Goal: Transaction & Acquisition: Purchase product/service

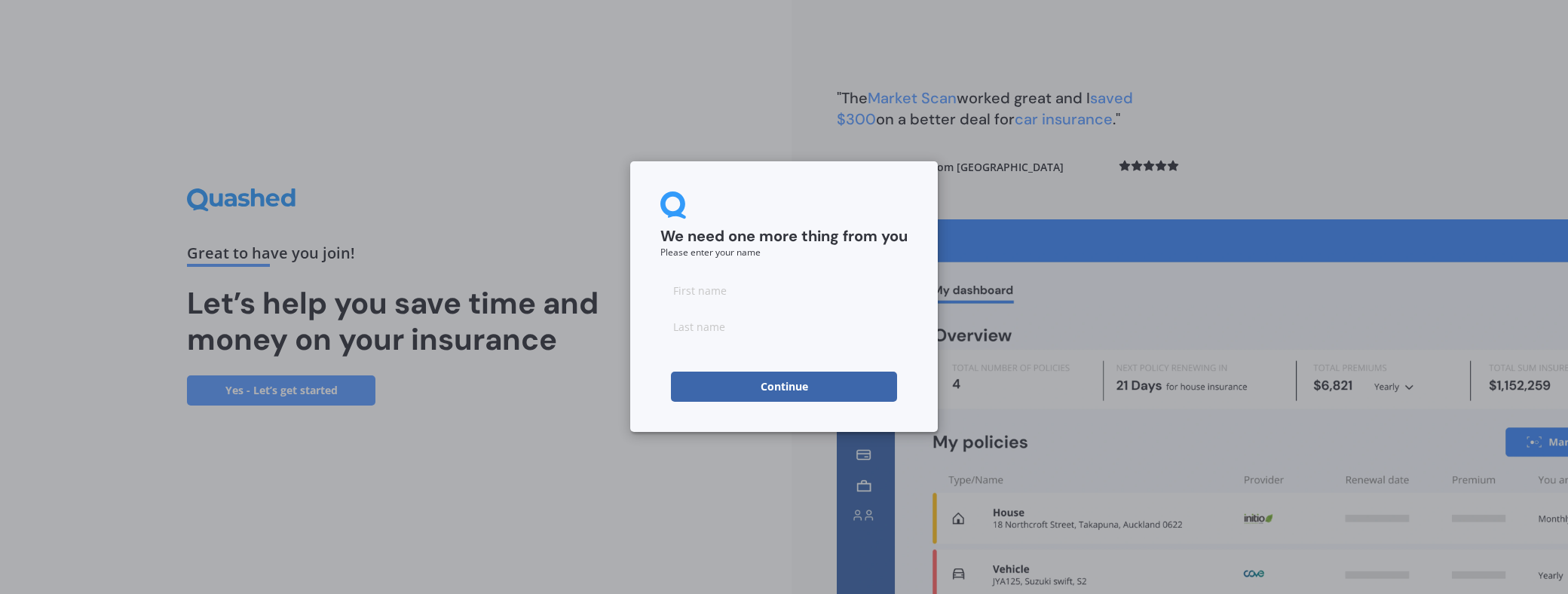
drag, startPoint x: 676, startPoint y: 285, endPoint x: 698, endPoint y: 292, distance: 23.1
click at [677, 286] on input at bounding box center [784, 290] width 247 height 30
type input "Margo"
click at [694, 336] on input at bounding box center [784, 326] width 247 height 30
type input "Pryde"
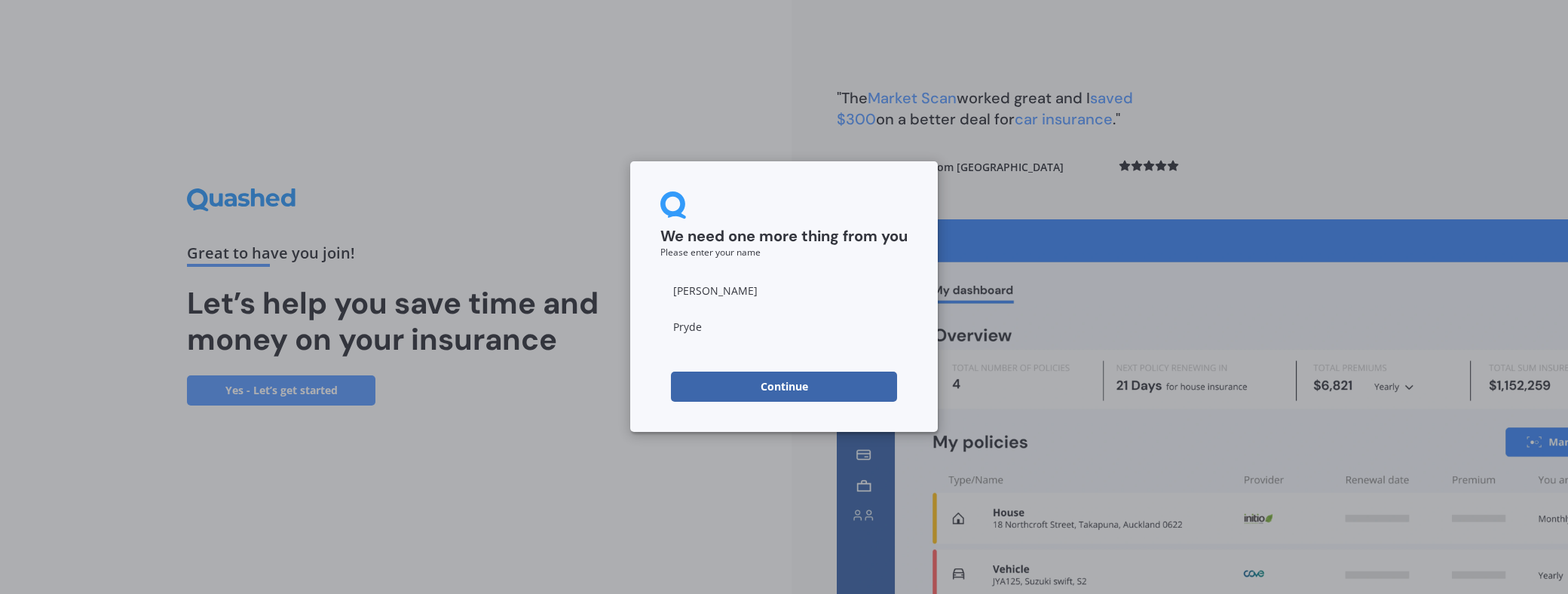
click at [679, 391] on button "Continue" at bounding box center [784, 386] width 226 height 30
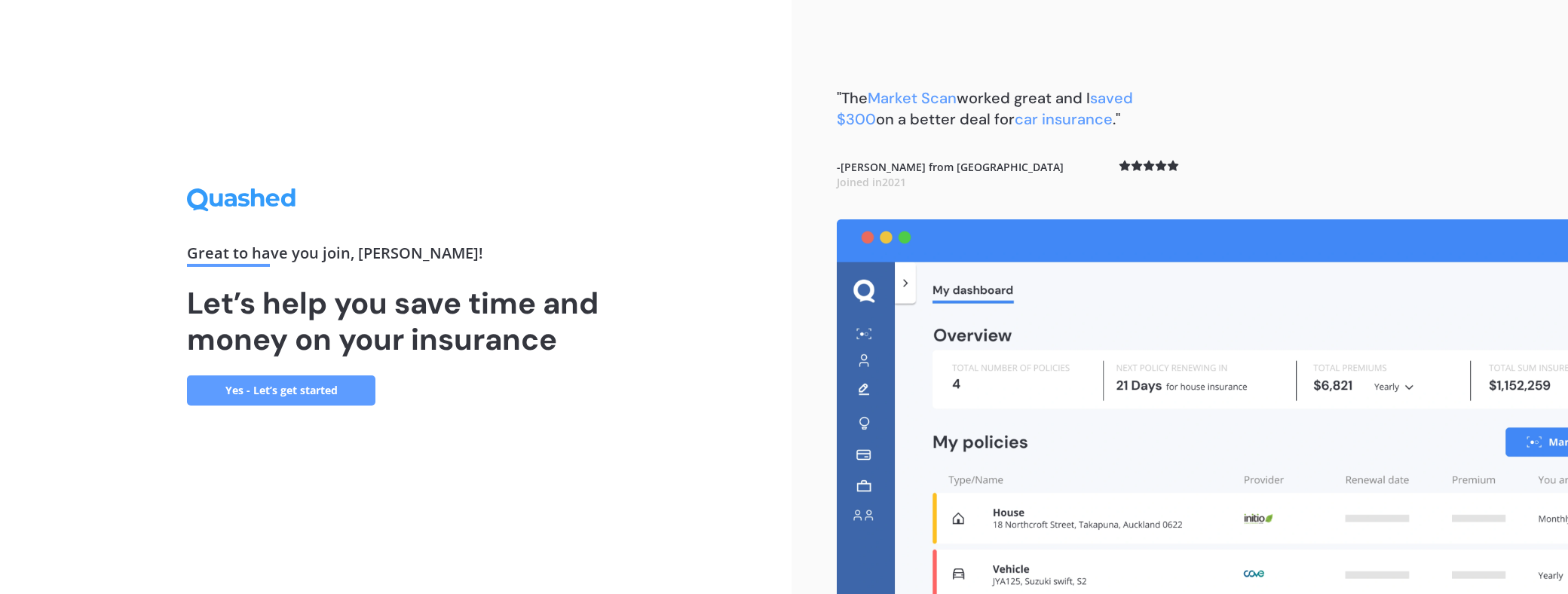
click at [336, 394] on link "Yes - Let’s get started" at bounding box center [282, 390] width 189 height 30
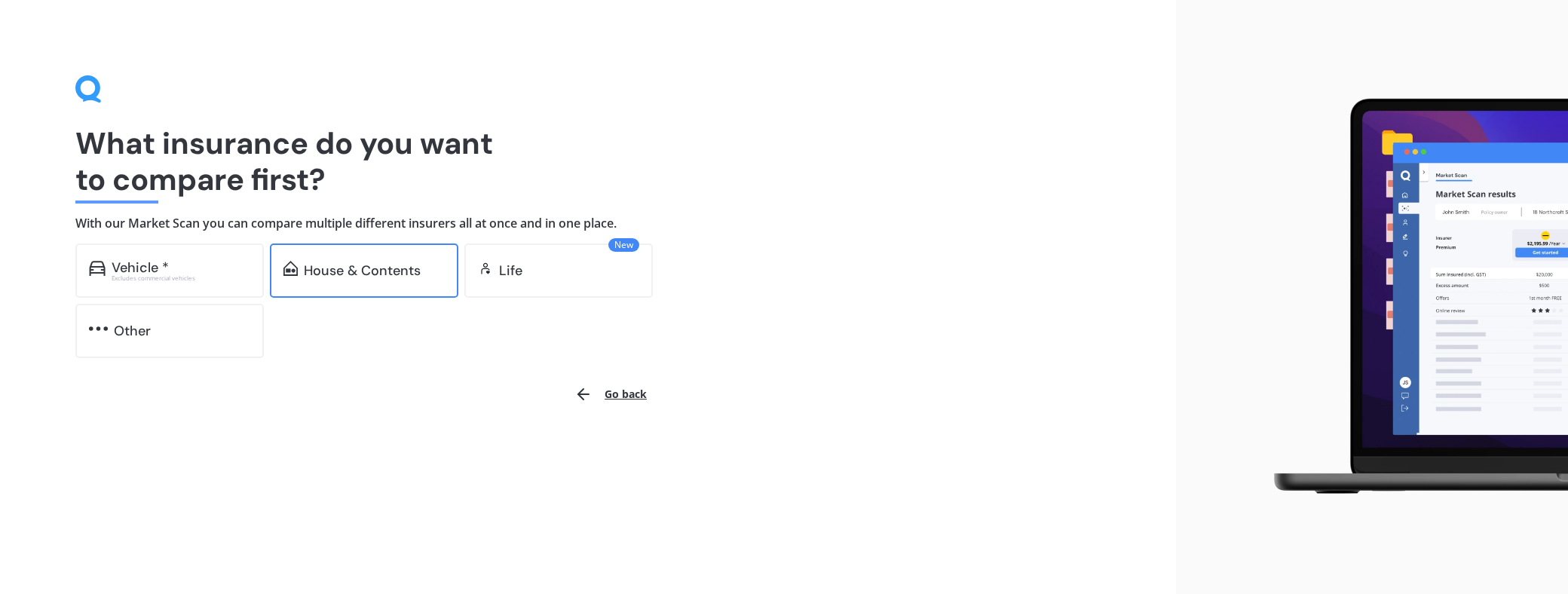
click at [378, 282] on div "House & Contents" at bounding box center [364, 270] width 189 height 54
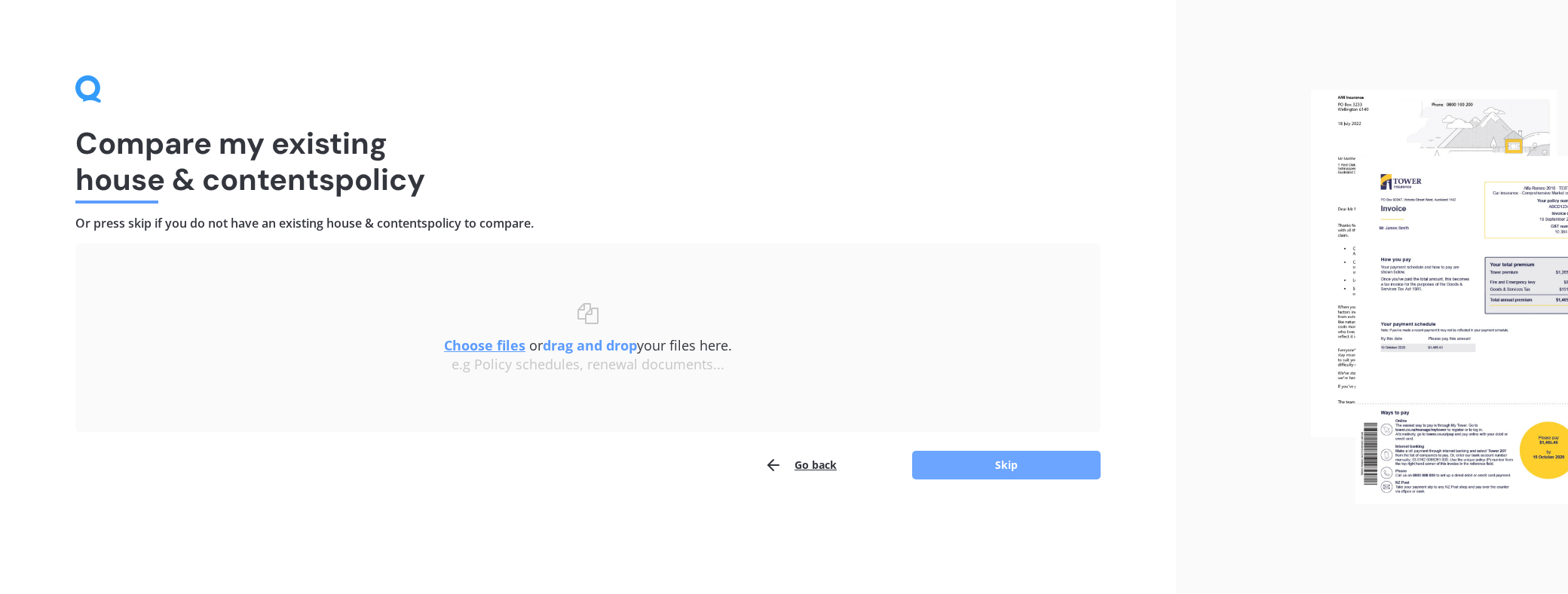
click at [1003, 470] on button "Skip" at bounding box center [1006, 465] width 189 height 28
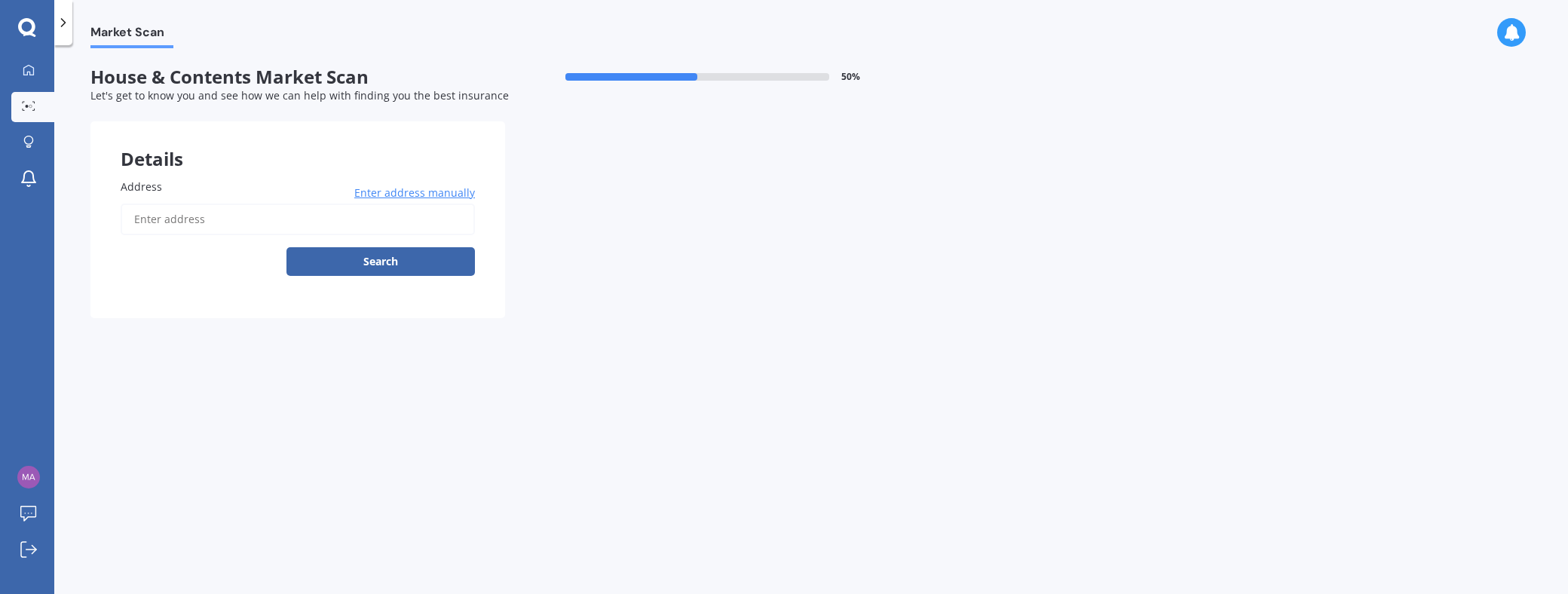
click at [180, 221] on input "Address" at bounding box center [298, 219] width 354 height 31
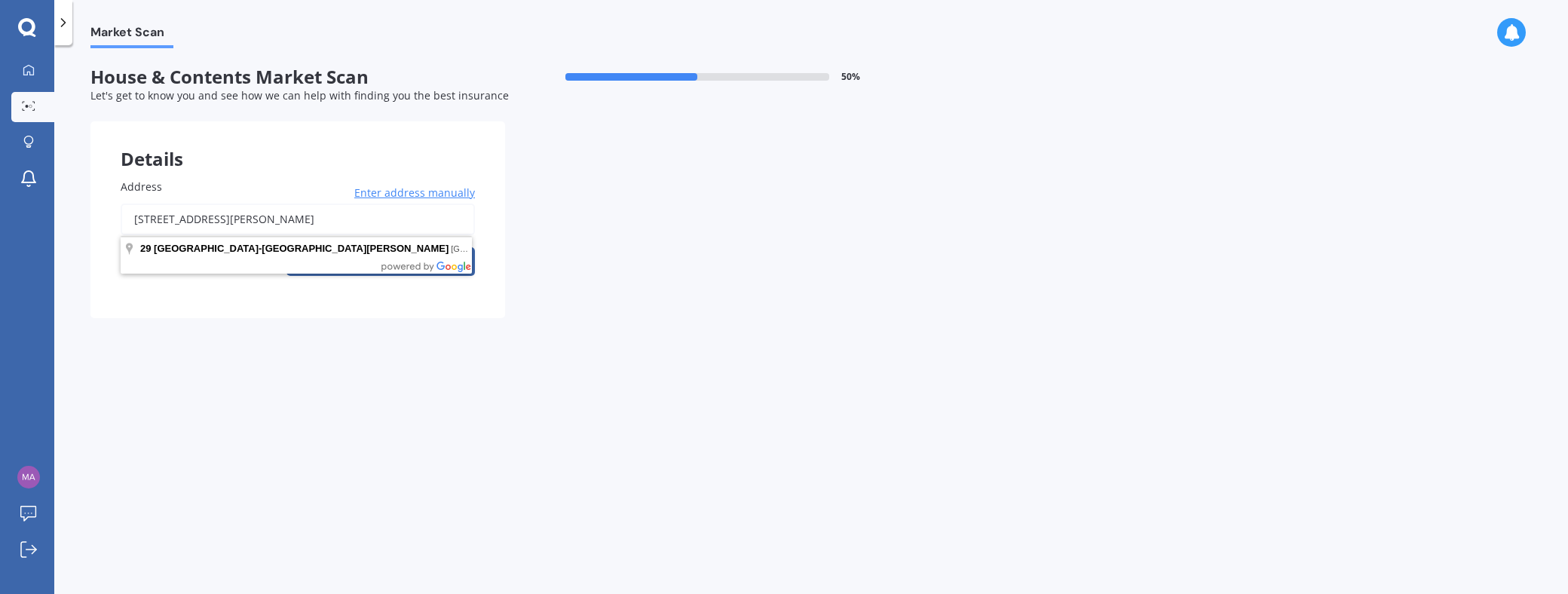
type input "29 Arrowtown Lake Hayes Road, Queenstown"
click at [286, 247] on button "Search" at bounding box center [380, 261] width 189 height 28
click at [435, 193] on span "Enter address manually" at bounding box center [414, 193] width 120 height 15
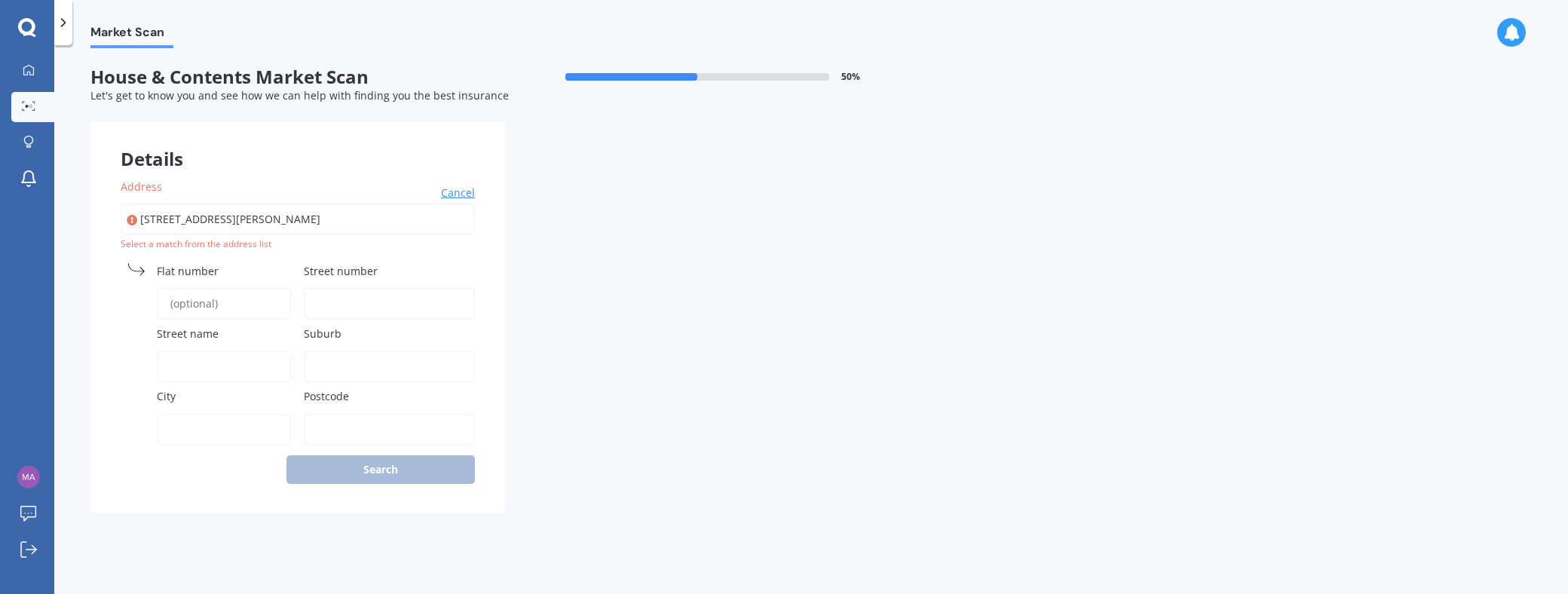
click at [393, 270] on label "Street number" at bounding box center [386, 271] width 165 height 16
click at [393, 288] on input "Street number" at bounding box center [389, 303] width 171 height 31
type input "29"
type input "LAKE HAYES ROAD"
type input "[GEOGRAPHIC_DATA]"
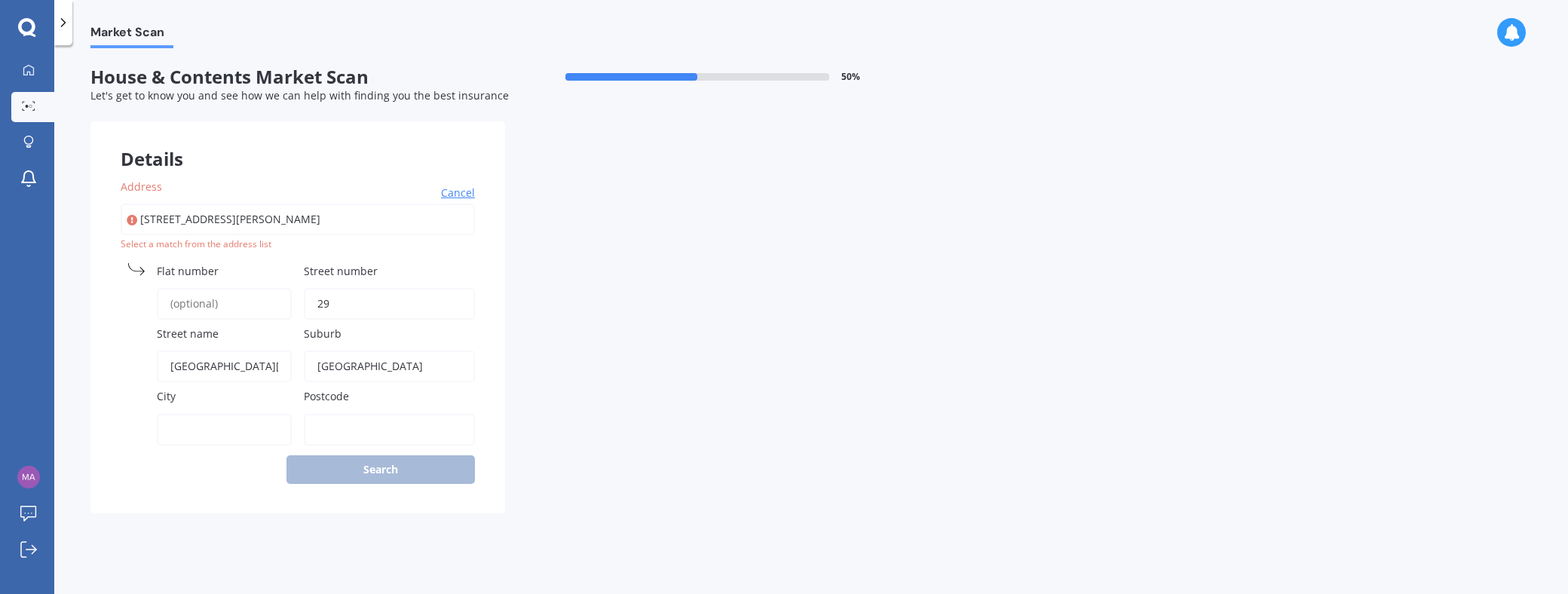
type input "[GEOGRAPHIC_DATA]"
type input "9371"
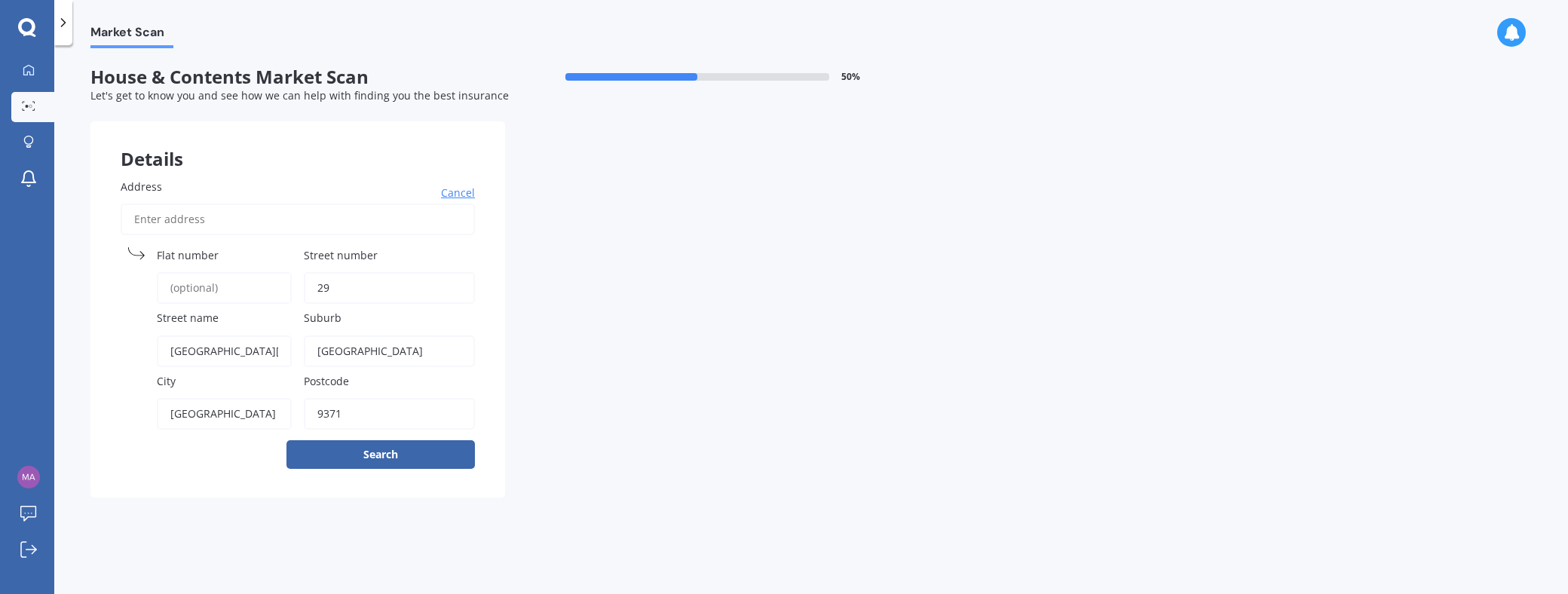
click at [1231, 209] on div "Market Scan House & Contents Market Scan 50 % Let's get to know you and see how…" at bounding box center [811, 322] width 1514 height 549
click at [168, 350] on input "LAKE HAYES ROAD" at bounding box center [224, 351] width 135 height 31
type input "[GEOGRAPHIC_DATA]-[GEOGRAPHIC_DATA][PERSON_NAME]"
click at [390, 457] on button "Search" at bounding box center [380, 454] width 189 height 28
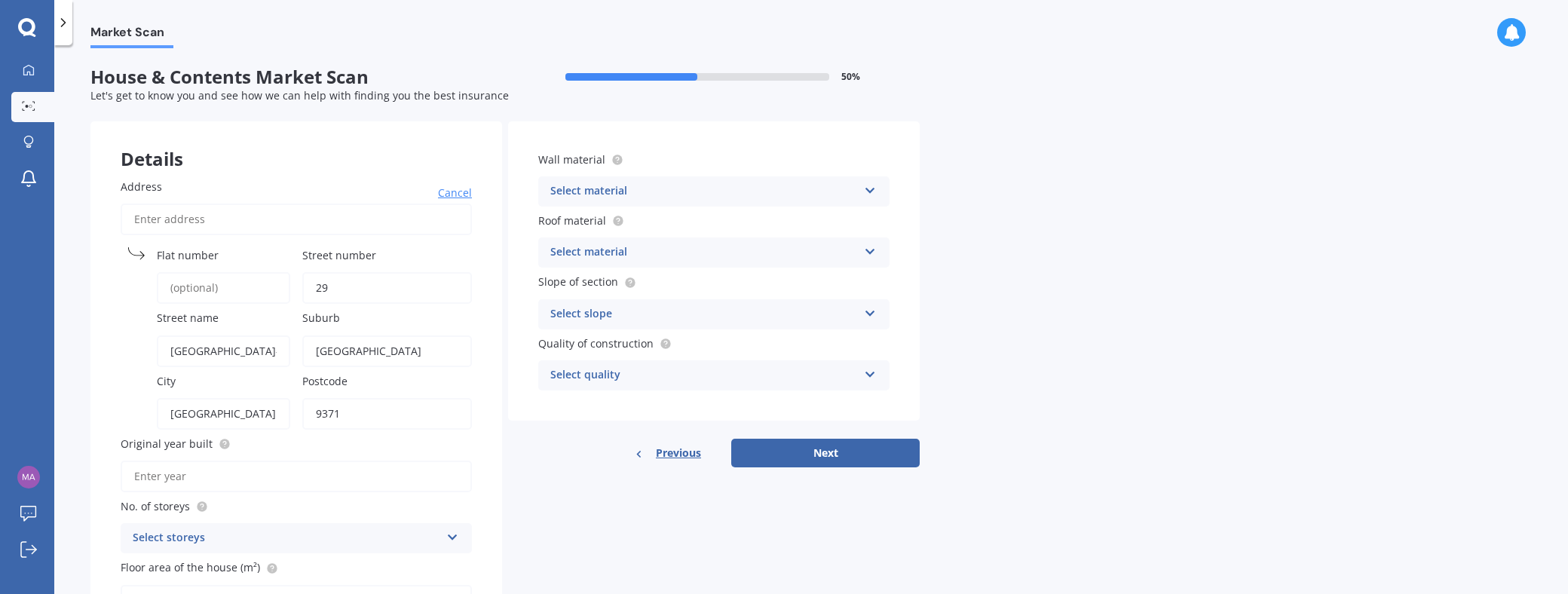
click at [867, 193] on icon at bounding box center [870, 188] width 13 height 11
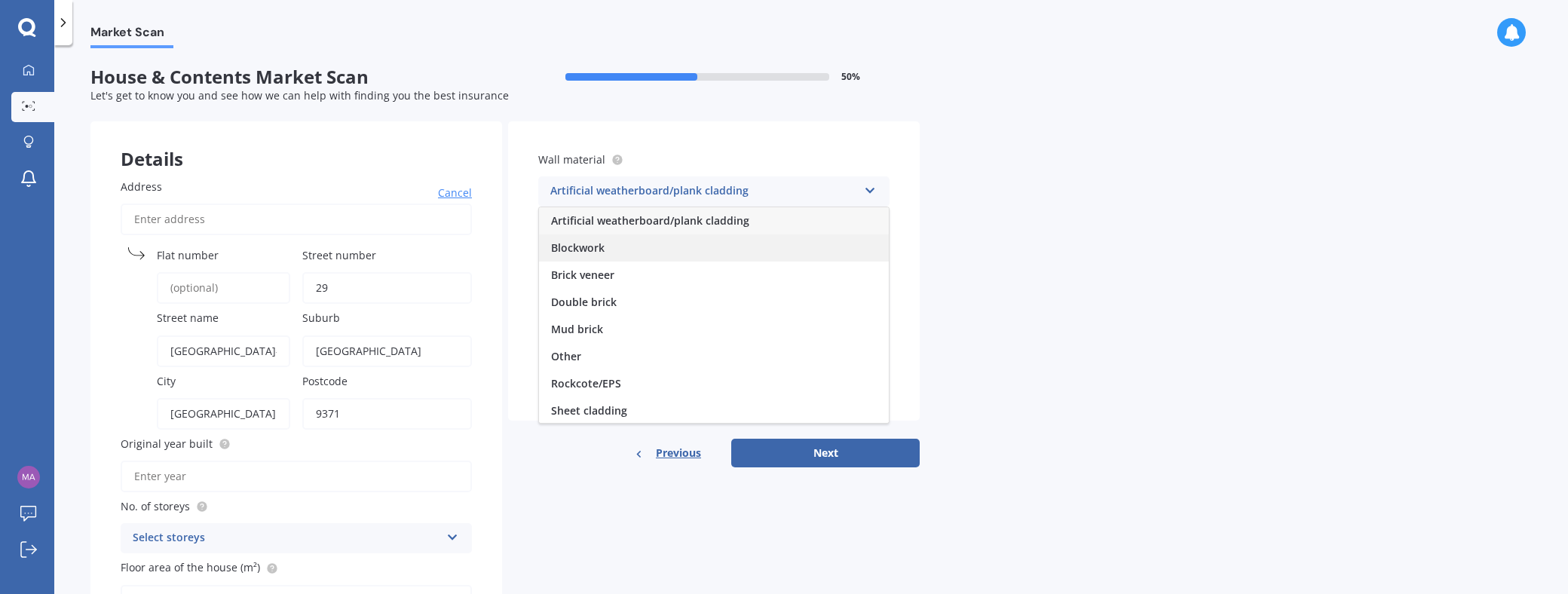
click at [633, 249] on div "Blockwork" at bounding box center [714, 248] width 350 height 27
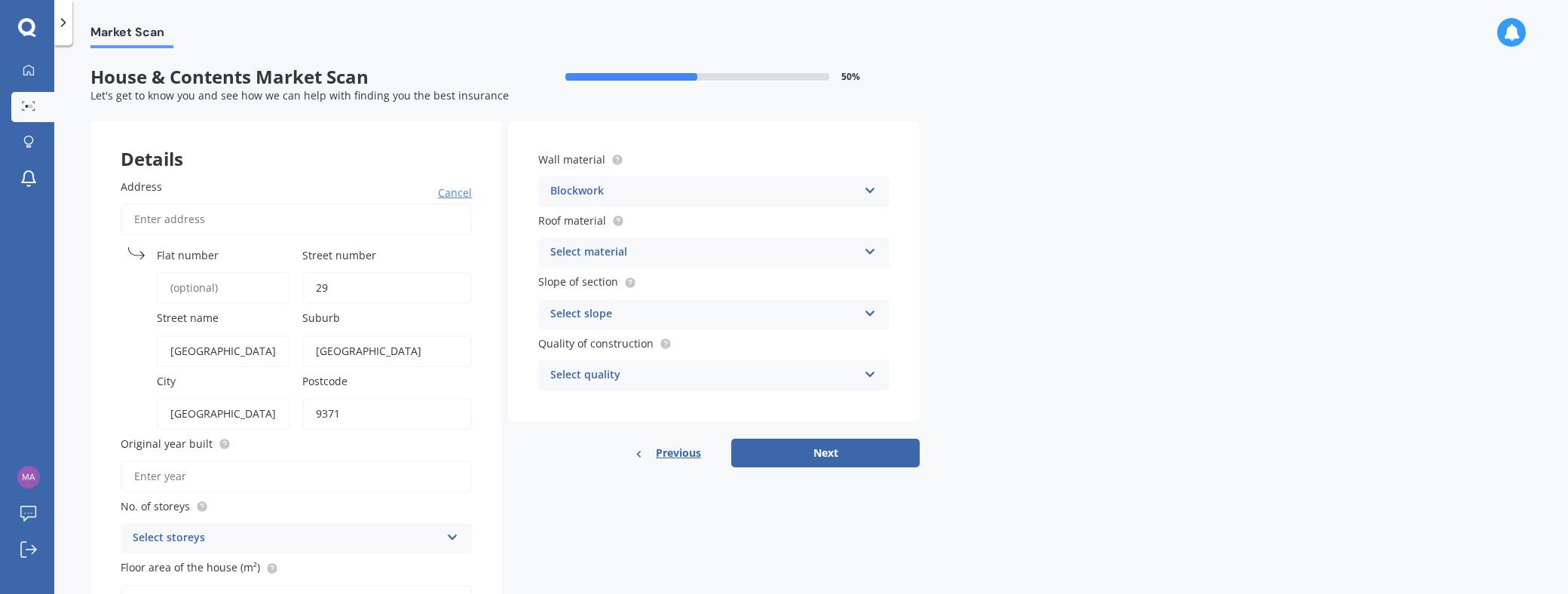
click at [871, 252] on icon at bounding box center [870, 249] width 13 height 11
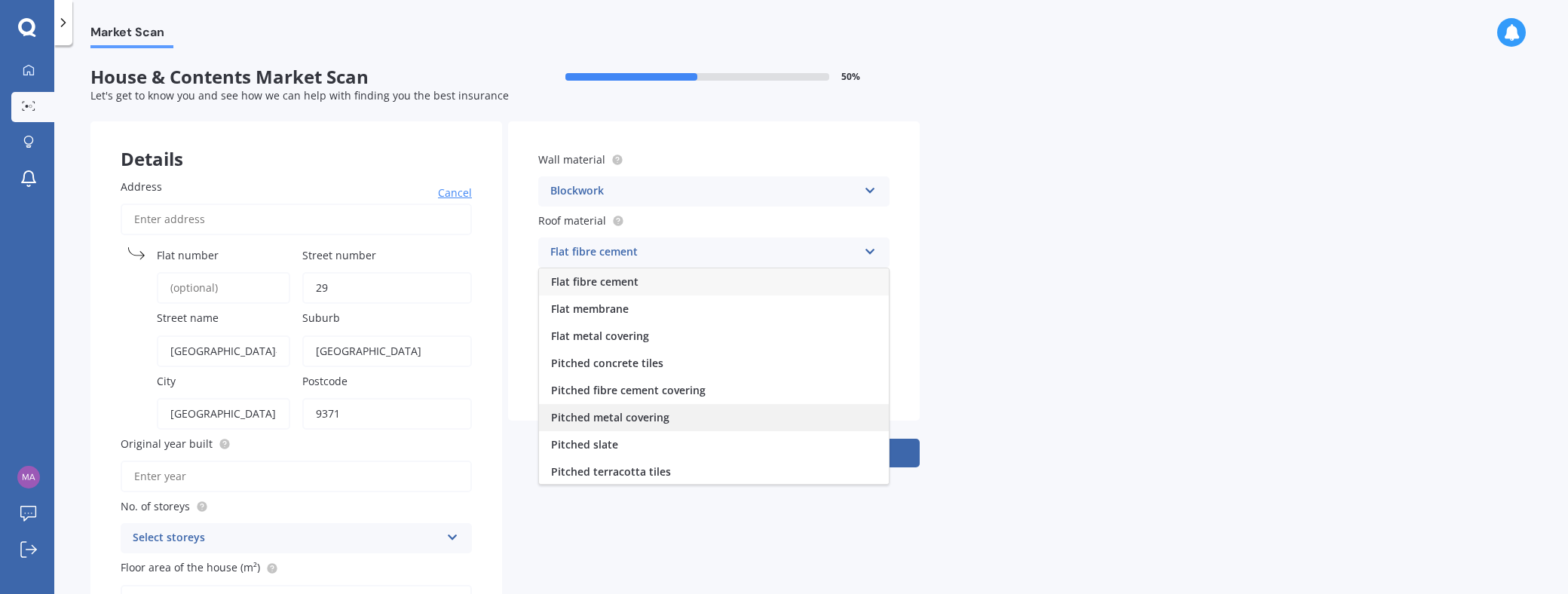
click at [666, 418] on span "Pitched metal covering" at bounding box center [610, 417] width 118 height 15
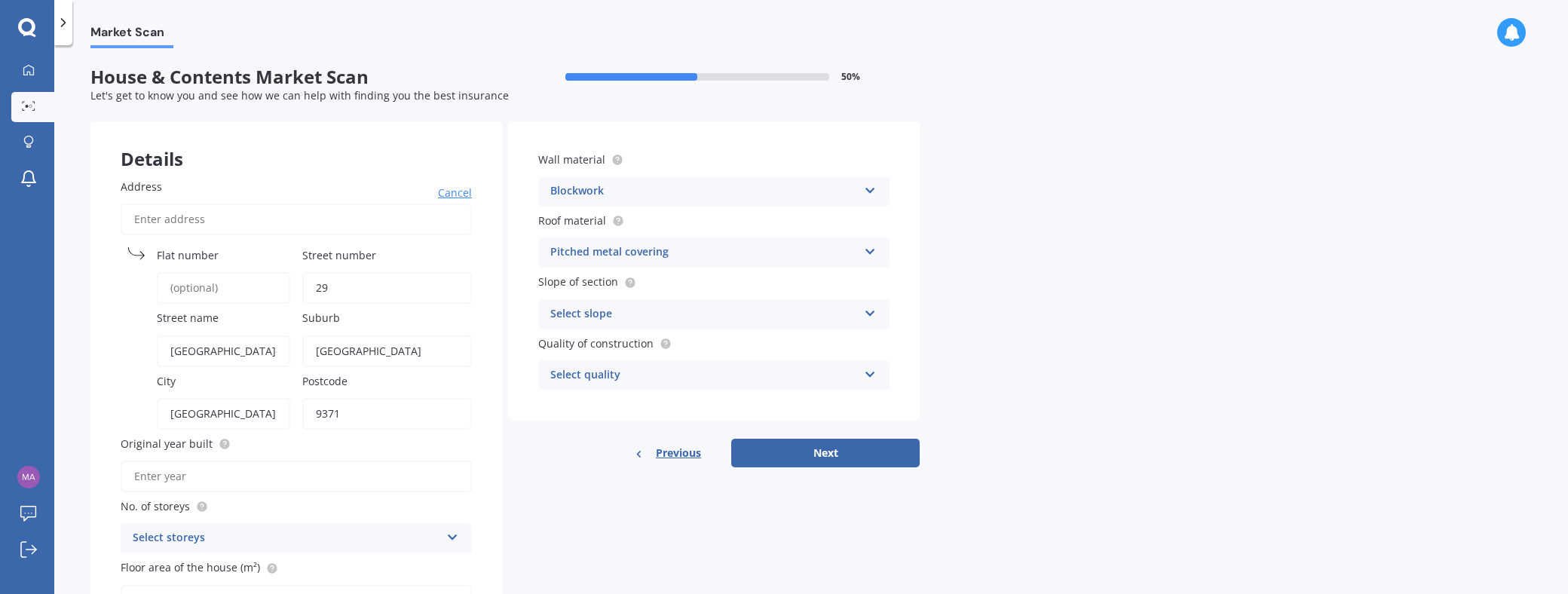
click at [865, 312] on icon at bounding box center [870, 311] width 13 height 11
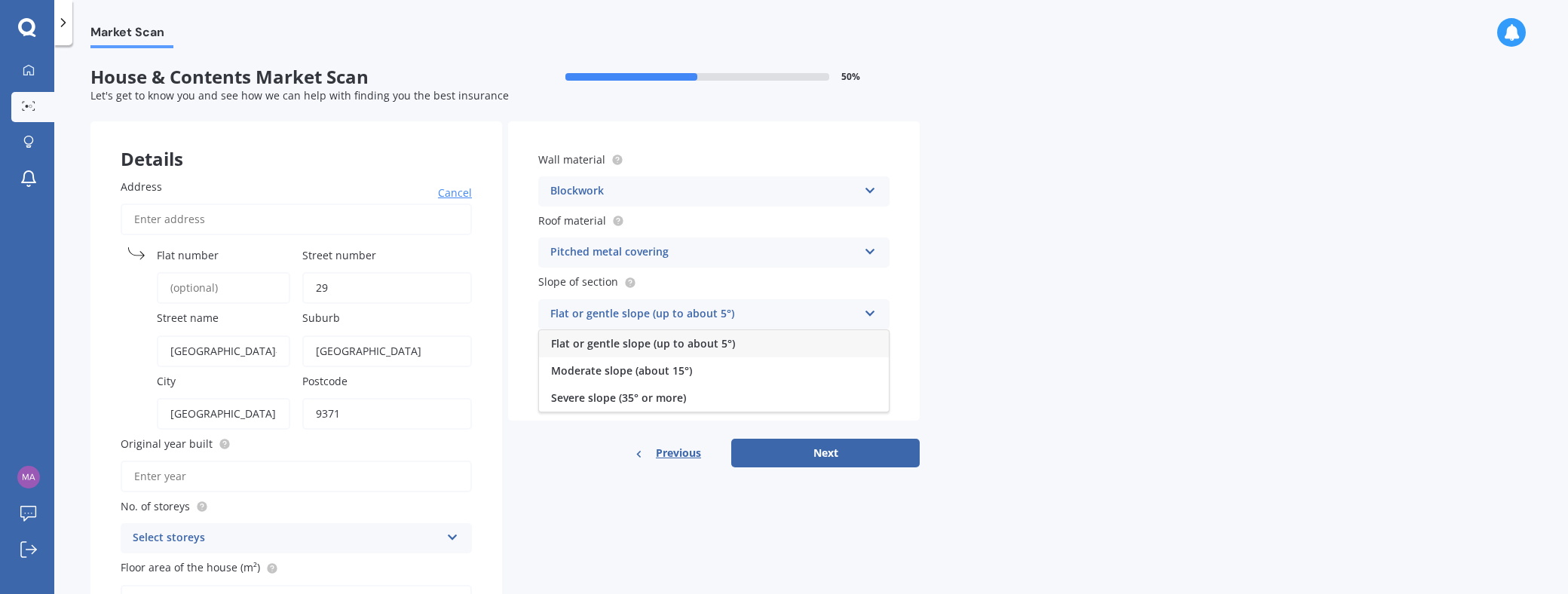
click at [751, 348] on div "Flat or gentle slope (up to about 5°)" at bounding box center [714, 343] width 350 height 27
click at [872, 373] on icon at bounding box center [870, 372] width 13 height 11
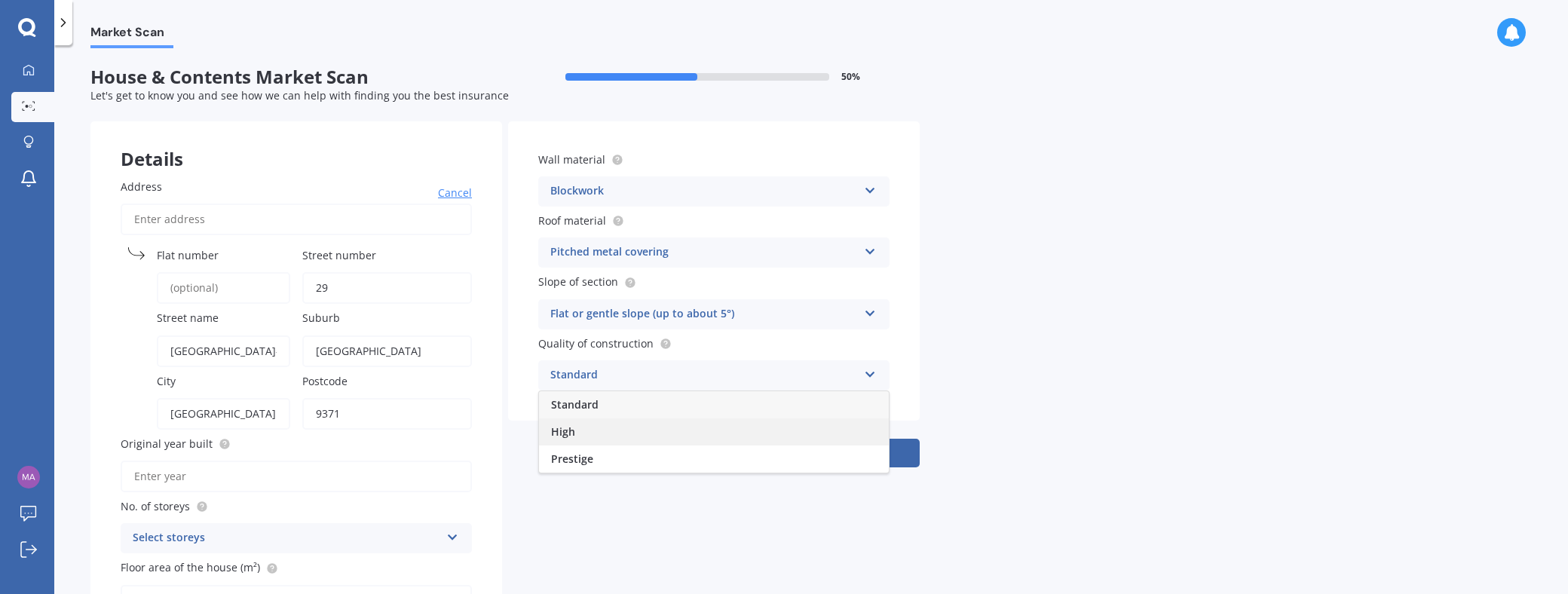
click at [666, 444] on div "High" at bounding box center [714, 431] width 350 height 27
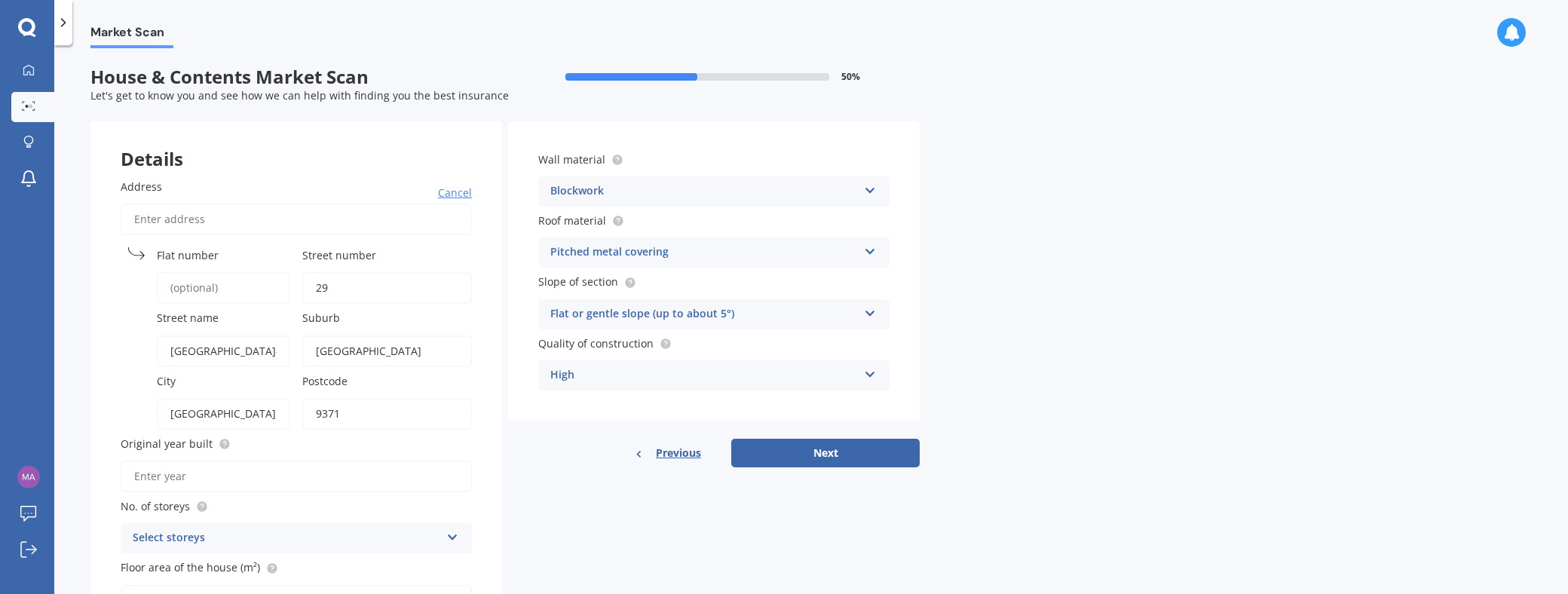
drag, startPoint x: 158, startPoint y: 483, endPoint x: 175, endPoint y: 475, distance: 18.8
click at [160, 482] on input "Original year built" at bounding box center [296, 476] width 351 height 31
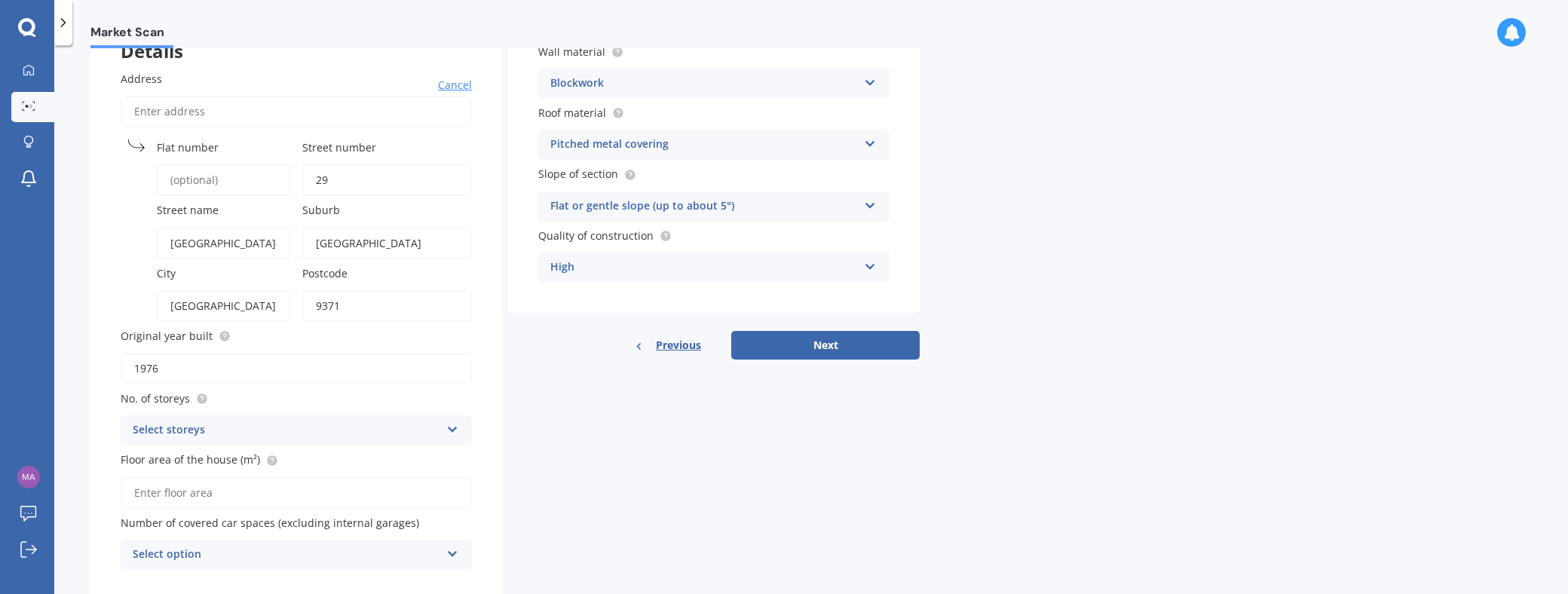
scroll to position [156, 0]
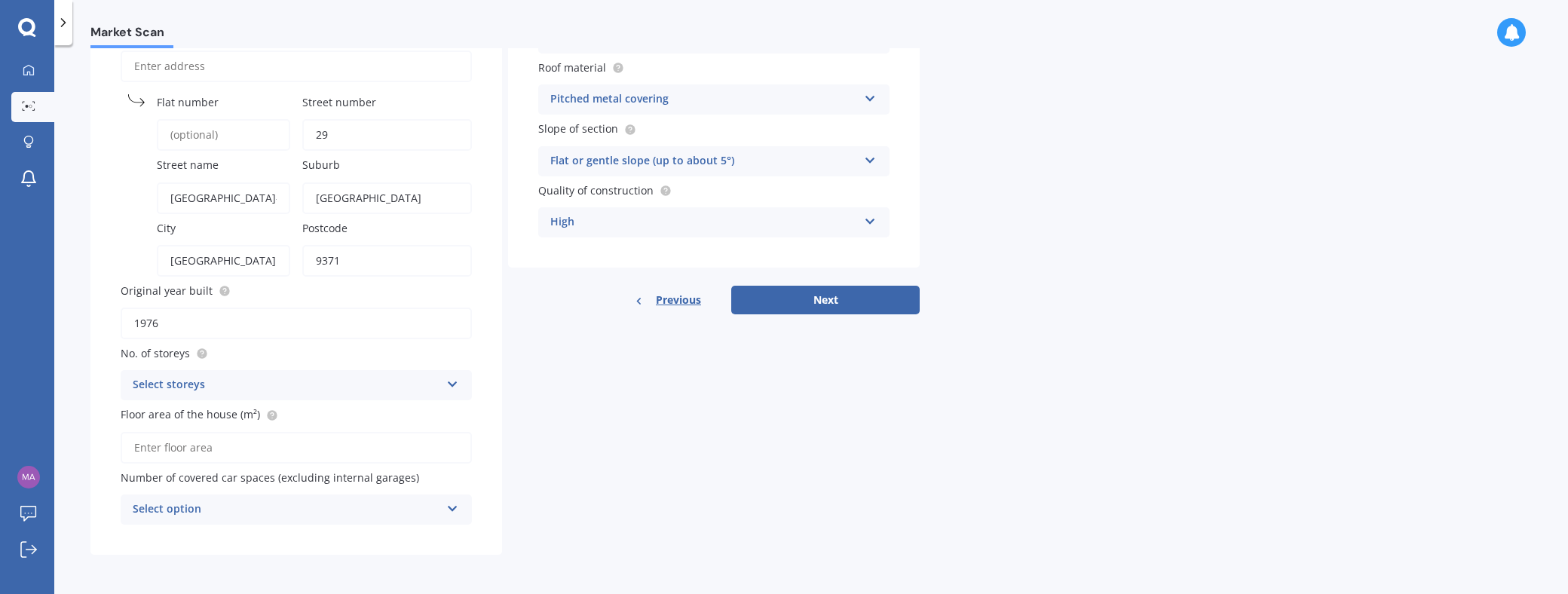
type input "1976"
click at [451, 384] on icon at bounding box center [453, 381] width 13 height 11
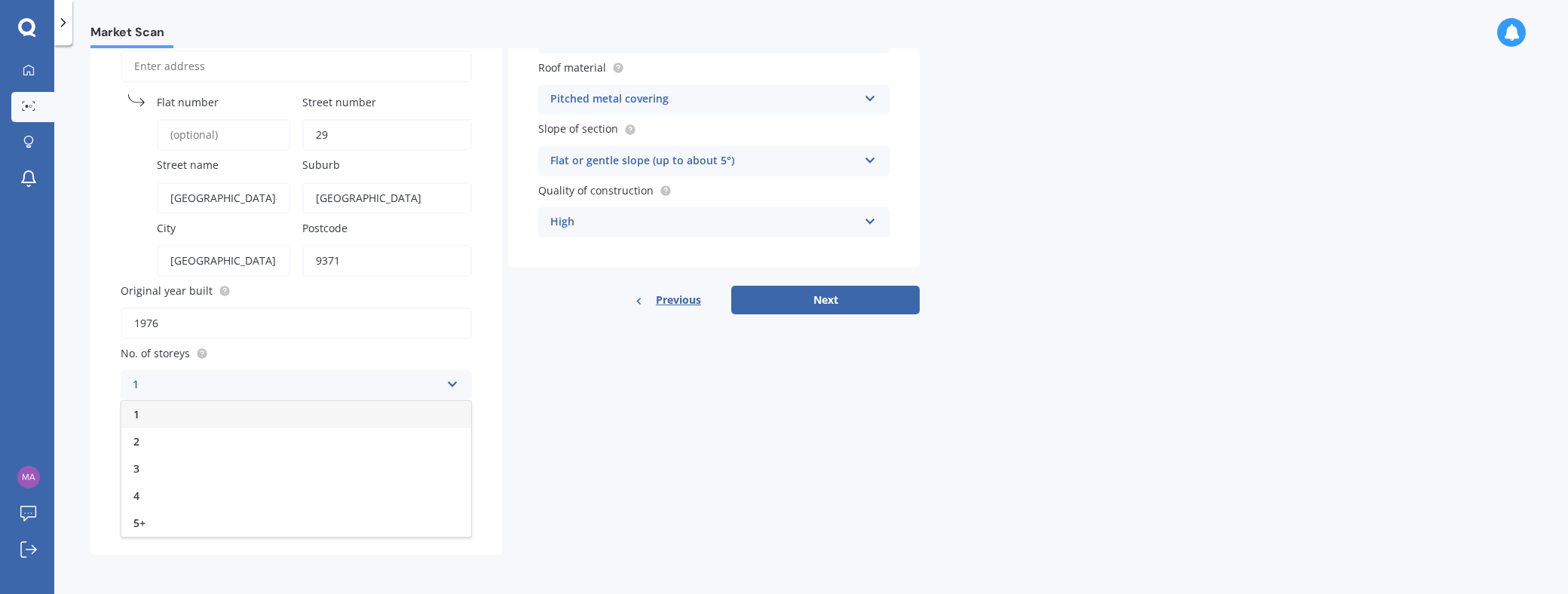
click at [267, 422] on div "1" at bounding box center [296, 414] width 350 height 27
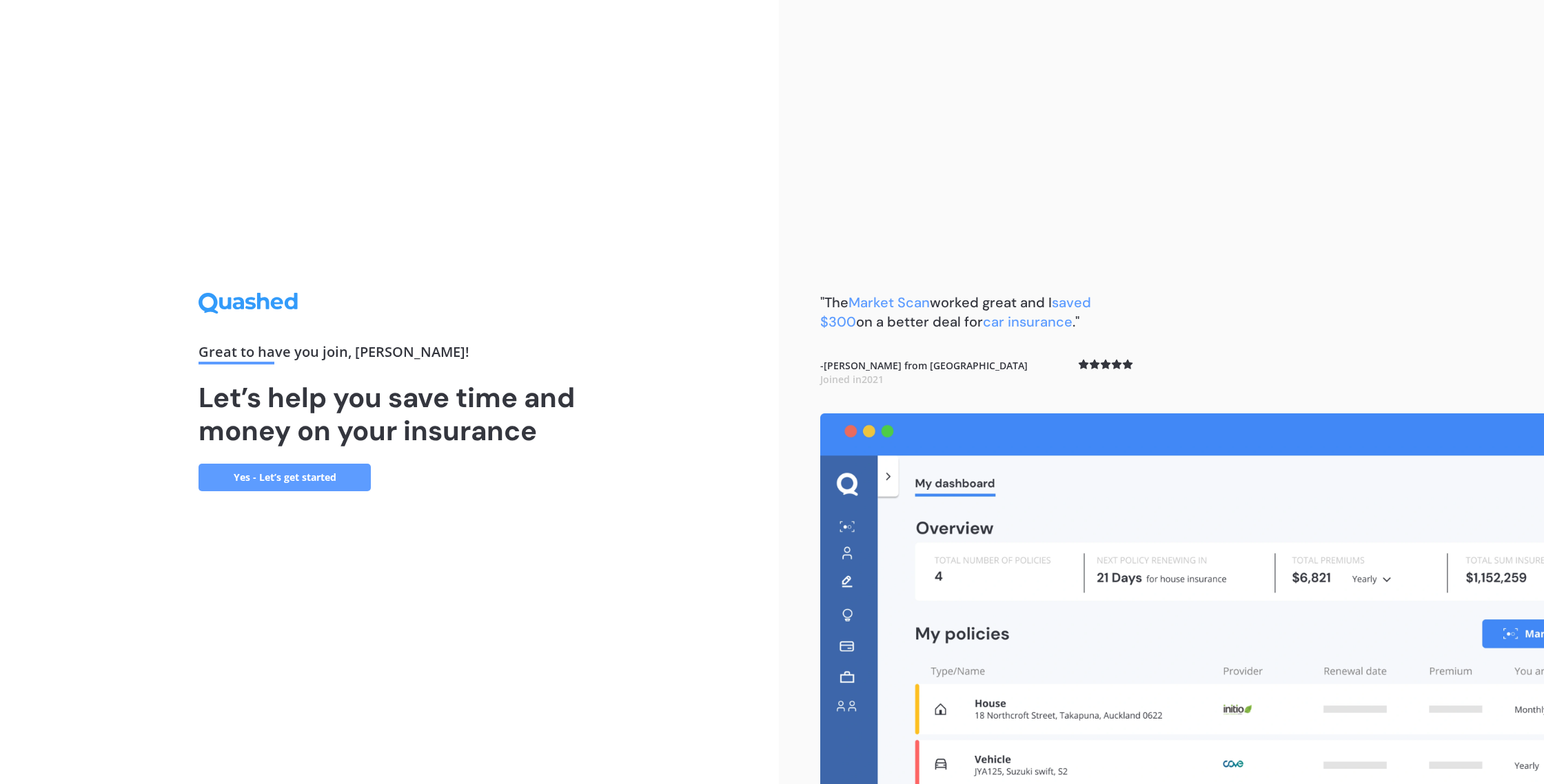
click at [306, 480] on link "Yes - Let’s get started" at bounding box center [285, 477] width 173 height 27
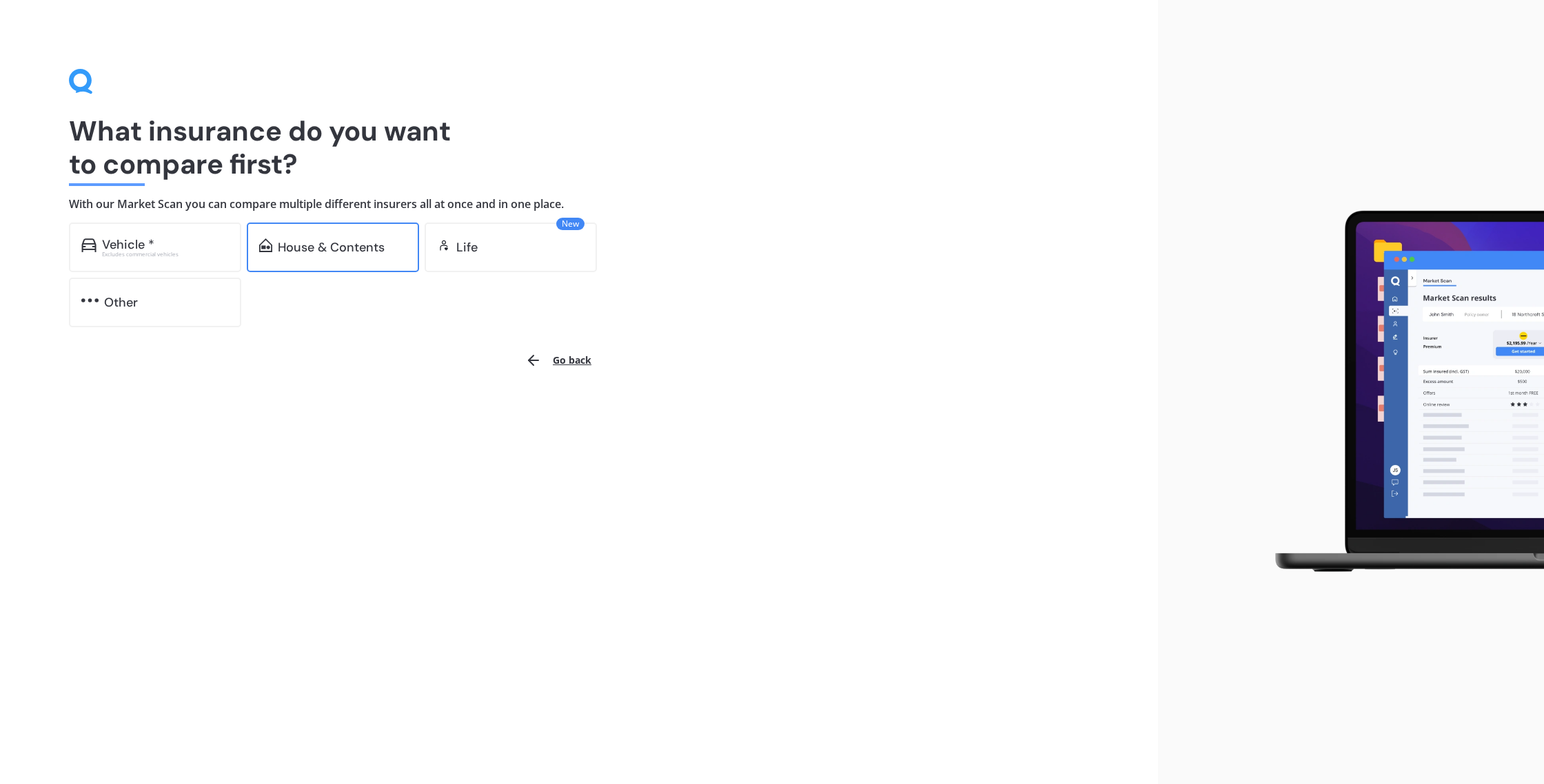
click at [347, 243] on div "House & Contents" at bounding box center [331, 248] width 107 height 14
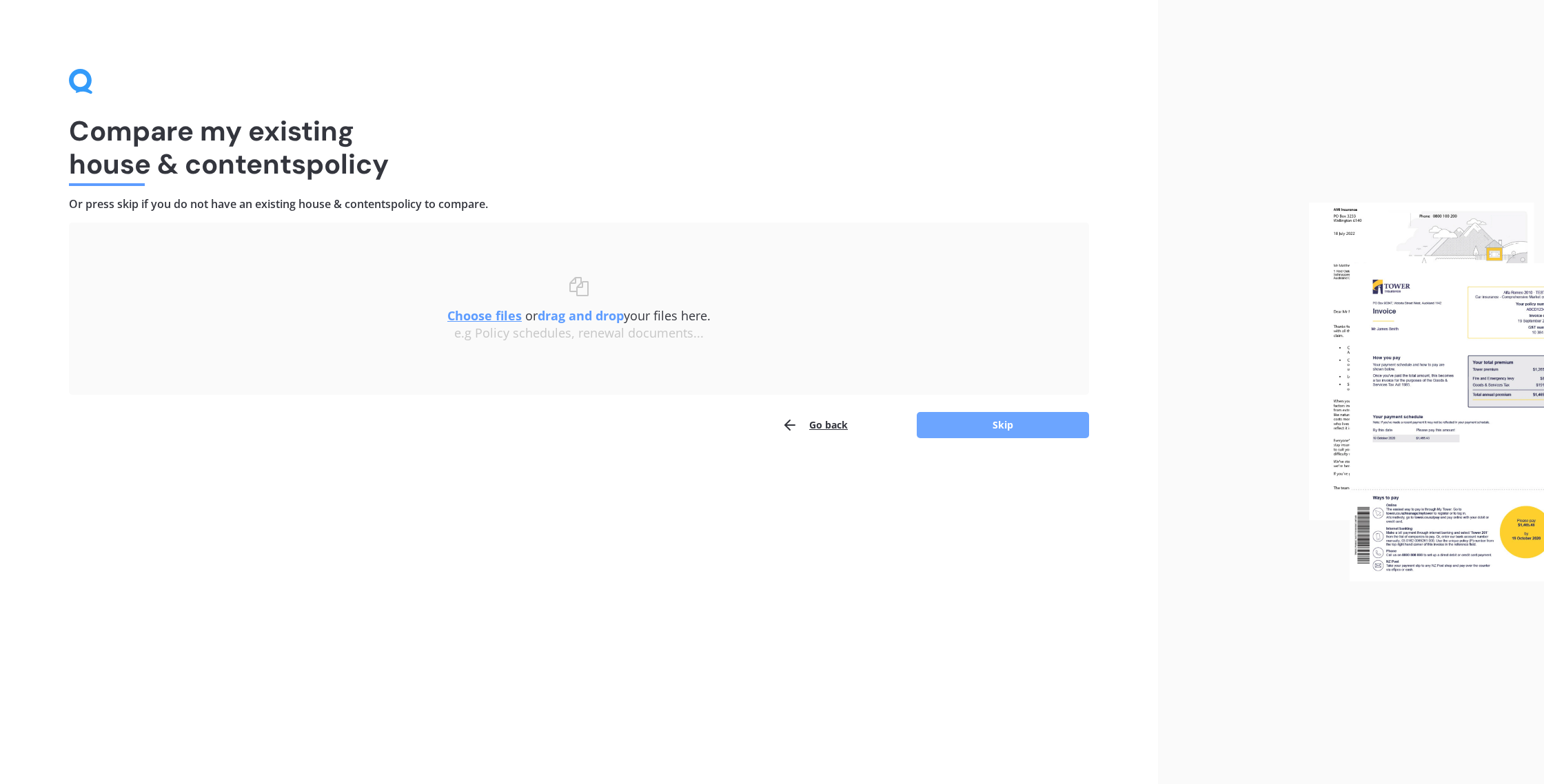
click at [952, 420] on button "Skip" at bounding box center [1003, 425] width 173 height 26
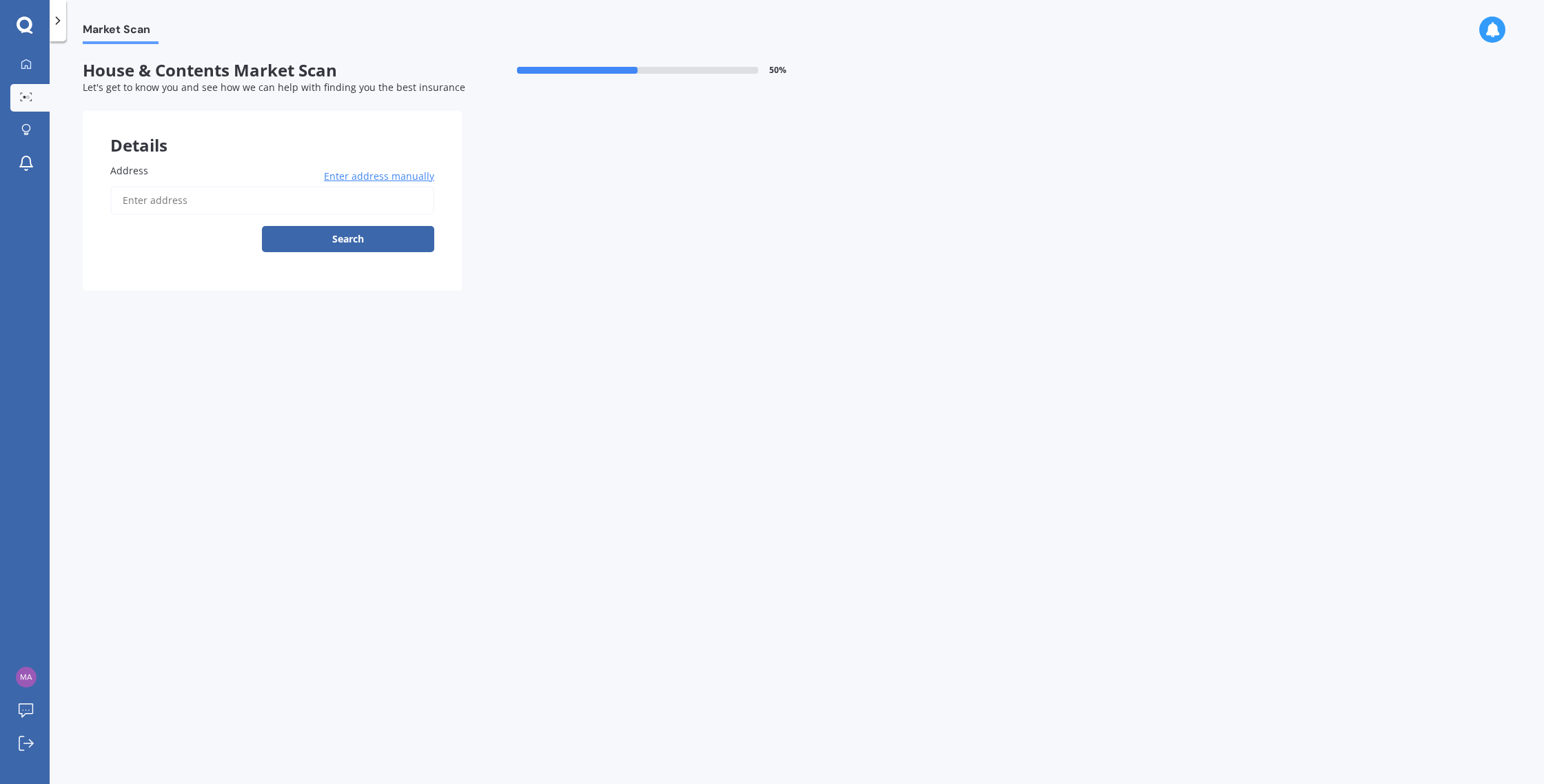
click at [155, 202] on input "Address" at bounding box center [272, 200] width 324 height 29
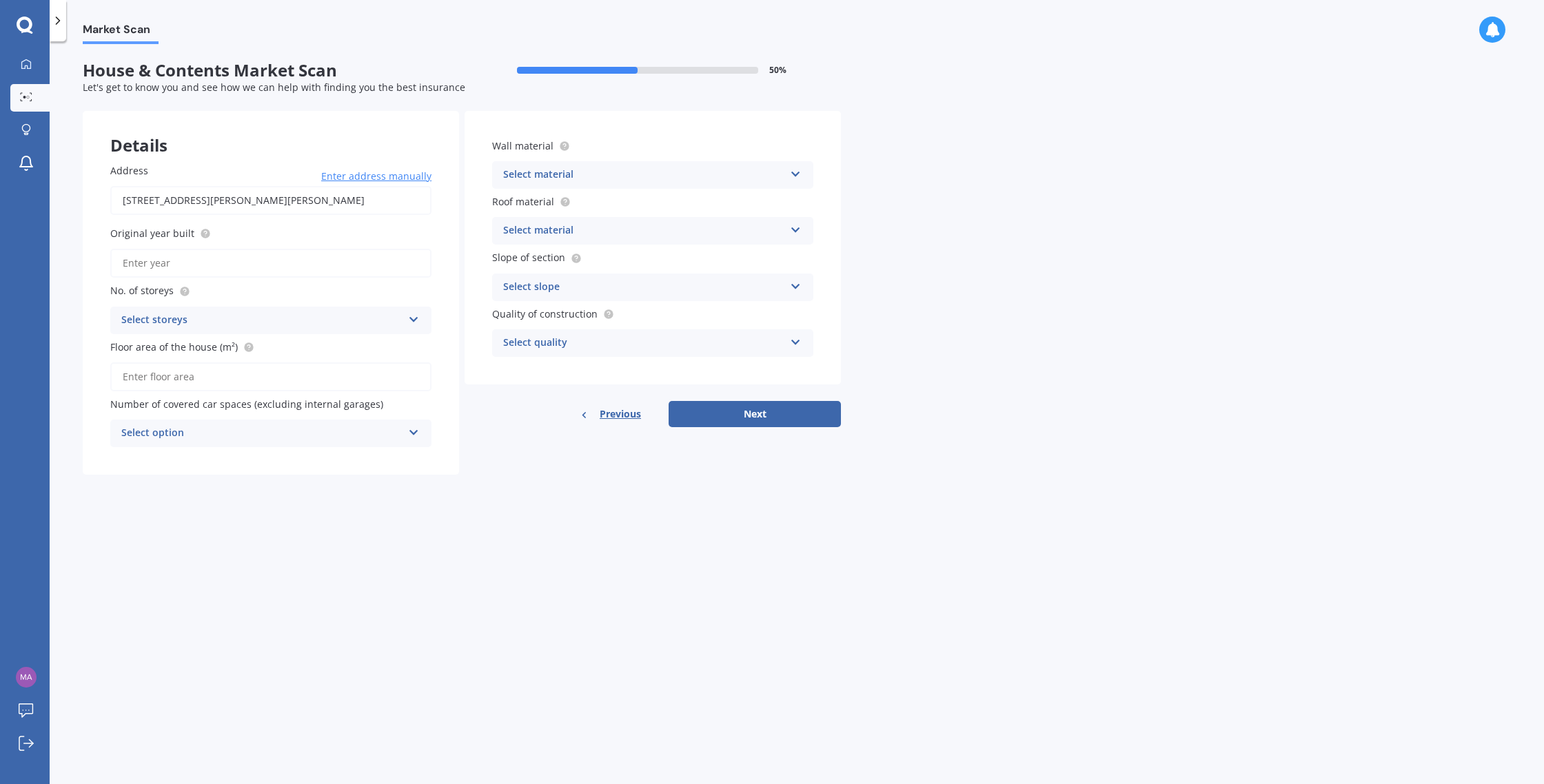
click at [351, 204] on input "[STREET_ADDRESS][PERSON_NAME][PERSON_NAME]" at bounding box center [271, 200] width 321 height 29
click at [358, 197] on input "[STREET_ADDRESS][PERSON_NAME]" at bounding box center [271, 200] width 321 height 29
type input "[STREET_ADDRESS][PERSON_NAME]"
click at [417, 322] on icon at bounding box center [414, 317] width 12 height 10
click at [176, 266] on input "Original year built" at bounding box center [271, 263] width 321 height 29
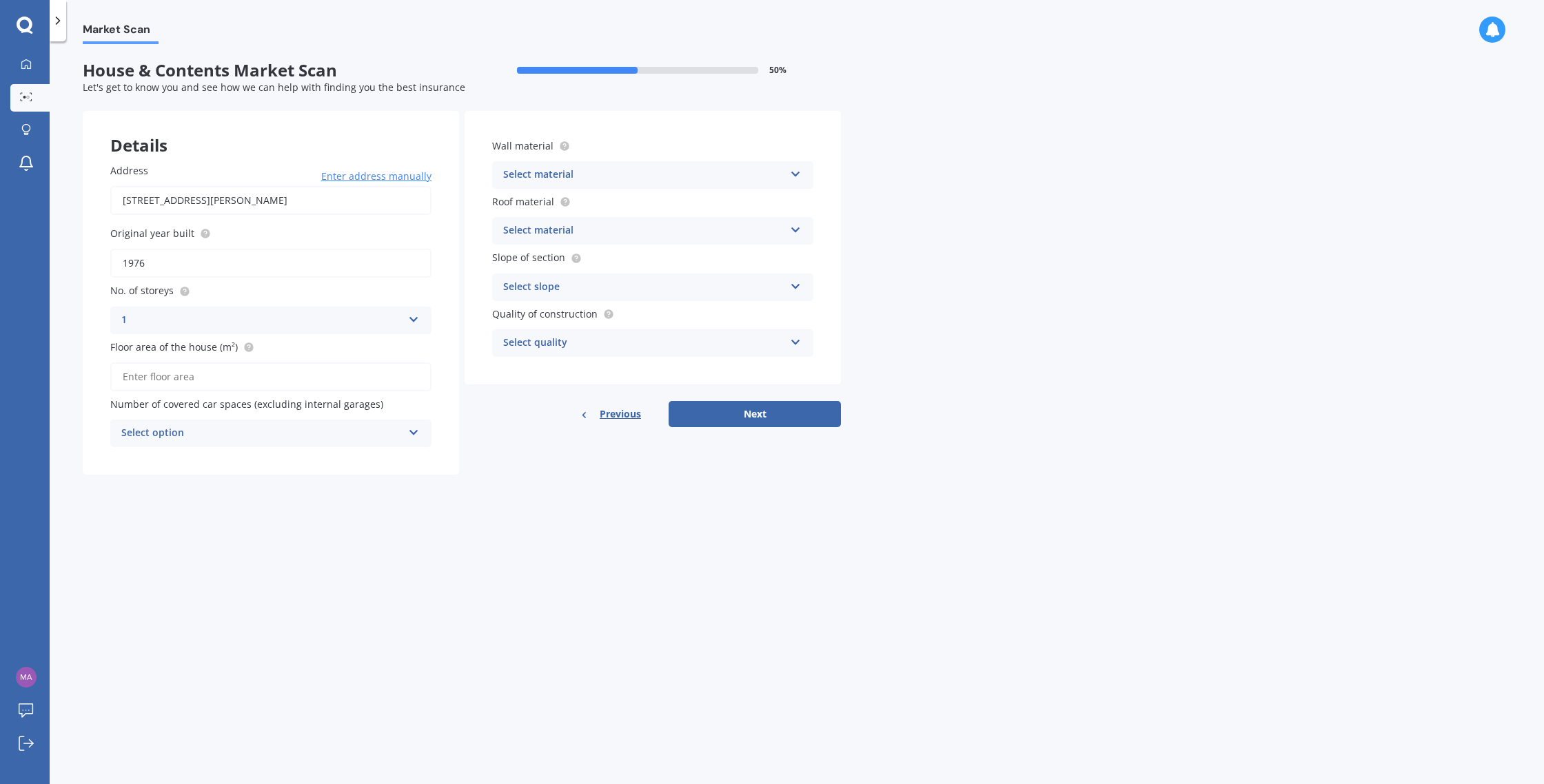
type input "1976"
click at [164, 379] on input "Floor area of the house (m²)" at bounding box center [271, 377] width 321 height 29
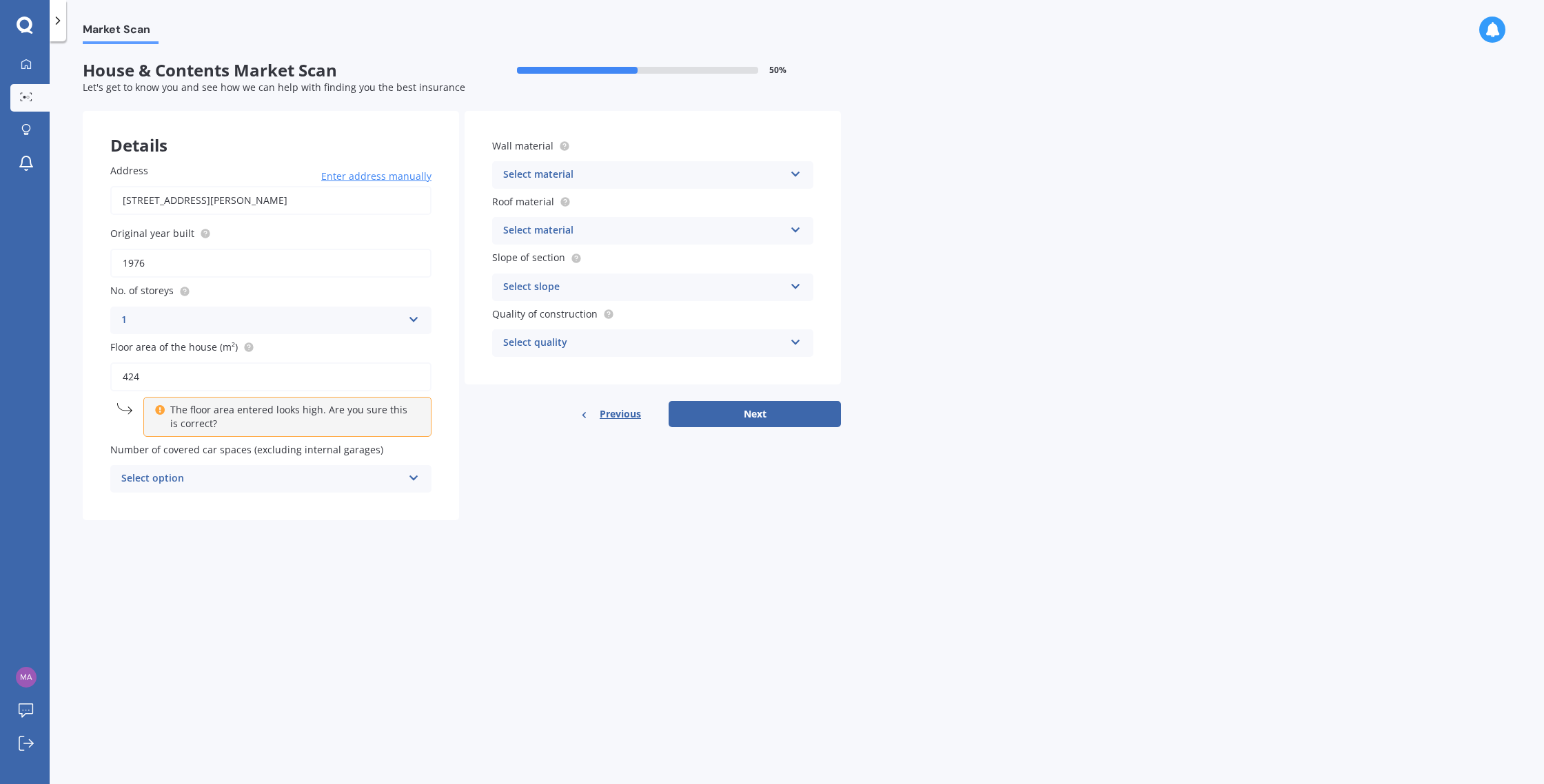
drag, startPoint x: 168, startPoint y: 379, endPoint x: 180, endPoint y: 380, distance: 12.0
click at [171, 379] on input "424" at bounding box center [271, 377] width 321 height 29
type input "424"
click at [412, 480] on icon at bounding box center [414, 475] width 12 height 10
click at [232, 537] on div "1" at bounding box center [271, 530] width 320 height 25
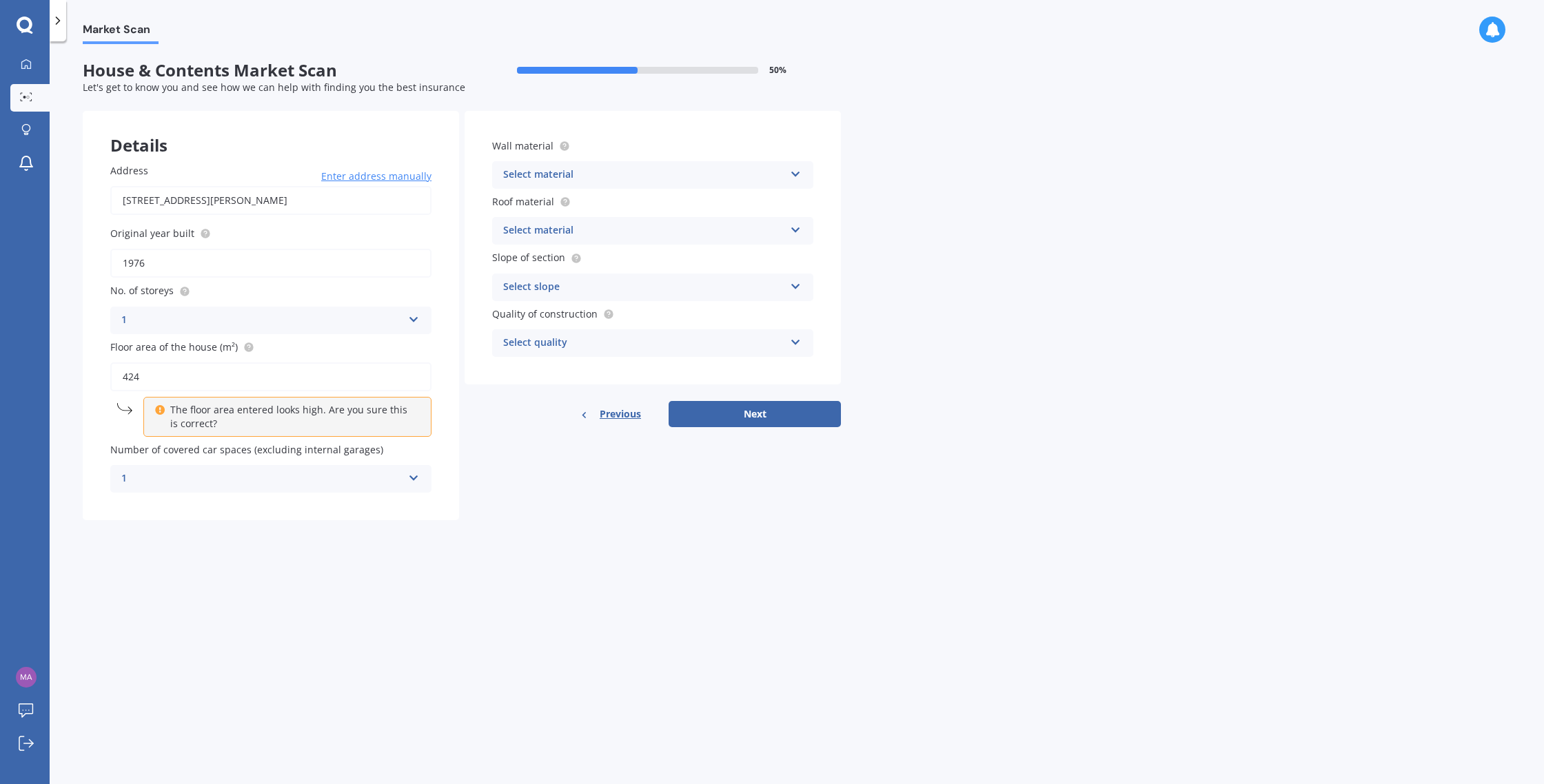
click at [793, 175] on icon at bounding box center [796, 172] width 12 height 10
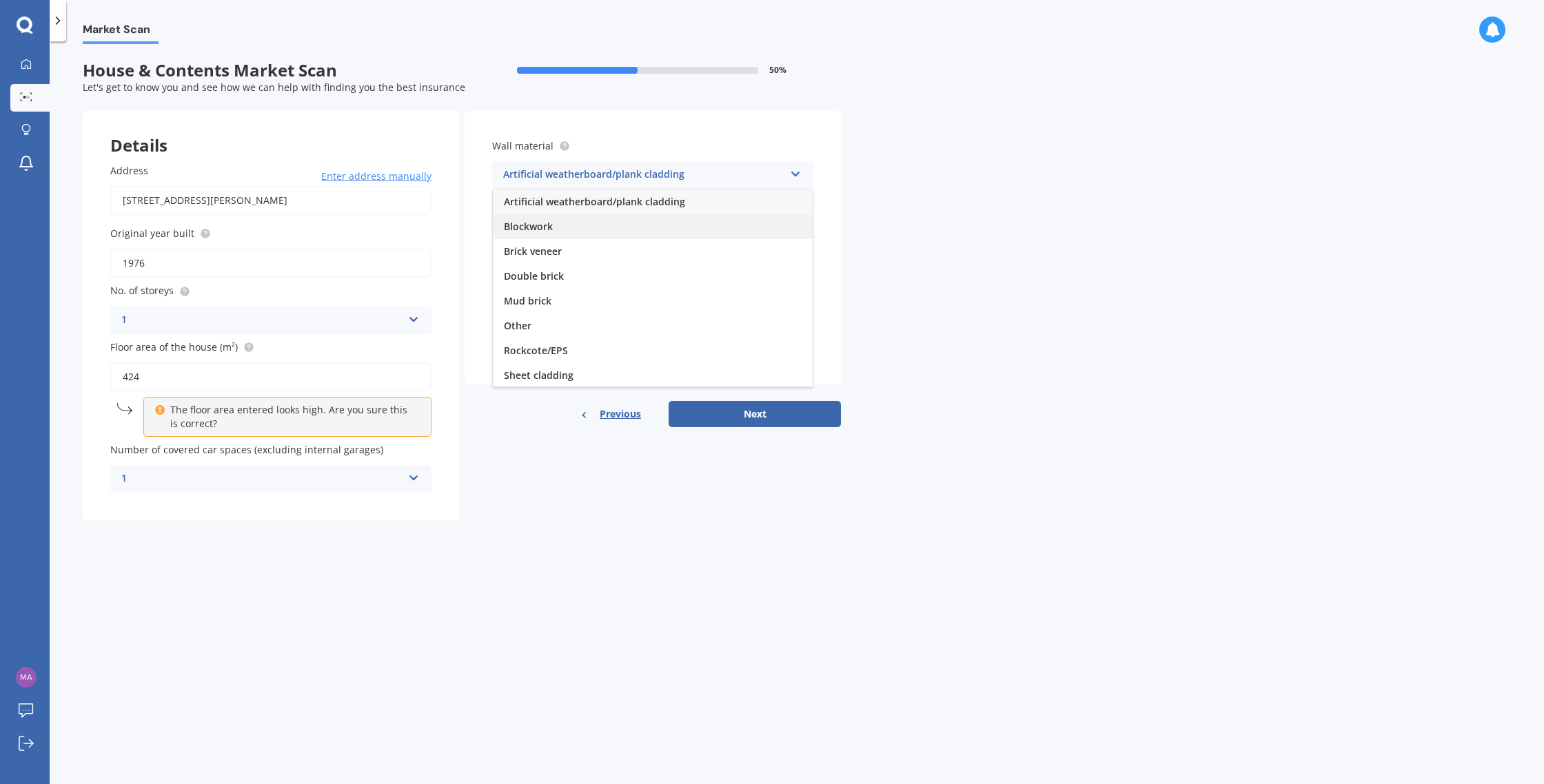
click at [579, 227] on div "Blockwork" at bounding box center [653, 227] width 320 height 25
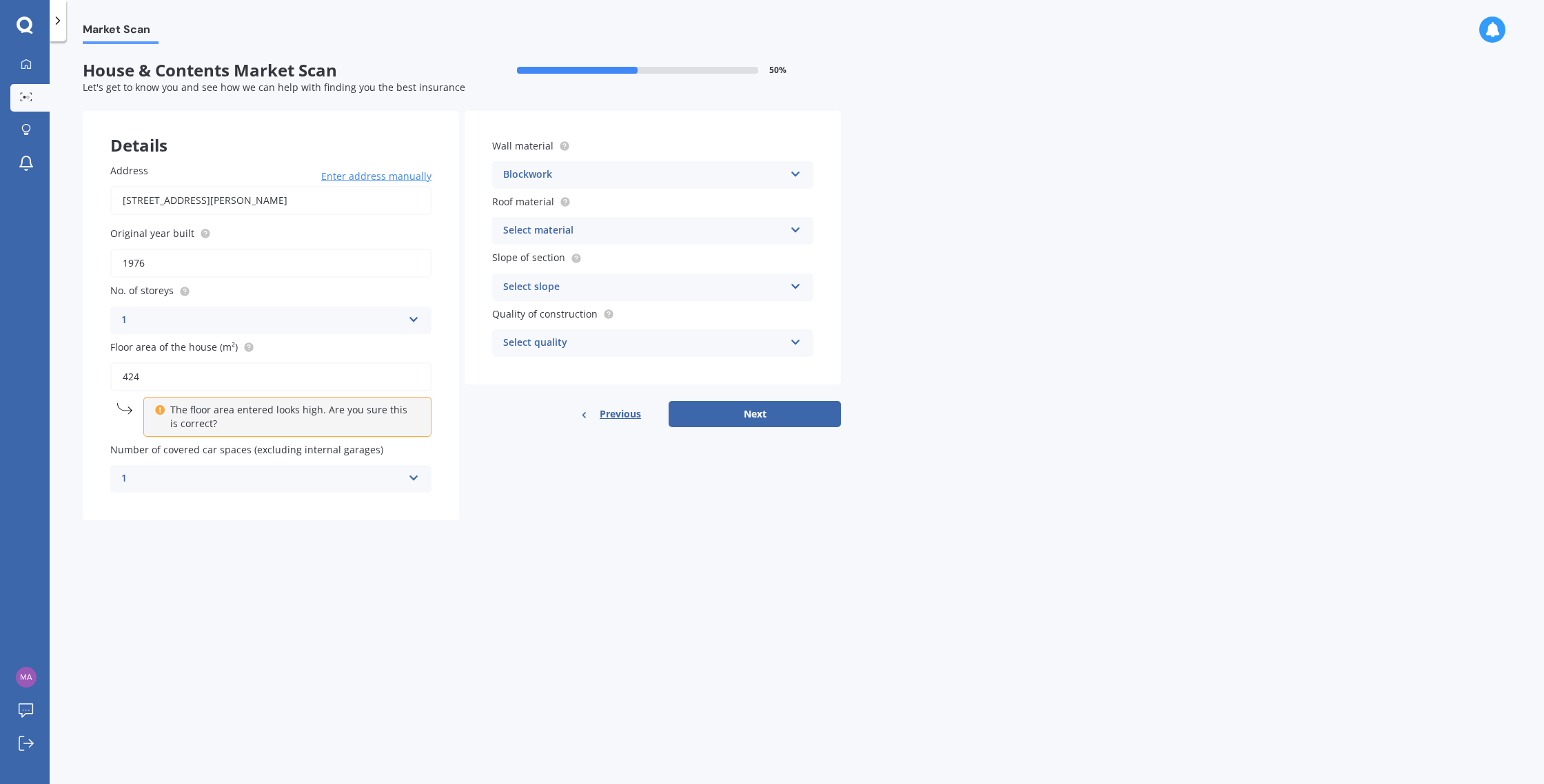
click at [790, 230] on icon at bounding box center [796, 227] width 12 height 10
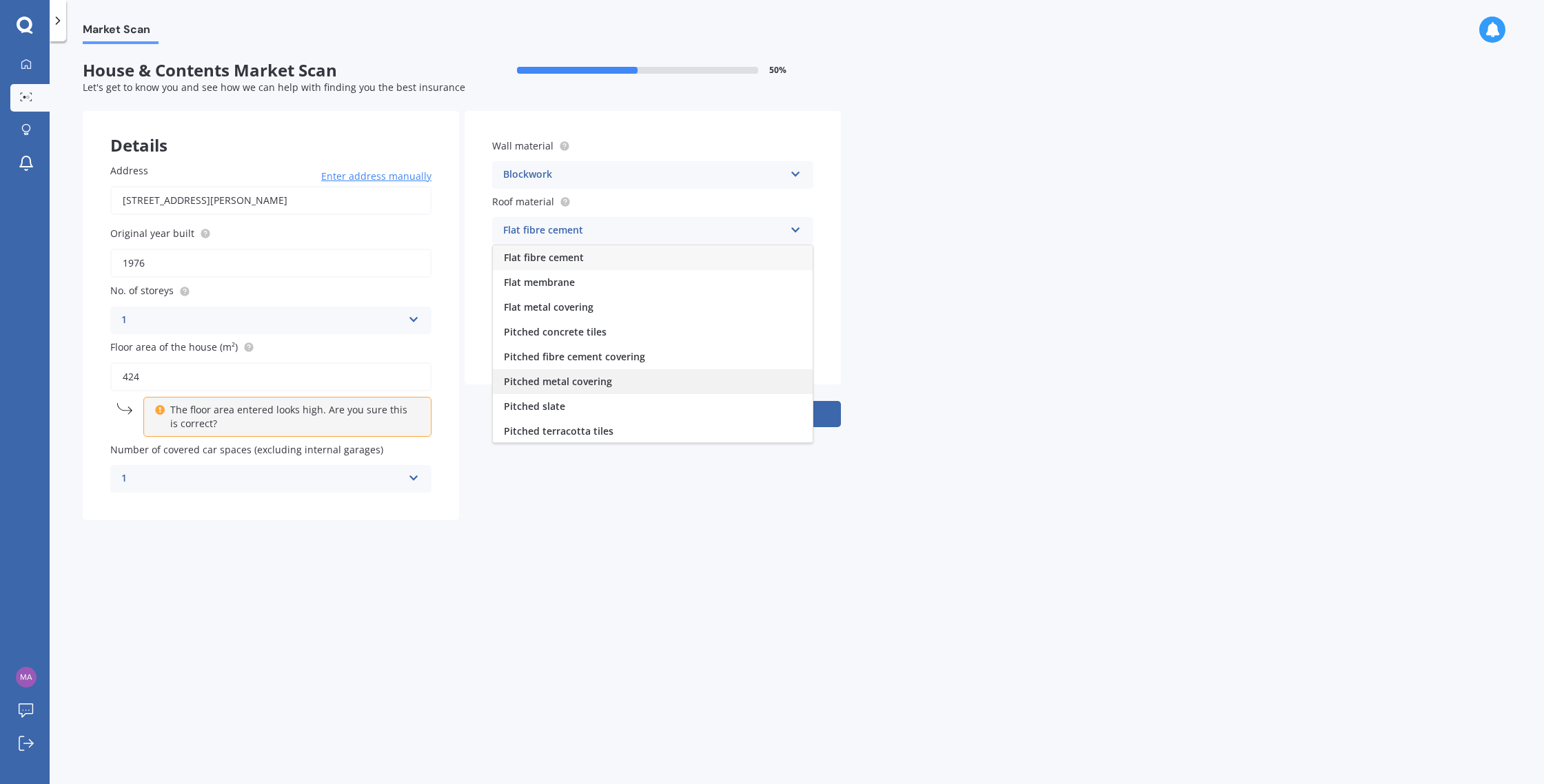
click at [636, 379] on div "Pitched metal covering" at bounding box center [653, 381] width 320 height 25
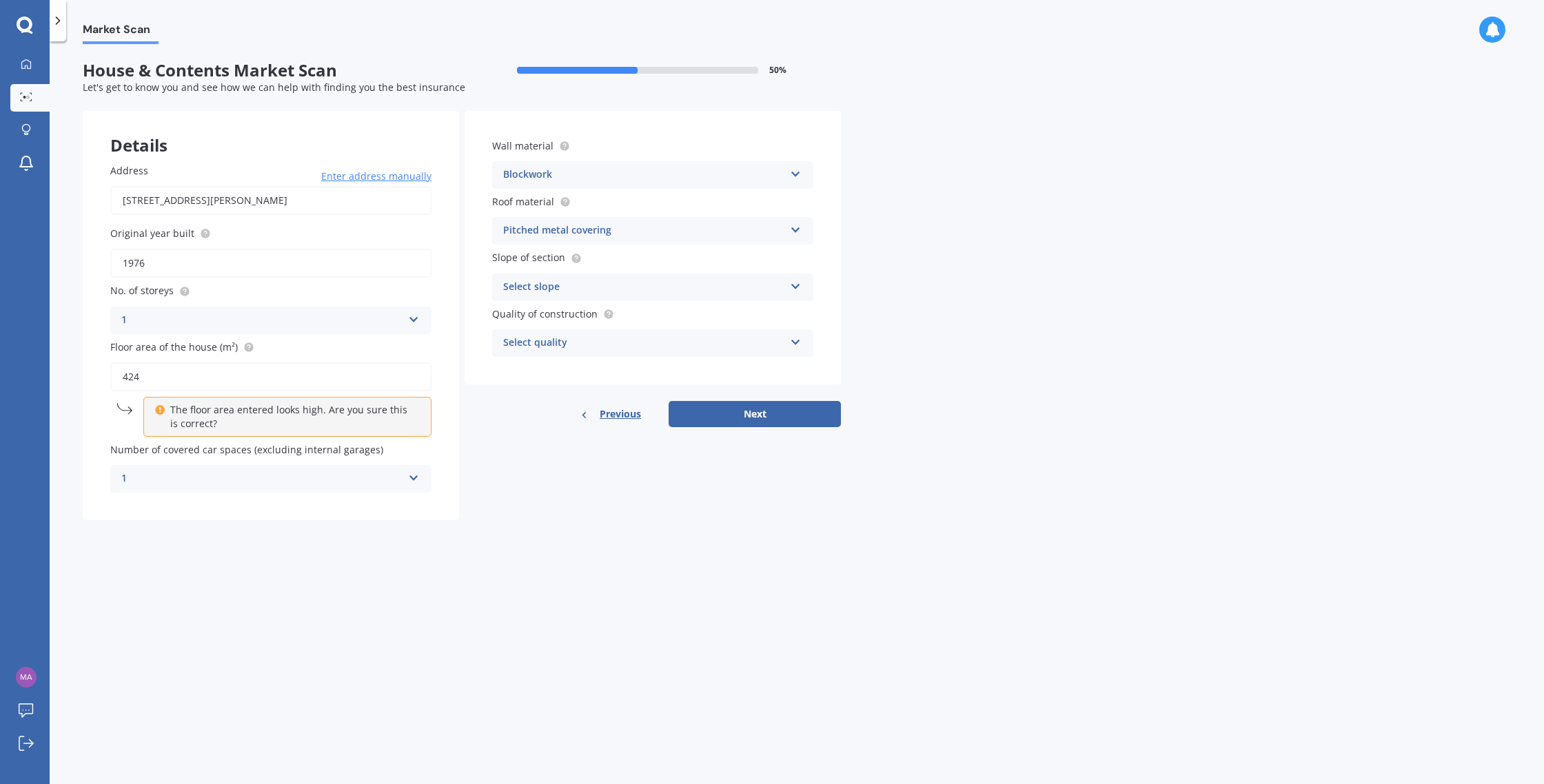
click at [793, 285] on icon at bounding box center [796, 284] width 12 height 10
click at [638, 320] on span "Flat or gentle slope (up to about 5°)" at bounding box center [588, 313] width 168 height 13
click at [792, 343] on icon at bounding box center [796, 340] width 12 height 10
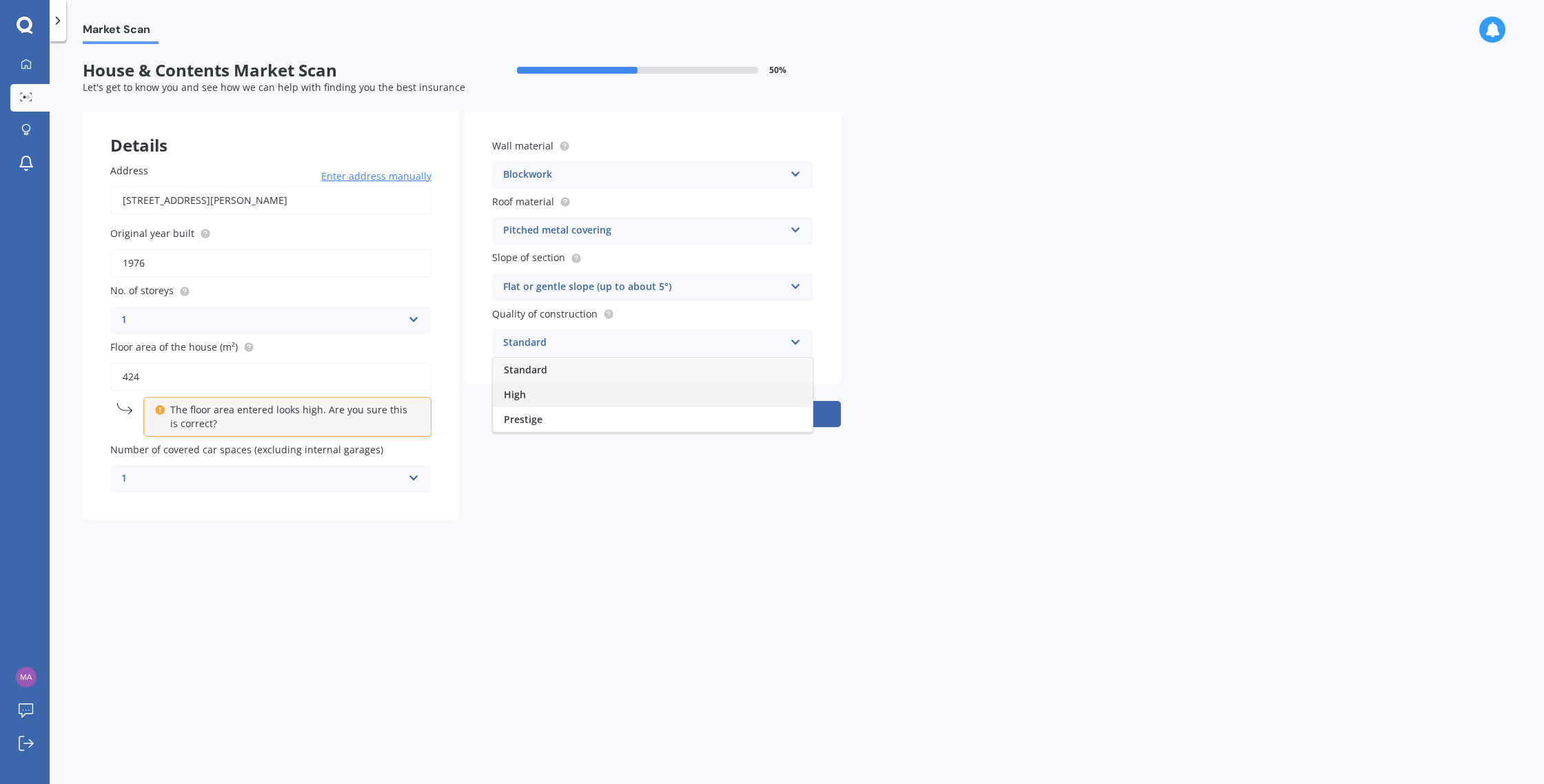
click at [567, 393] on div "High" at bounding box center [653, 394] width 320 height 25
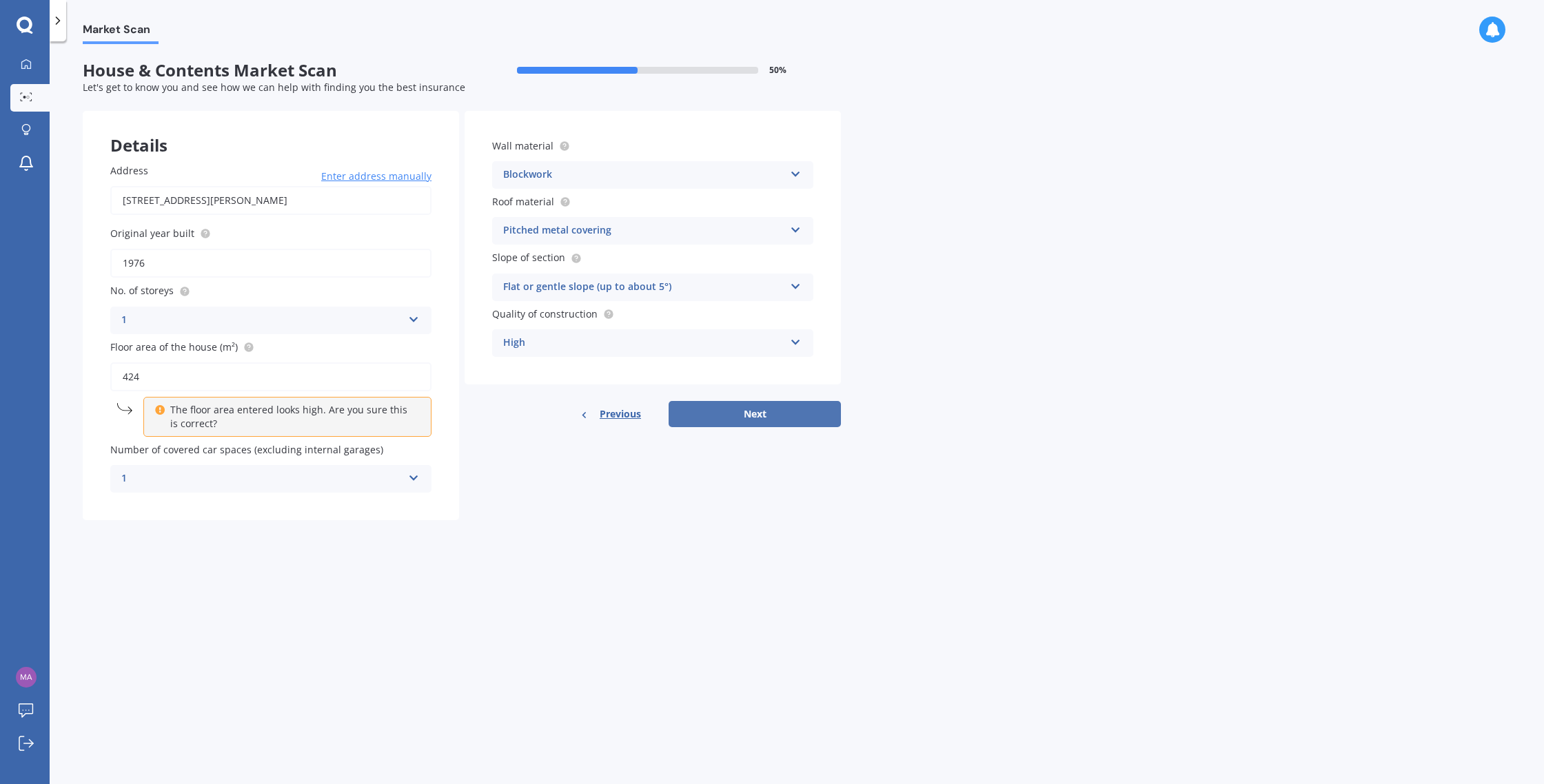
click at [716, 419] on button "Next" at bounding box center [755, 414] width 173 height 26
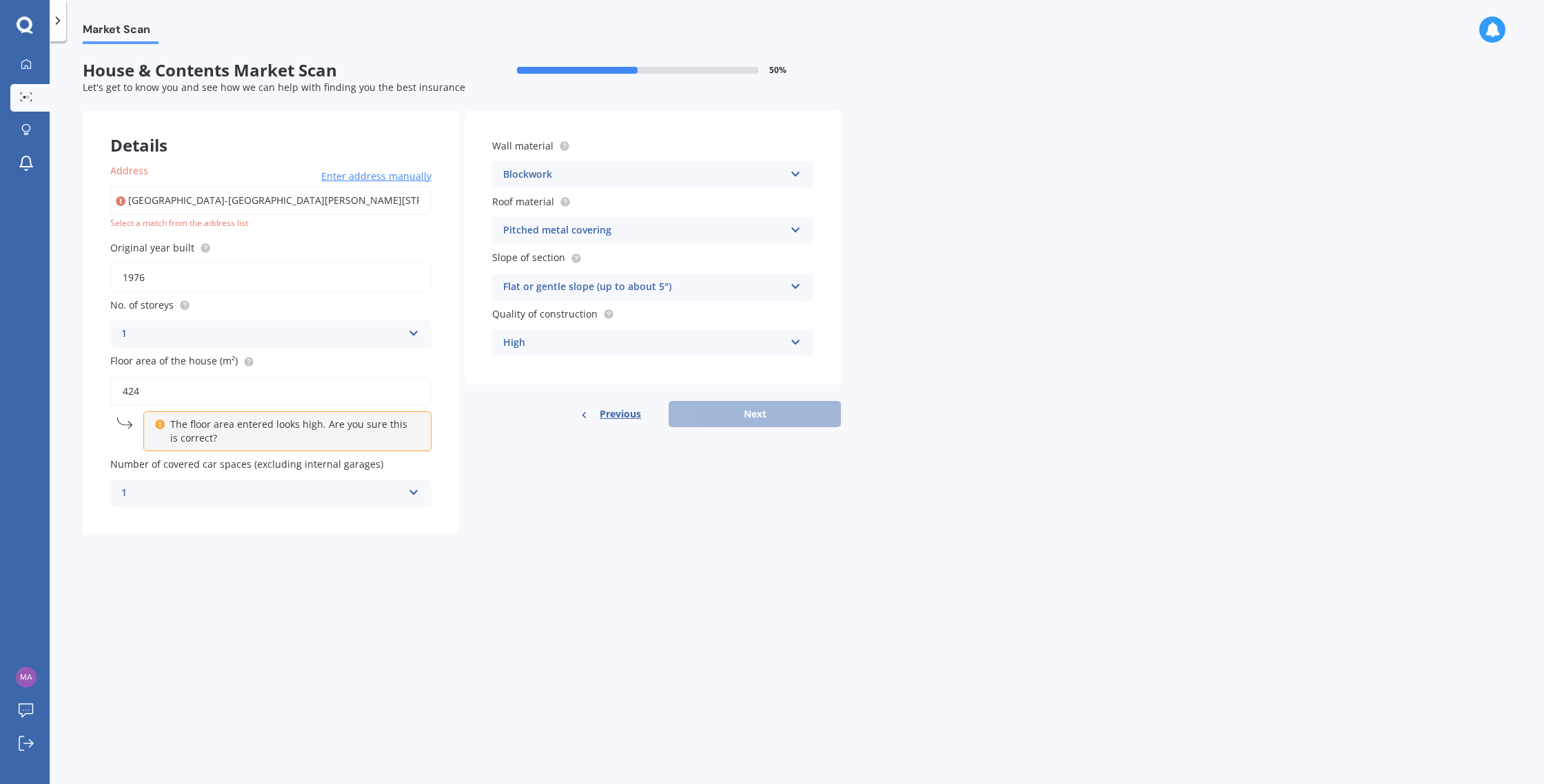
type input "[GEOGRAPHIC_DATA]-[GEOGRAPHIC_DATA][PERSON_NAME]"
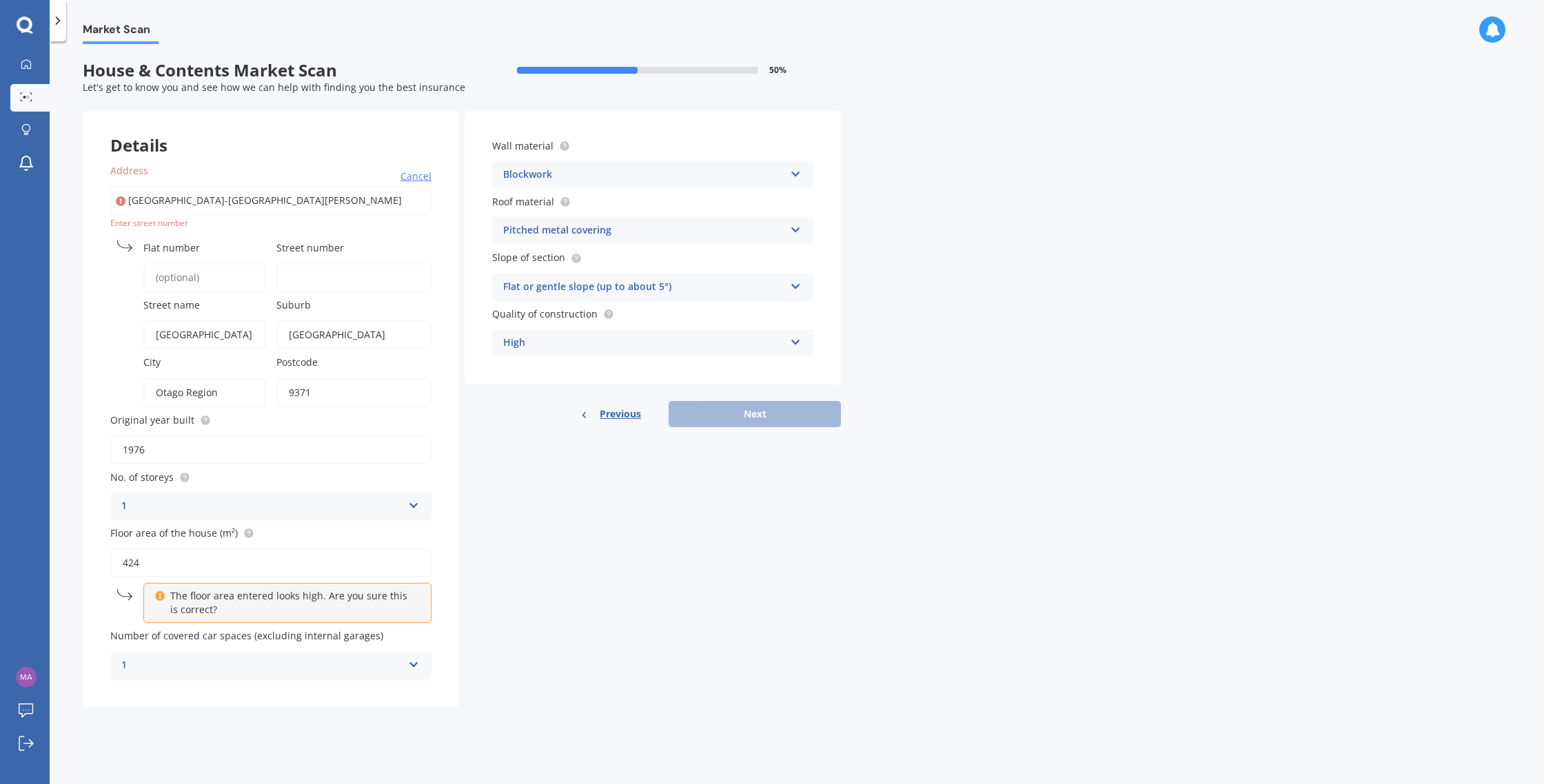
drag, startPoint x: 168, startPoint y: 278, endPoint x: 178, endPoint y: 278, distance: 10.0
click at [168, 278] on input "Flat number" at bounding box center [204, 277] width 122 height 29
click at [316, 279] on input "Street number" at bounding box center [354, 277] width 155 height 29
type input "29"
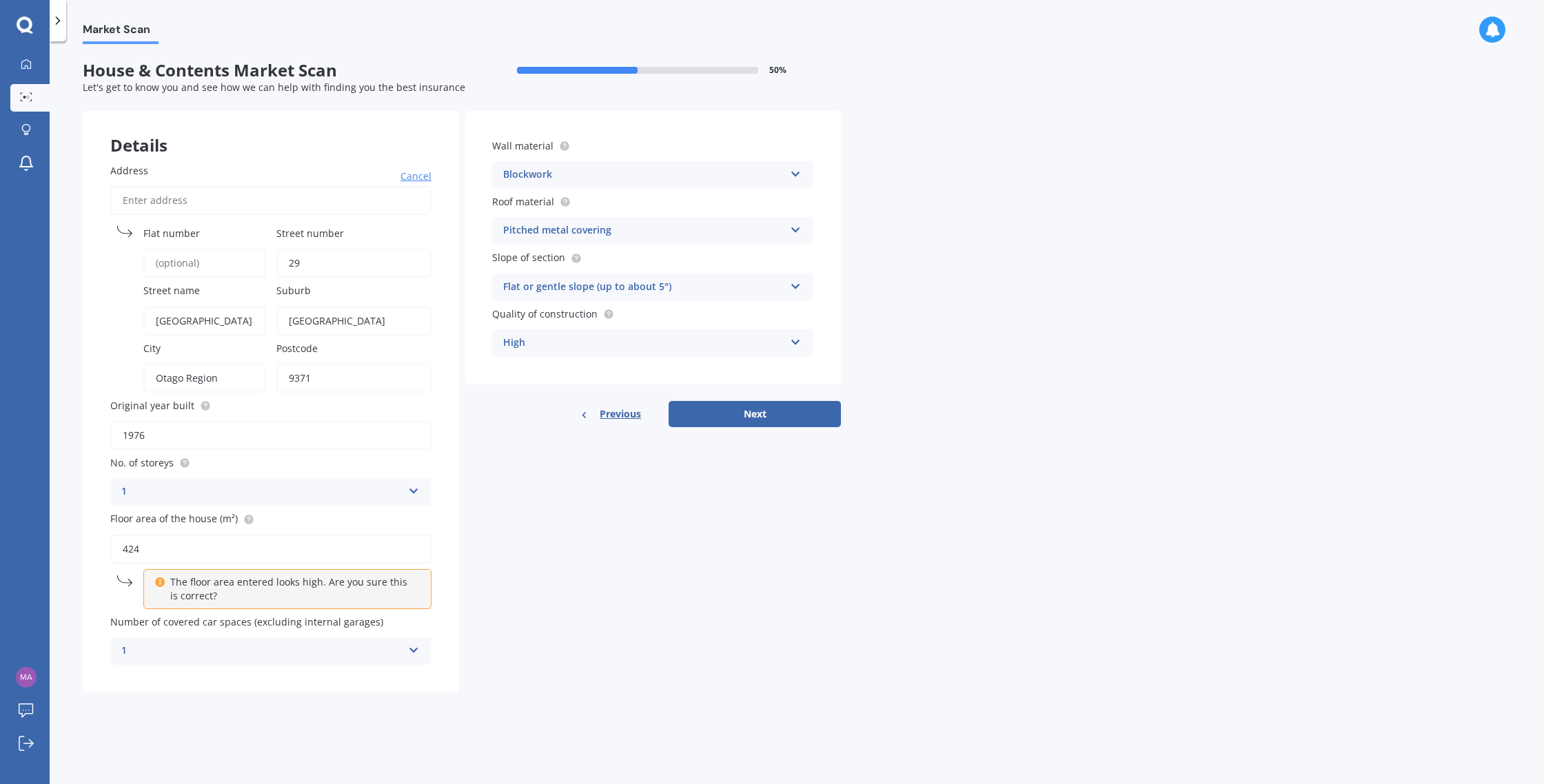
click at [219, 382] on input "Otago Region" at bounding box center [204, 378] width 122 height 29
type input "O"
type input "[GEOGRAPHIC_DATA]"
type input "[STREET_ADDRESS][PERSON_NAME]"
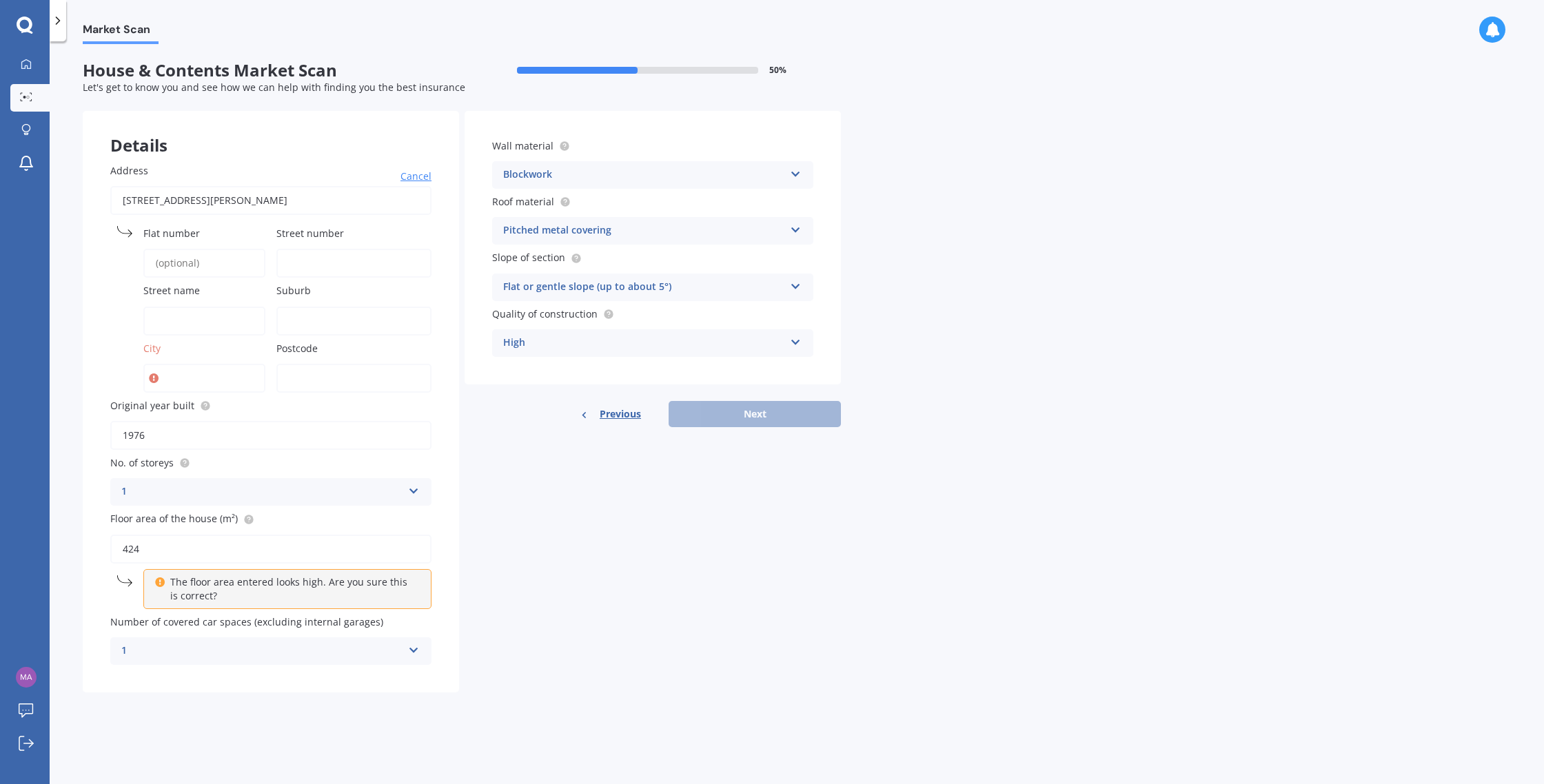
click at [137, 201] on input "[STREET_ADDRESS][PERSON_NAME]" at bounding box center [271, 200] width 321 height 29
type input "[STREET_ADDRESS][PERSON_NAME]"
click at [184, 381] on input "City" at bounding box center [204, 378] width 122 height 29
type input "[GEOGRAPHIC_DATA]"
type input "[STREET_ADDRESS][PERSON_NAME]"
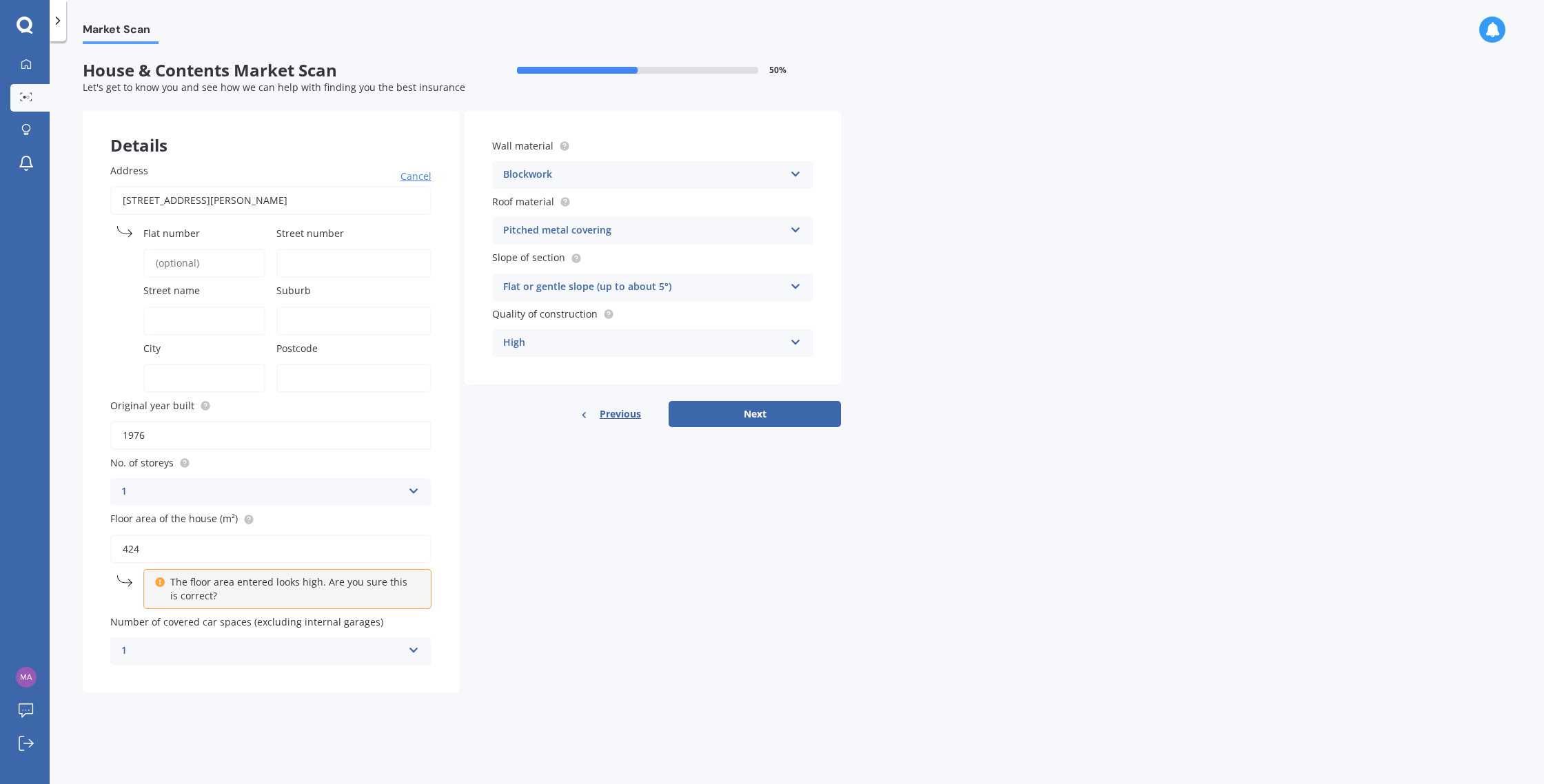
type input "29"
click at [166, 324] on input "Street name" at bounding box center [204, 320] width 122 height 29
type input "[GEOGRAPHIC_DATA]-[GEOGRAPHIC_DATA][PERSON_NAME]"
type input "[STREET_ADDRESS][PERSON_NAME]"
click at [288, 318] on input "Suburb" at bounding box center [354, 320] width 155 height 29
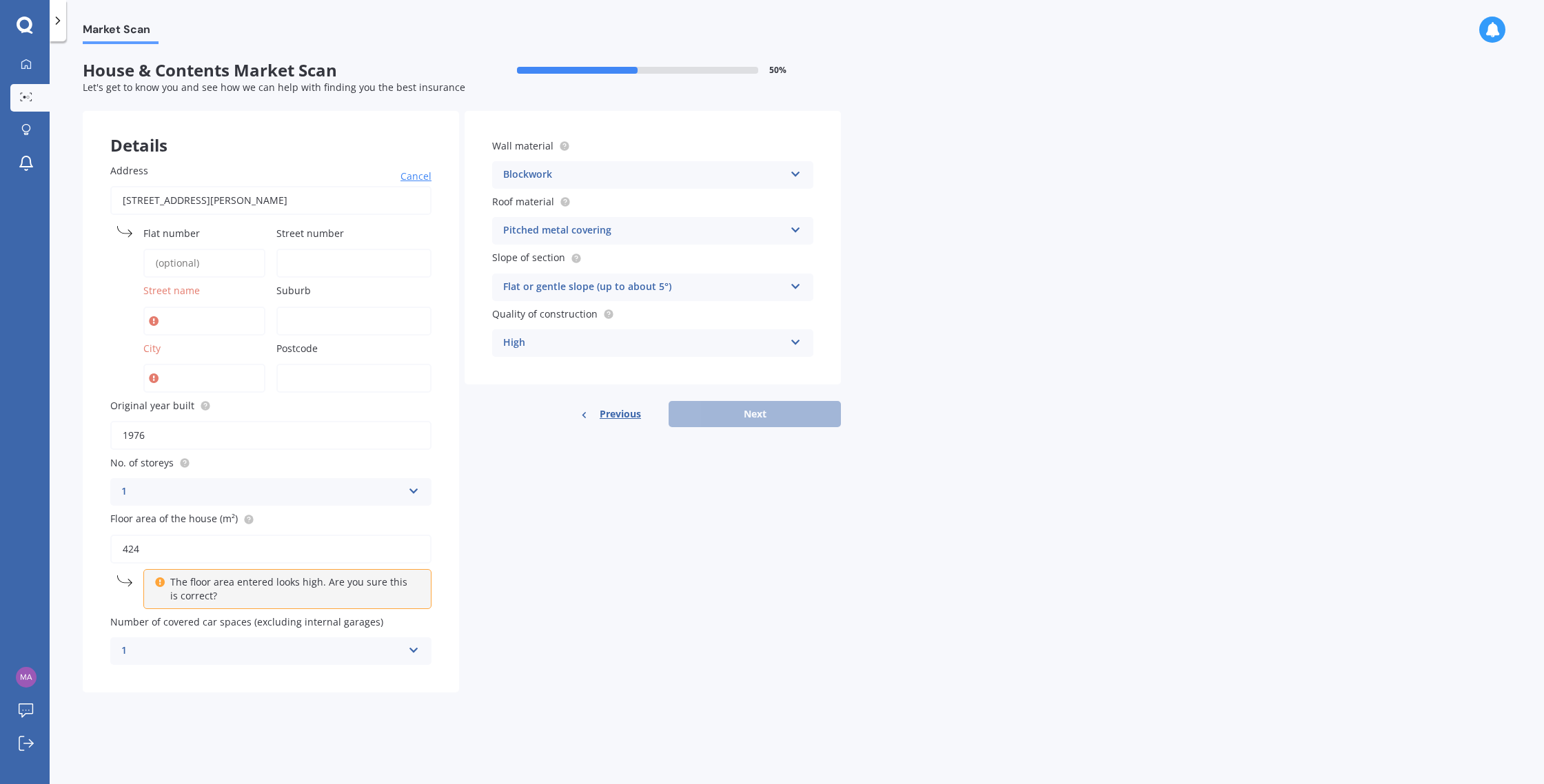
click at [192, 329] on input "Street name" at bounding box center [204, 320] width 122 height 29
type input "[GEOGRAPHIC_DATA]-[GEOGRAPHIC_DATA][PERSON_NAME]"
type input "29"
click at [313, 323] on input "Suburb" at bounding box center [354, 320] width 155 height 29
type input "Lake [PERSON_NAME]"
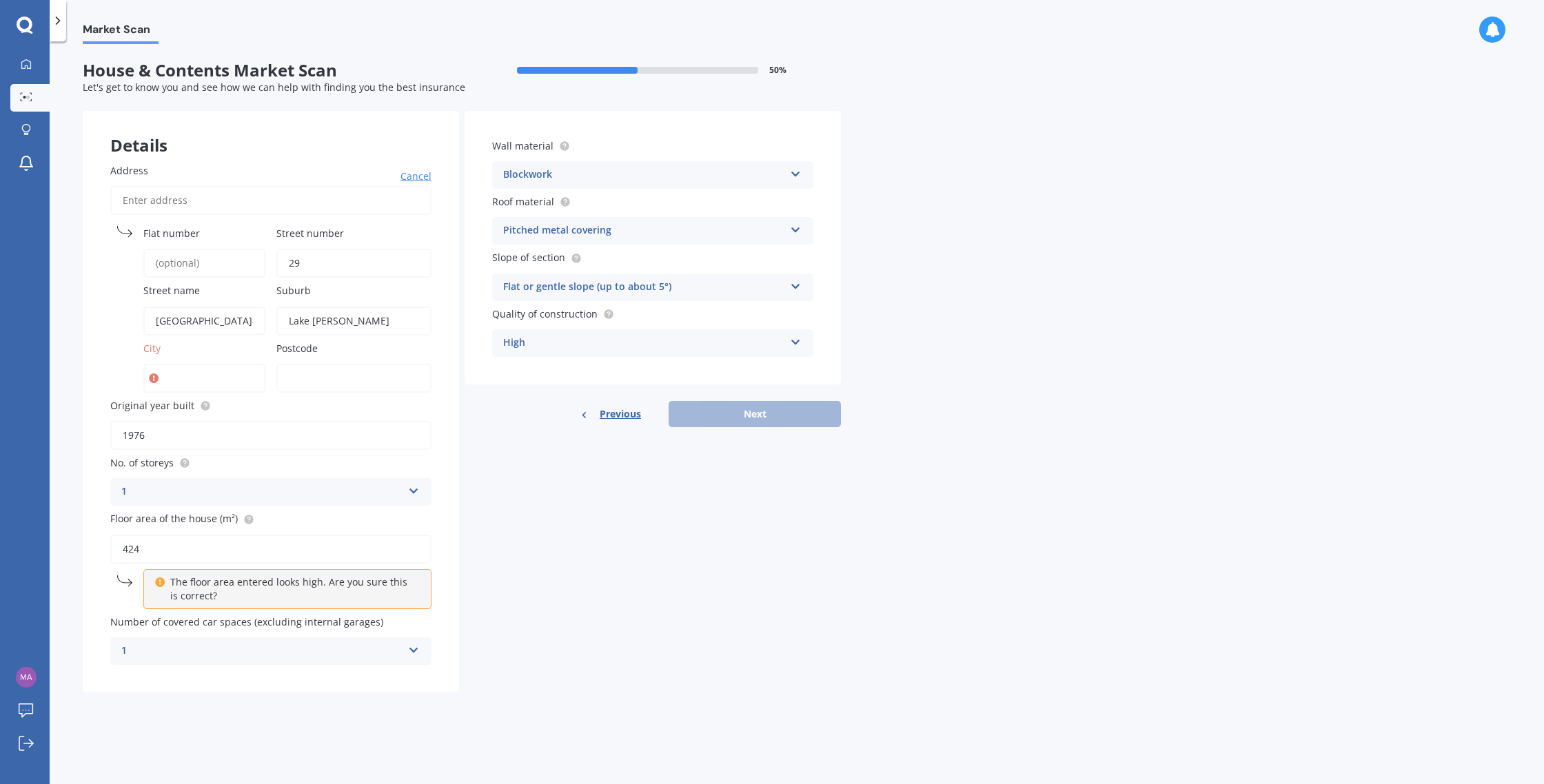
click at [187, 381] on input "City" at bounding box center [204, 378] width 122 height 29
click at [240, 386] on input "City" at bounding box center [204, 378] width 122 height 29
click at [360, 346] on label "Postcode" at bounding box center [351, 348] width 149 height 15
click at [360, 364] on input "Postcode" at bounding box center [354, 378] width 155 height 29
type input "9371"
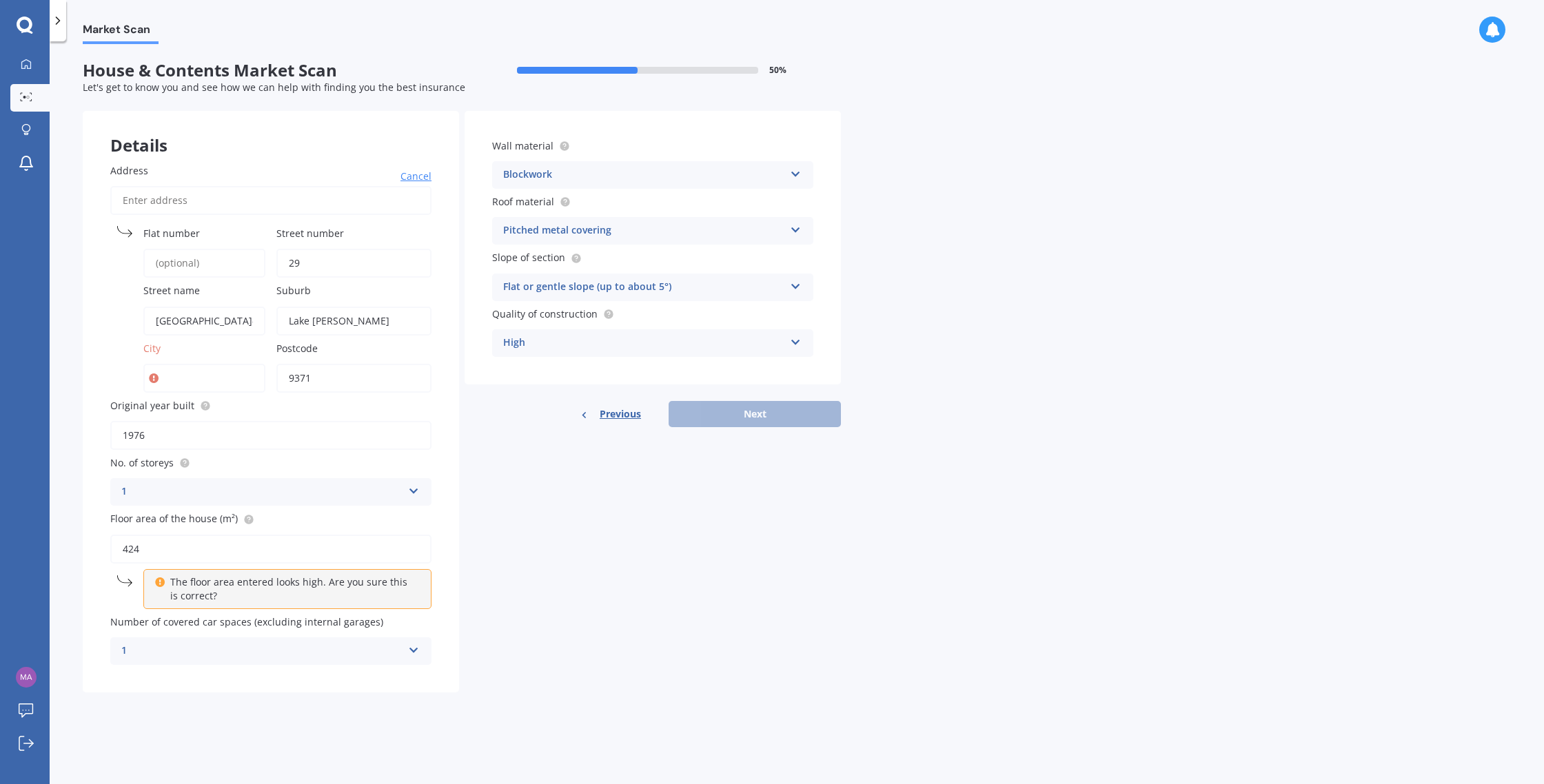
click at [167, 381] on input "City" at bounding box center [204, 378] width 122 height 29
type input "[GEOGRAPHIC_DATA]"
type input "[STREET_ADDRESS][PERSON_NAME]"
click at [271, 199] on input "[STREET_ADDRESS][PERSON_NAME]" at bounding box center [271, 200] width 321 height 29
type input "[GEOGRAPHIC_DATA]-[GEOGRAPHIC_DATA][PERSON_NAME]"
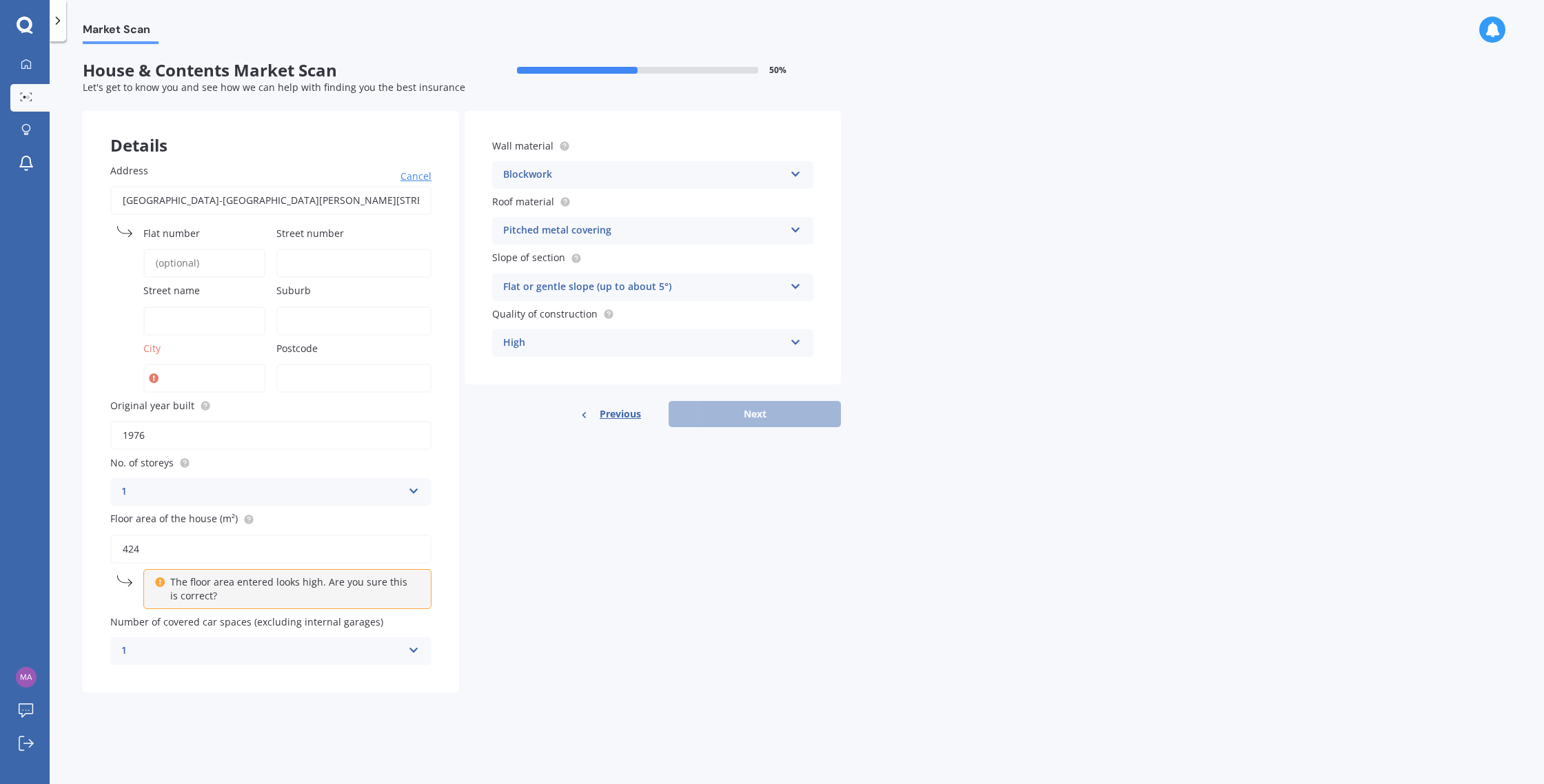
type input "[GEOGRAPHIC_DATA]-[GEOGRAPHIC_DATA][PERSON_NAME]"
type input "[GEOGRAPHIC_DATA]"
type input "Otago Region"
type input "9371"
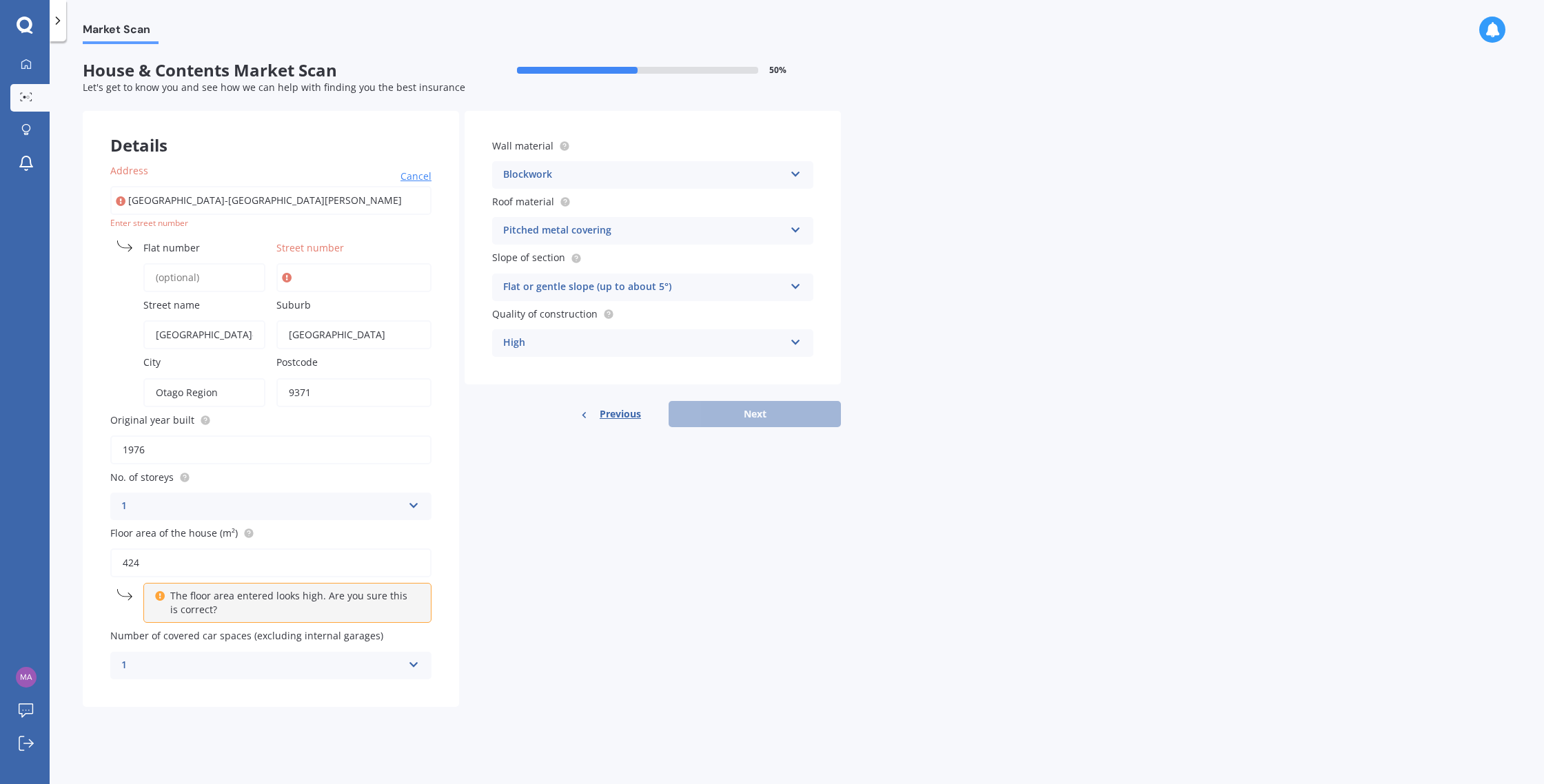
click at [312, 280] on input "Street number" at bounding box center [354, 277] width 155 height 29
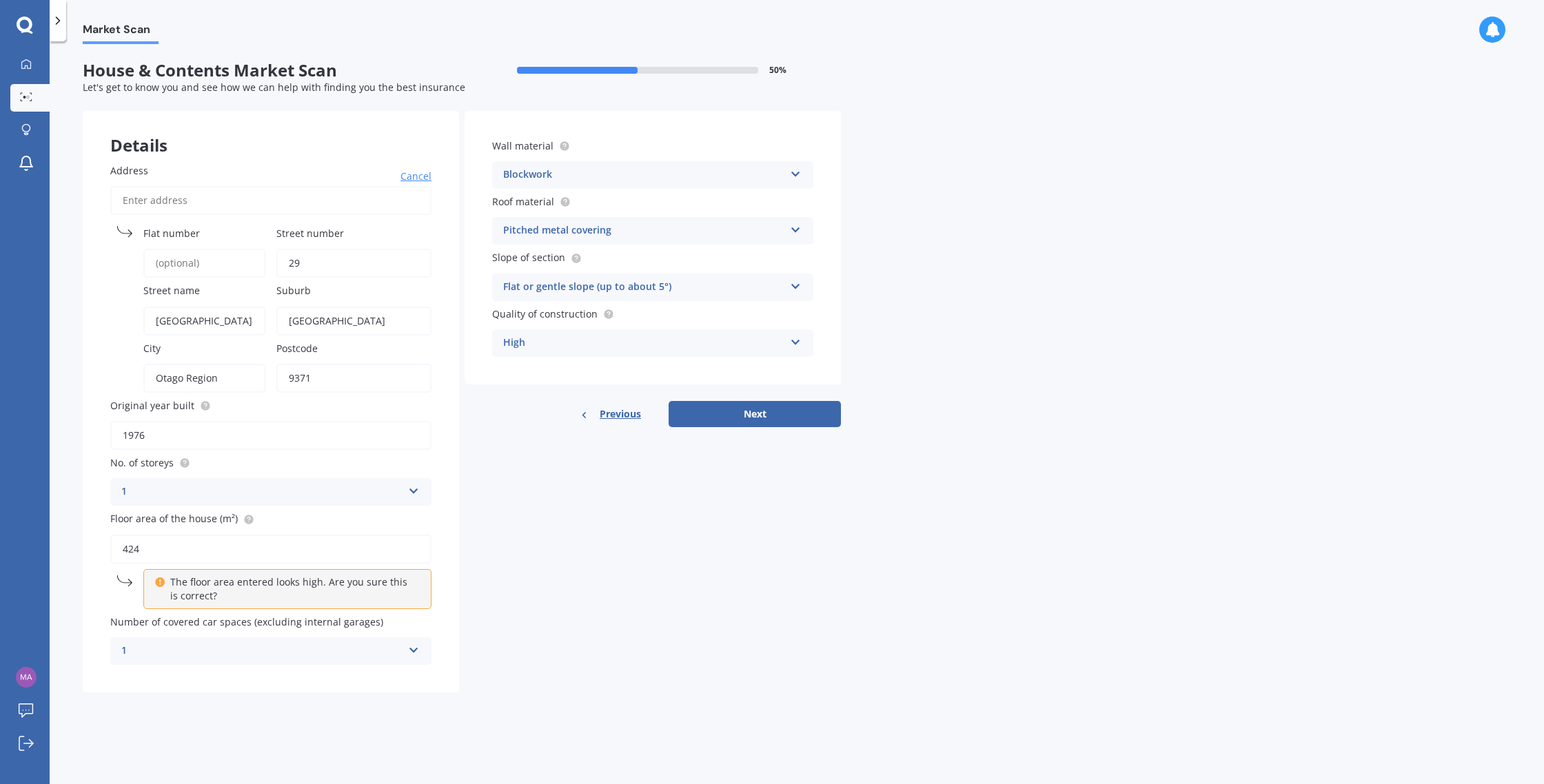
type input "29"
click at [767, 514] on div "Details Address Cancel Search Flat [GEOGRAPHIC_DATA] name [GEOGRAPHIC_DATA][PER…" at bounding box center [462, 401] width 758 height 581
click at [176, 547] on input "424" at bounding box center [271, 549] width 321 height 29
type input "424"
click at [751, 417] on button "Next" at bounding box center [755, 414] width 173 height 26
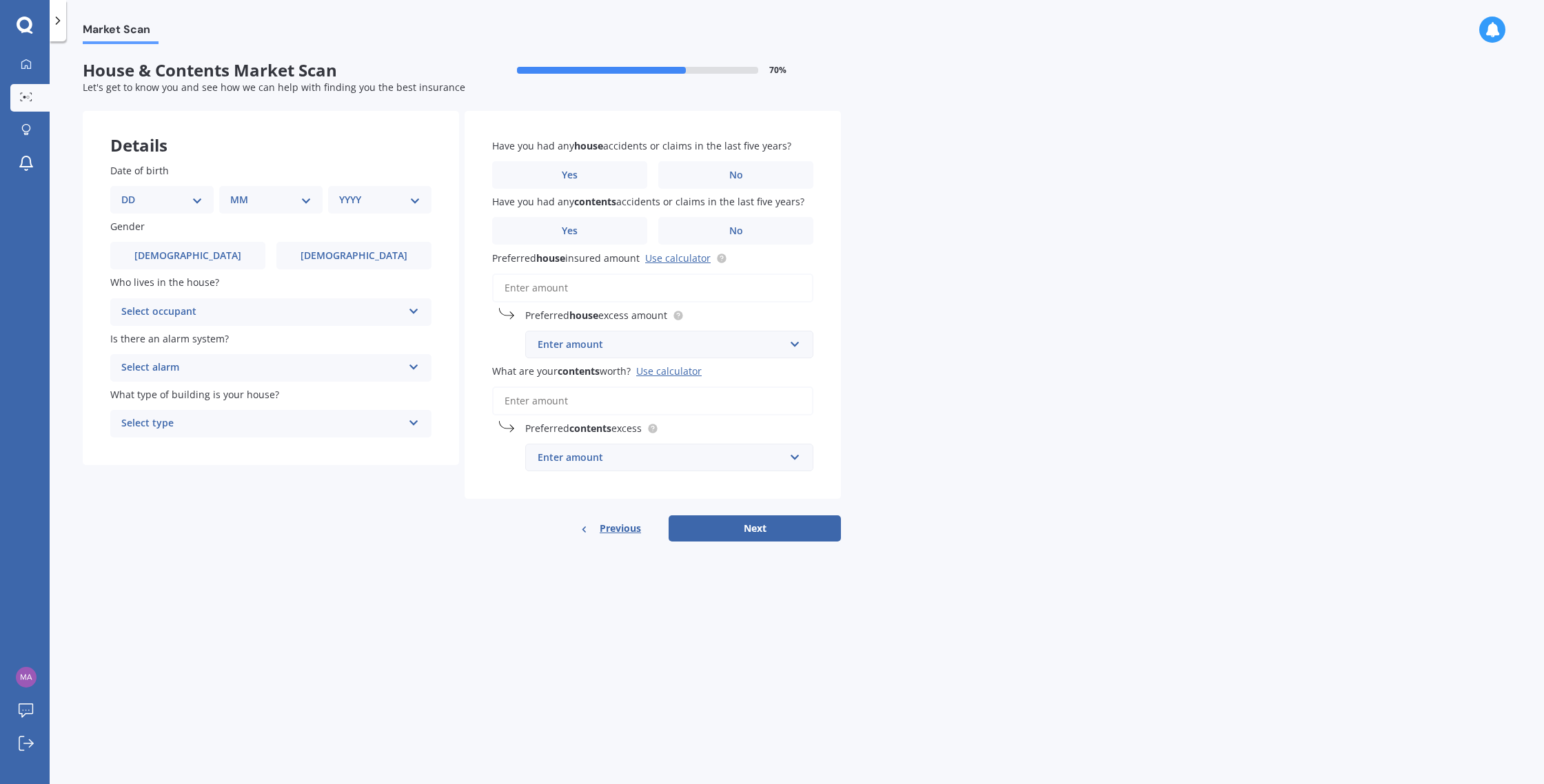
click at [196, 202] on select "DD 01 02 03 04 05 06 07 08 09 10 11 12 13 14 15 16 17 18 19 20 21 22 23 24 25 2…" at bounding box center [162, 200] width 81 height 15
select select "21"
click at [307, 202] on select "MM 01 02 03 04 05 06 07 08 09 10 11 12" at bounding box center [274, 200] width 76 height 15
select select "08"
click at [406, 198] on select "YYYY 2009 2008 2007 2006 2005 2004 2003 2002 2001 2000 1999 1998 1997 1996 1995…" at bounding box center [377, 200] width 76 height 15
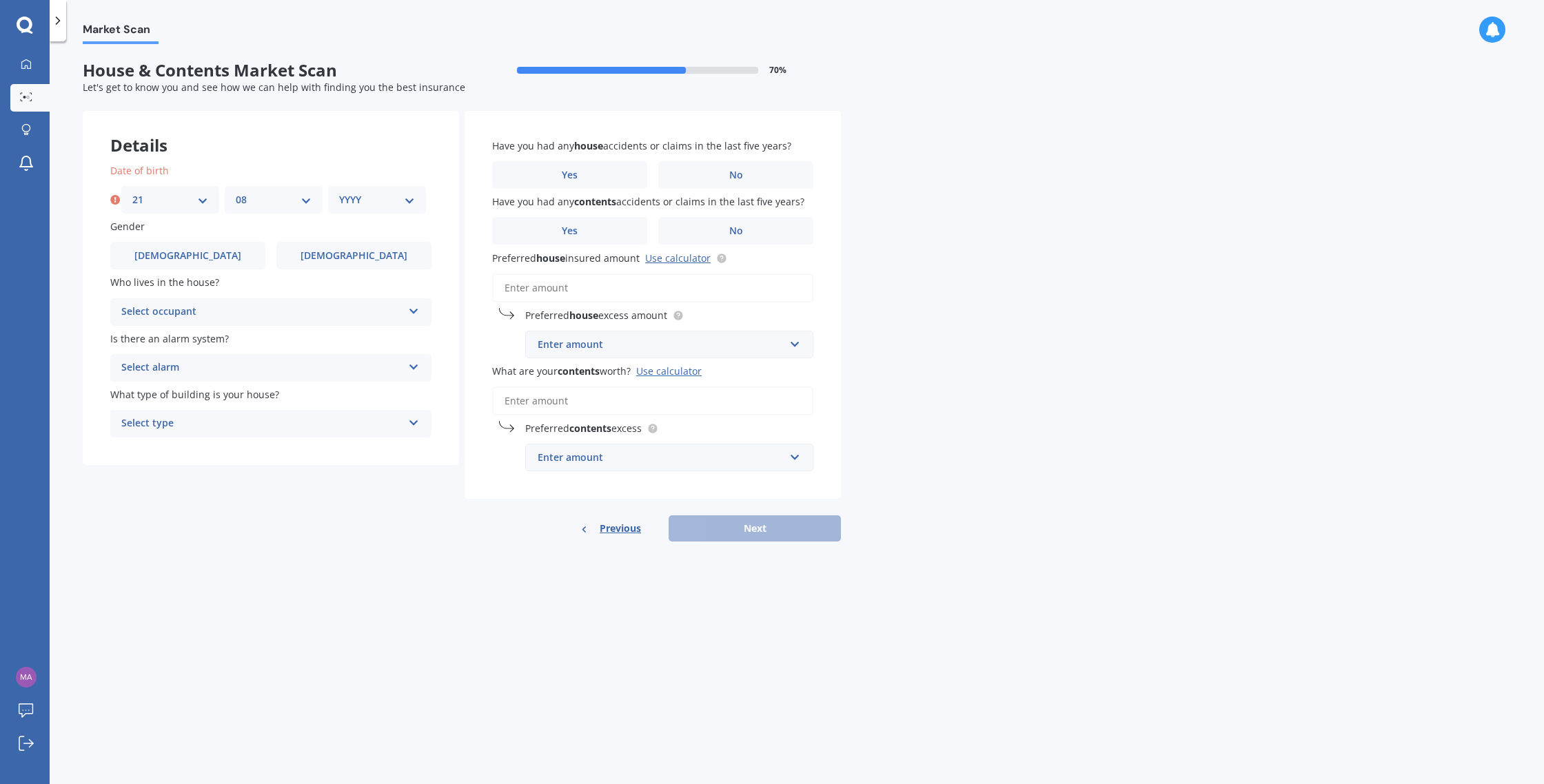
select select "1948"
click at [324, 260] on label "[DEMOGRAPHIC_DATA]" at bounding box center [354, 255] width 155 height 27
click at [0, 0] on input "[DEMOGRAPHIC_DATA]" at bounding box center [0, 0] width 0 height 0
click at [409, 312] on icon at bounding box center [414, 309] width 12 height 10
click at [271, 338] on div "Owner" at bounding box center [271, 339] width 320 height 25
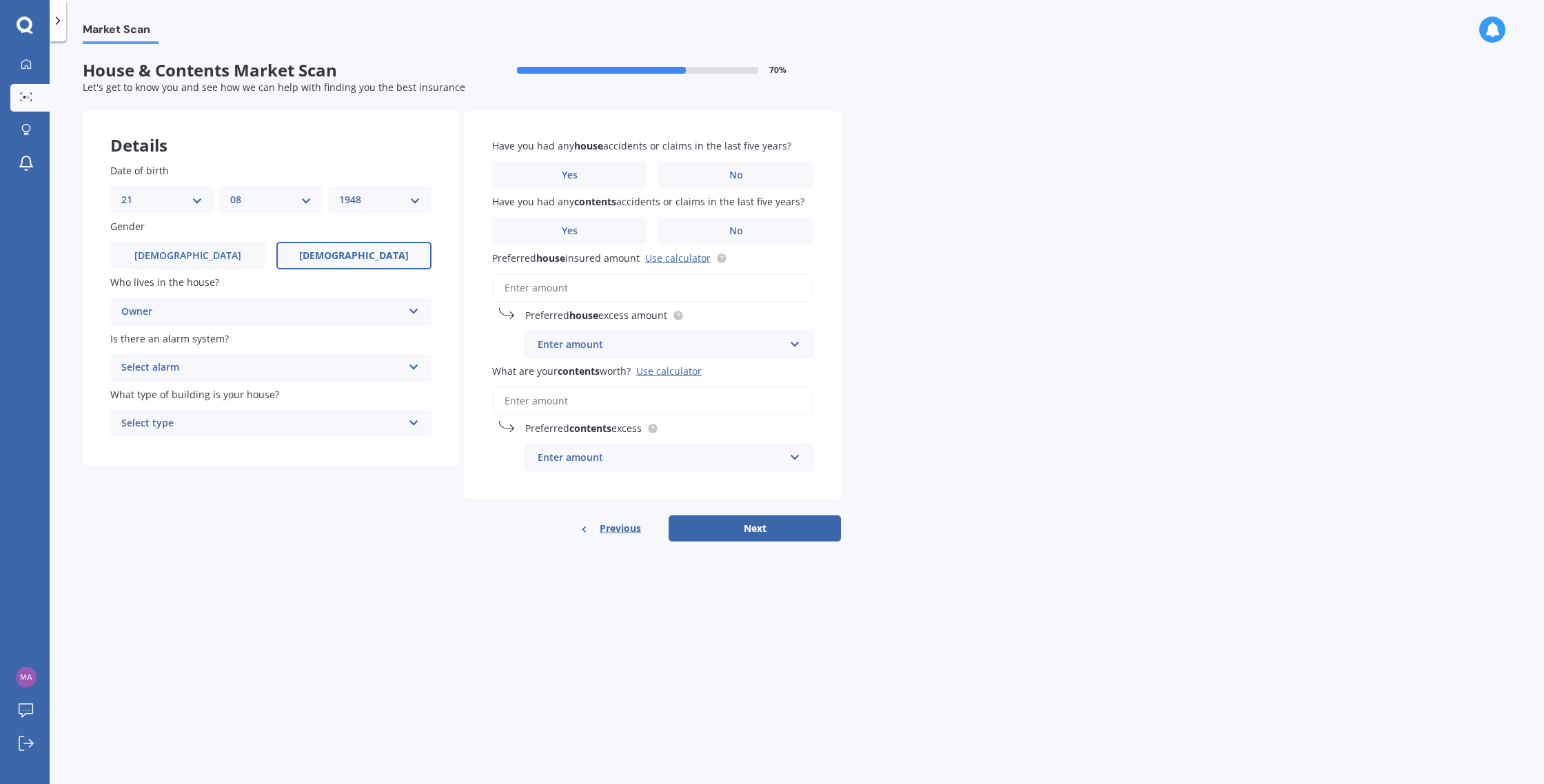
click at [409, 367] on icon at bounding box center [414, 365] width 12 height 10
click at [261, 420] on div "Yes, not monitored" at bounding box center [271, 419] width 320 height 25
click at [406, 424] on div "Select type Freestanding Multi-unit (in a block of 6 or less) Multi-unit (in a …" at bounding box center [271, 424] width 321 height 27
click at [180, 451] on span "Freestanding" at bounding box center [152, 450] width 61 height 13
click at [763, 175] on label "No" at bounding box center [736, 175] width 155 height 27
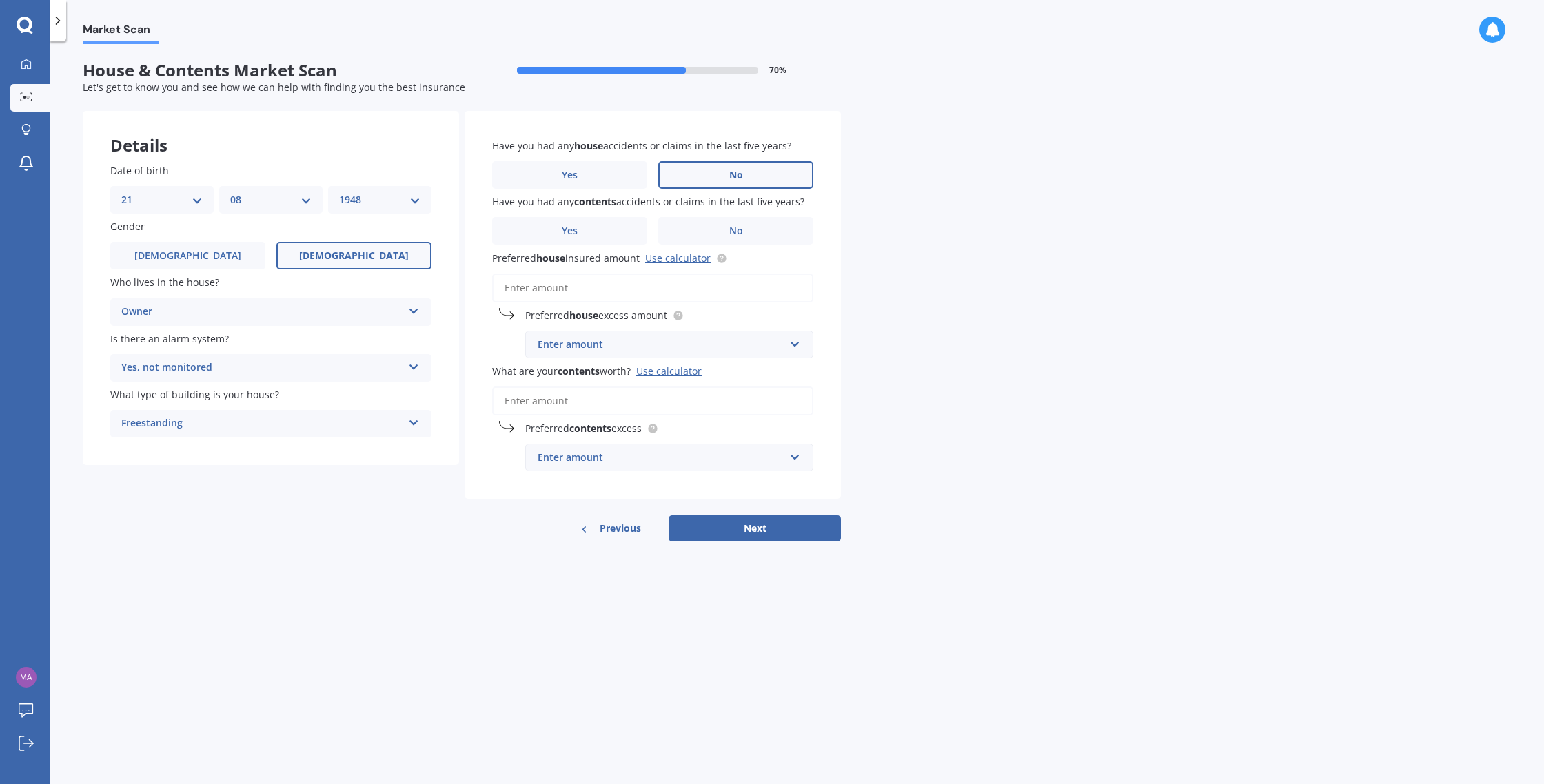
click at [0, 0] on input "No" at bounding box center [0, 0] width 0 height 0
click at [583, 235] on label "Yes" at bounding box center [570, 231] width 155 height 27
click at [0, 0] on input "Yes" at bounding box center [0, 0] width 0 height 0
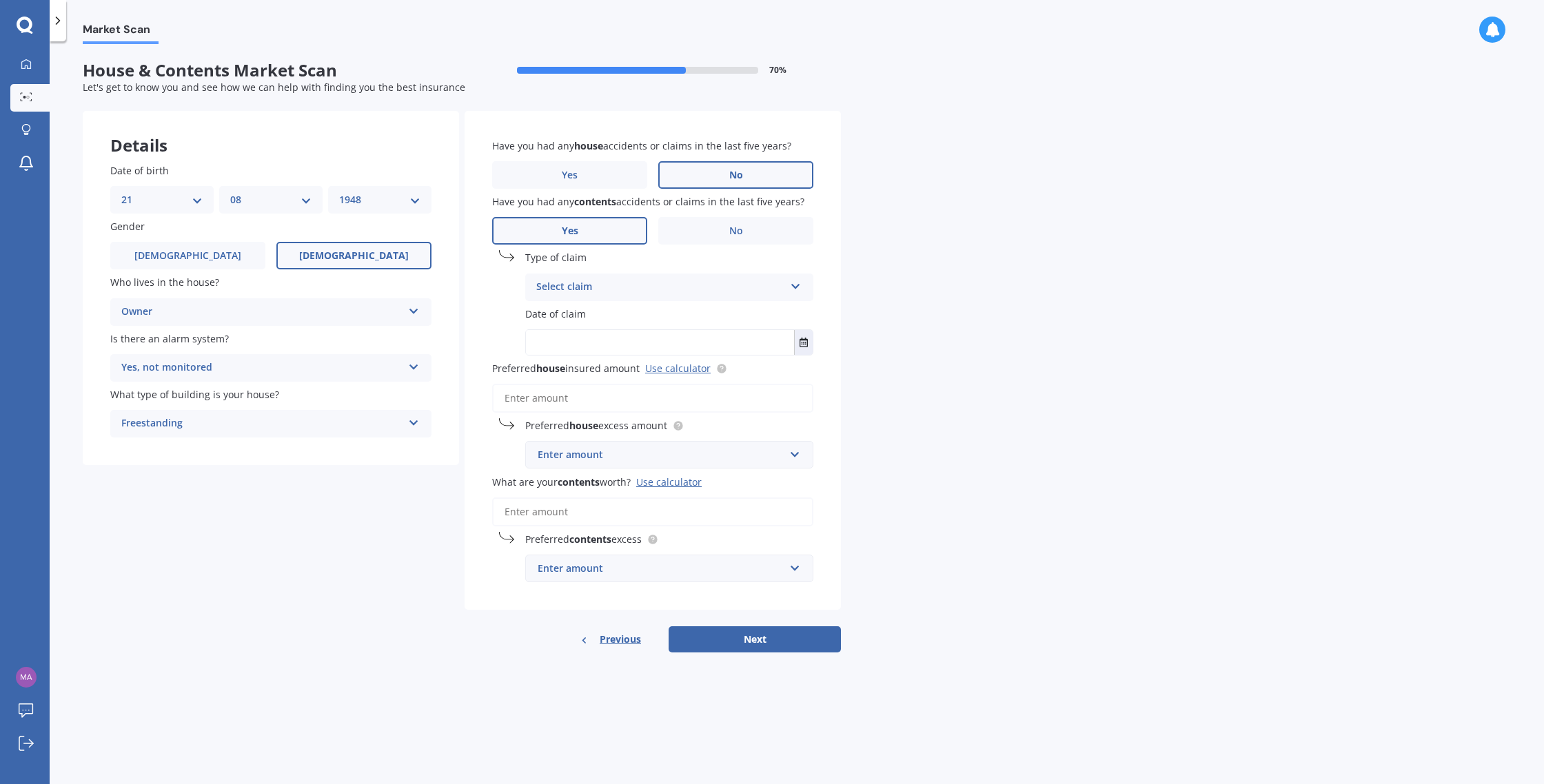
click at [793, 285] on icon at bounding box center [796, 284] width 12 height 10
click at [708, 315] on div "Accidental damage" at bounding box center [669, 313] width 287 height 25
click at [560, 317] on span "Date of claim" at bounding box center [556, 313] width 60 height 13
click at [610, 341] on input "text" at bounding box center [660, 342] width 268 height 25
type input "[DATE]"
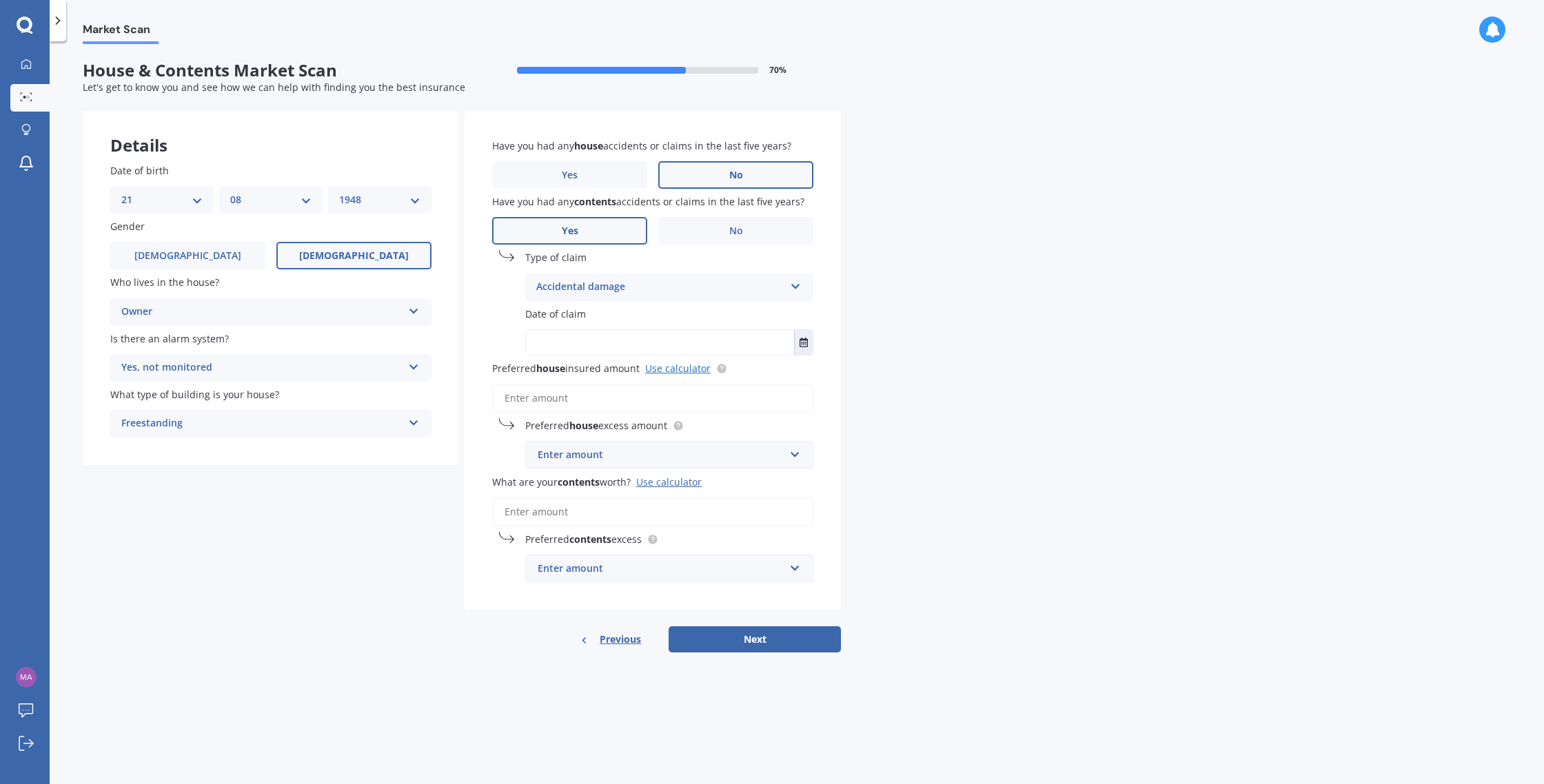
click at [679, 370] on link "Use calculator" at bounding box center [678, 368] width 65 height 13
click at [594, 457] on div "Enter amount" at bounding box center [662, 455] width 247 height 15
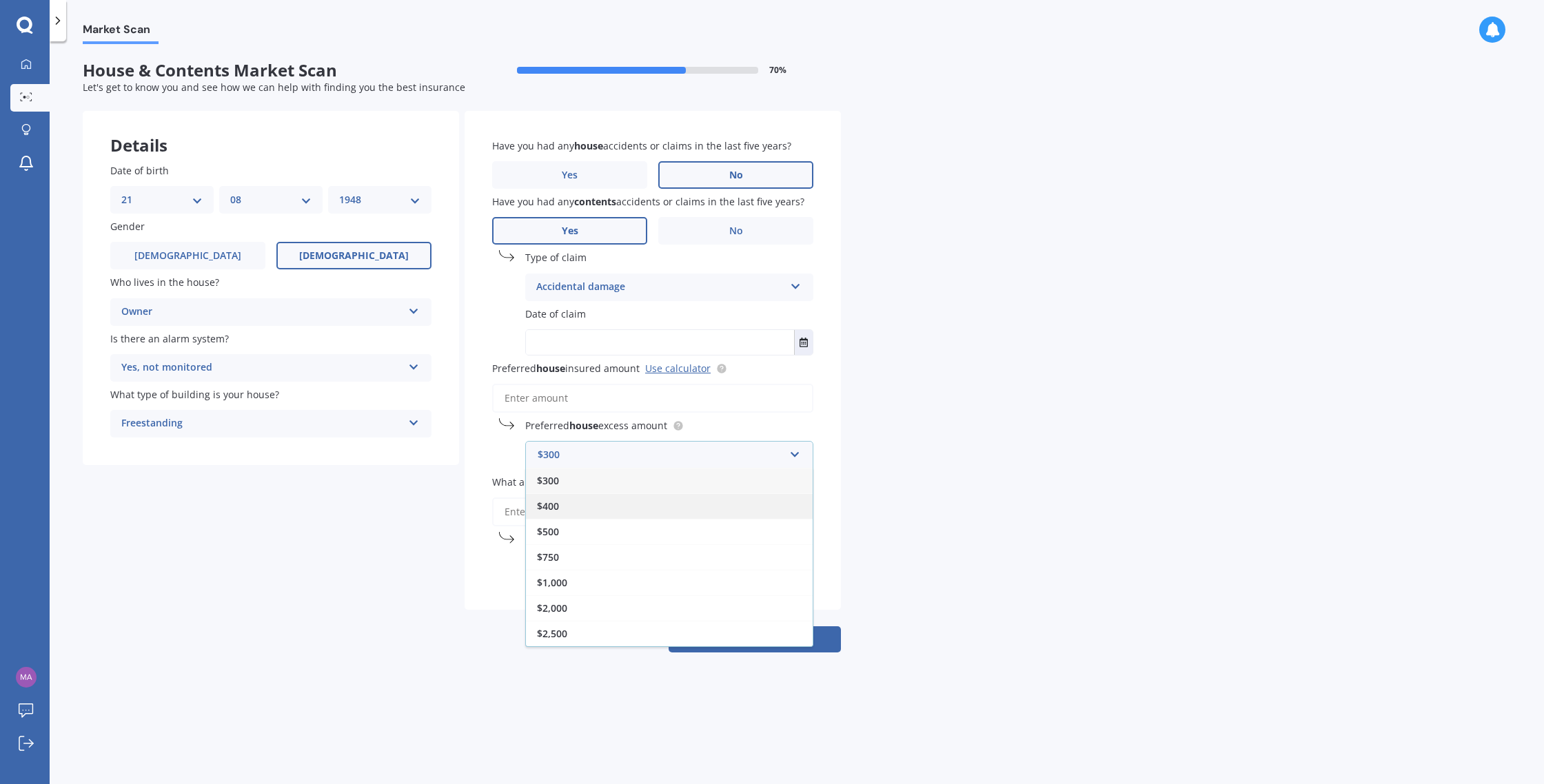
click at [578, 507] on div "$400" at bounding box center [669, 506] width 287 height 25
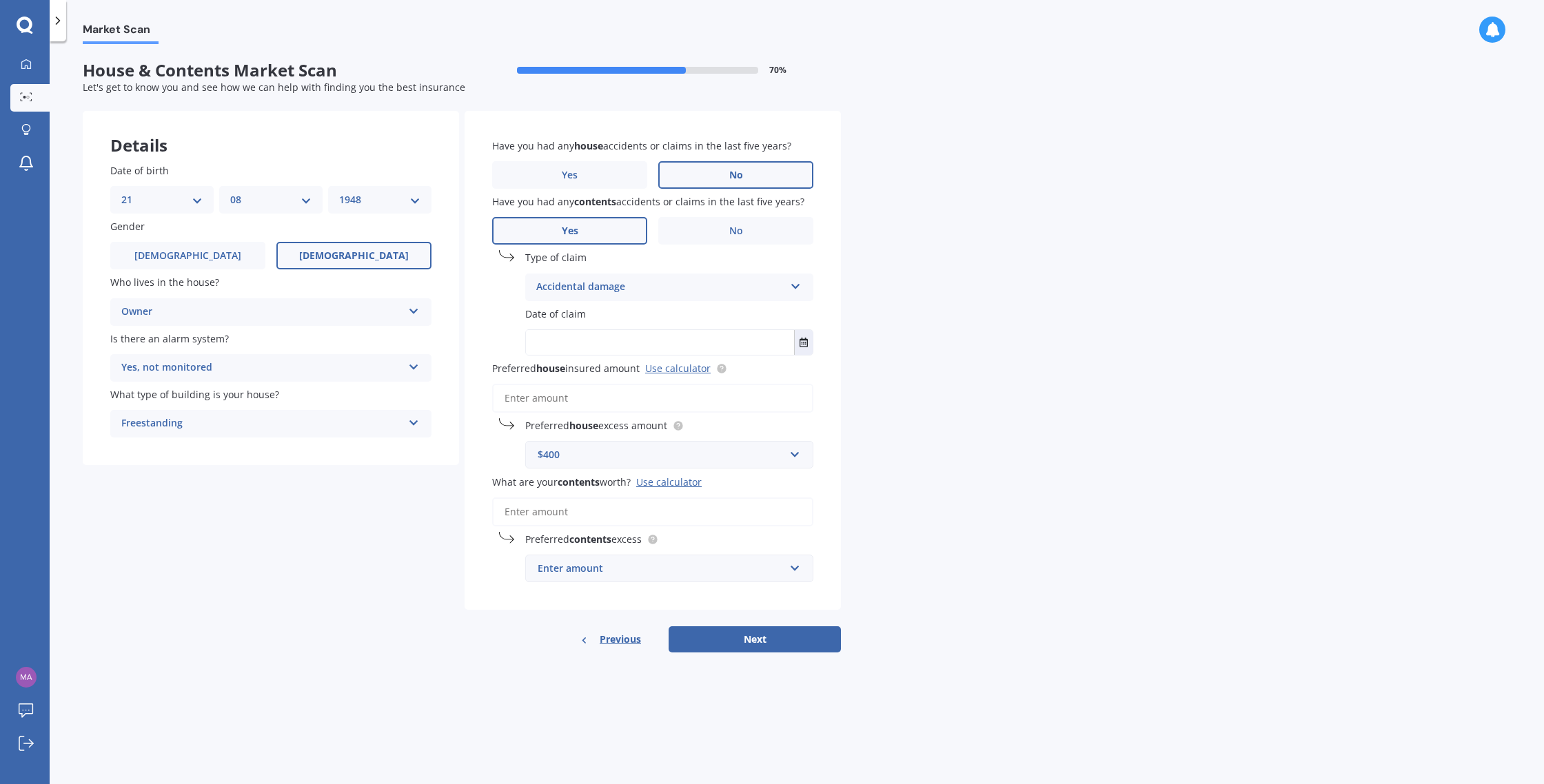
click at [554, 405] on input "Preferred house insured amount Use calculator" at bounding box center [653, 398] width 321 height 29
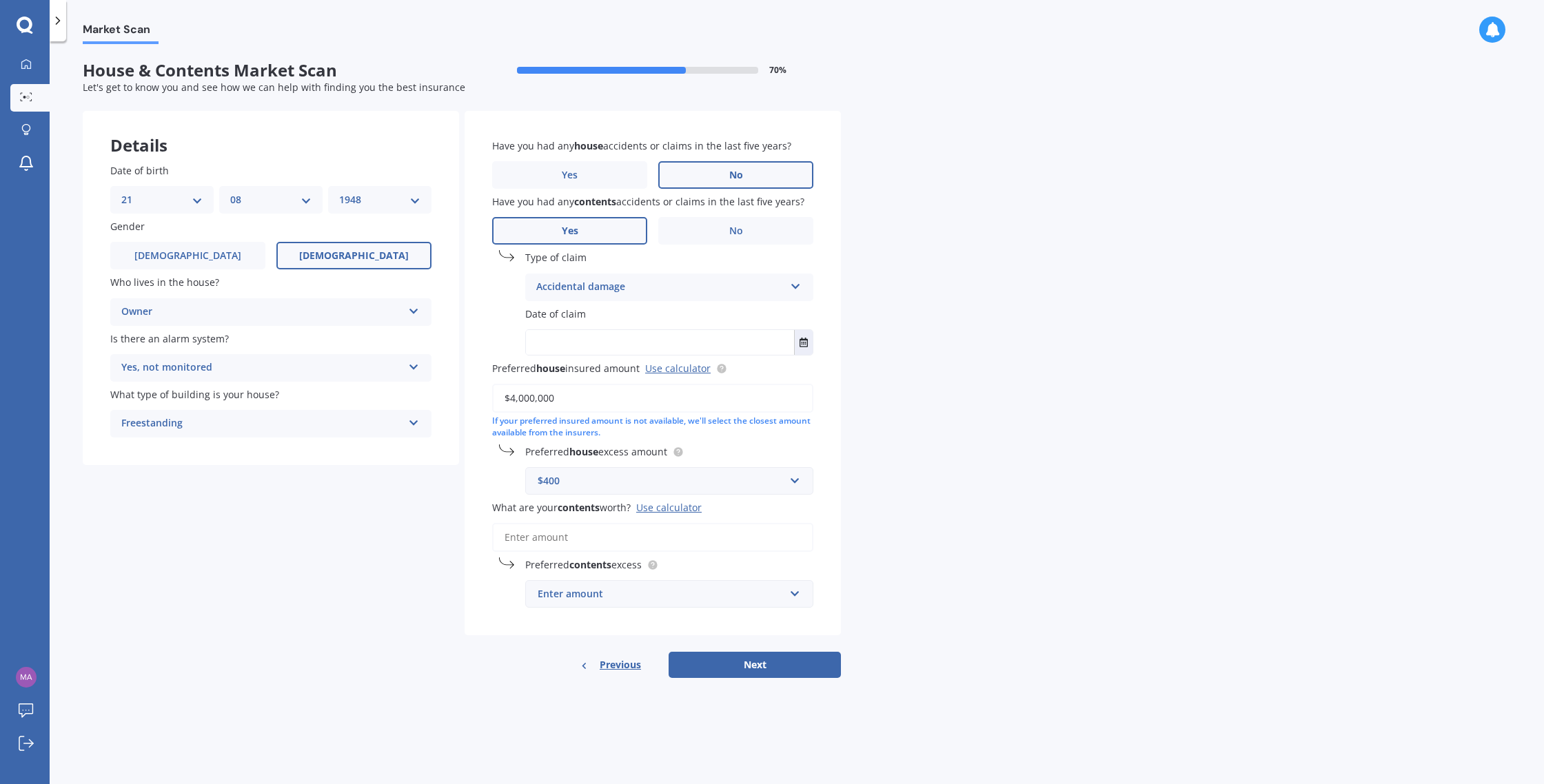
type input "$4,000,000"
click at [539, 545] on input "What are your contents worth? Use calculator" at bounding box center [653, 537] width 321 height 29
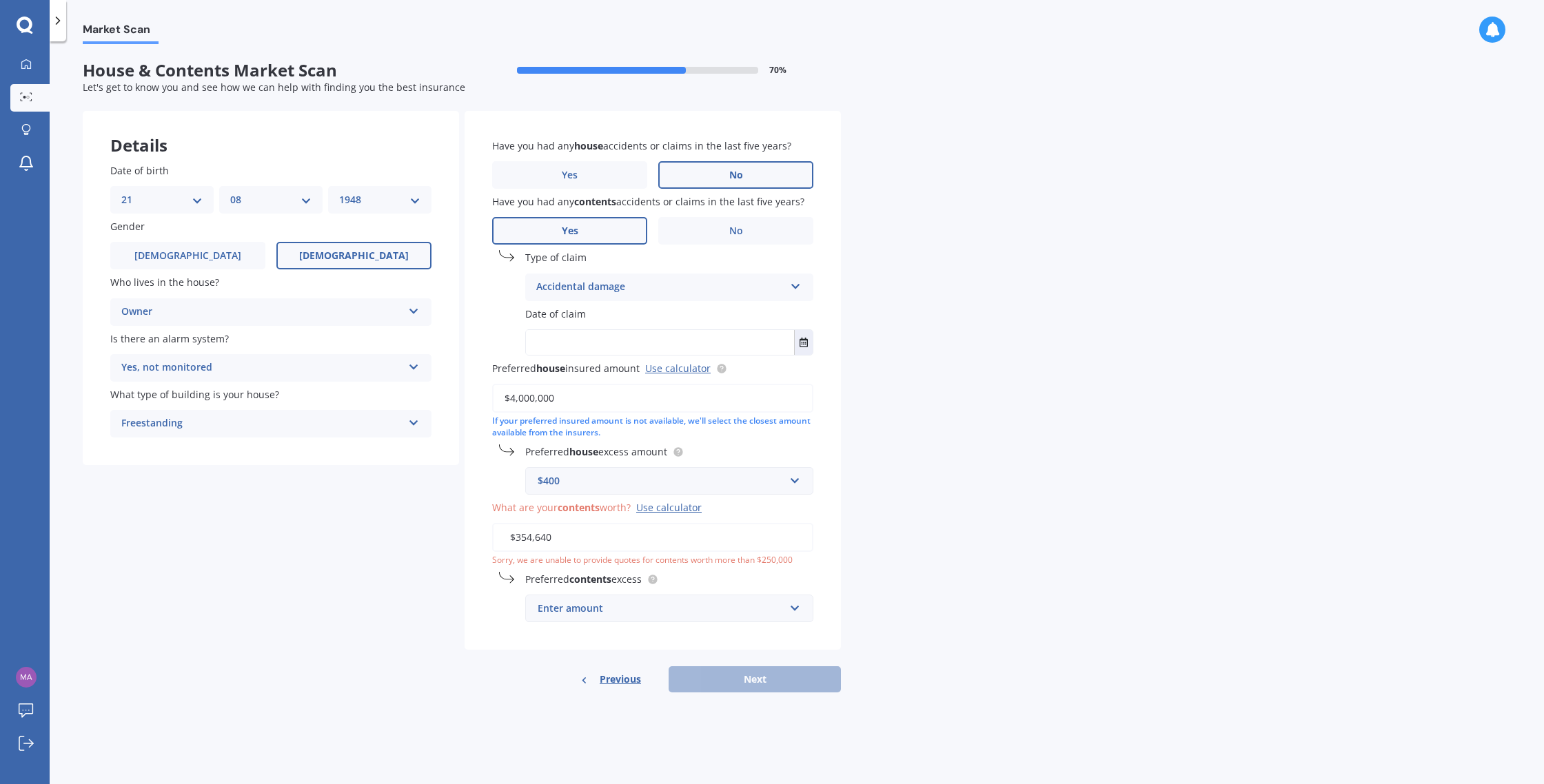
click at [513, 541] on input "$354,640" at bounding box center [653, 537] width 321 height 29
click at [794, 609] on input "text" at bounding box center [664, 608] width 276 height 26
click at [598, 435] on div "$250" at bounding box center [669, 430] width 287 height 25
click at [565, 538] on input "$354,640" at bounding box center [653, 537] width 321 height 29
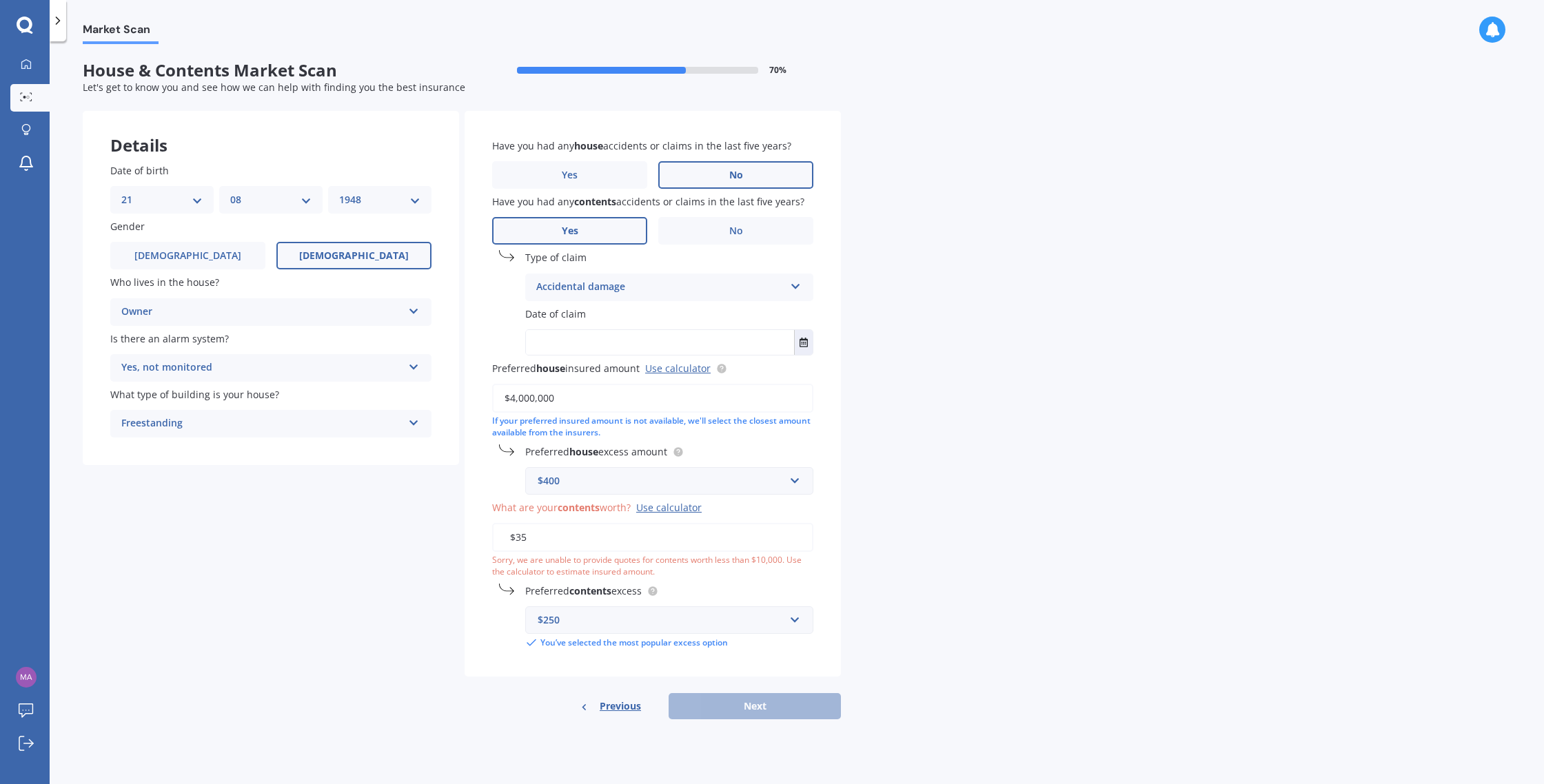
type input "$3"
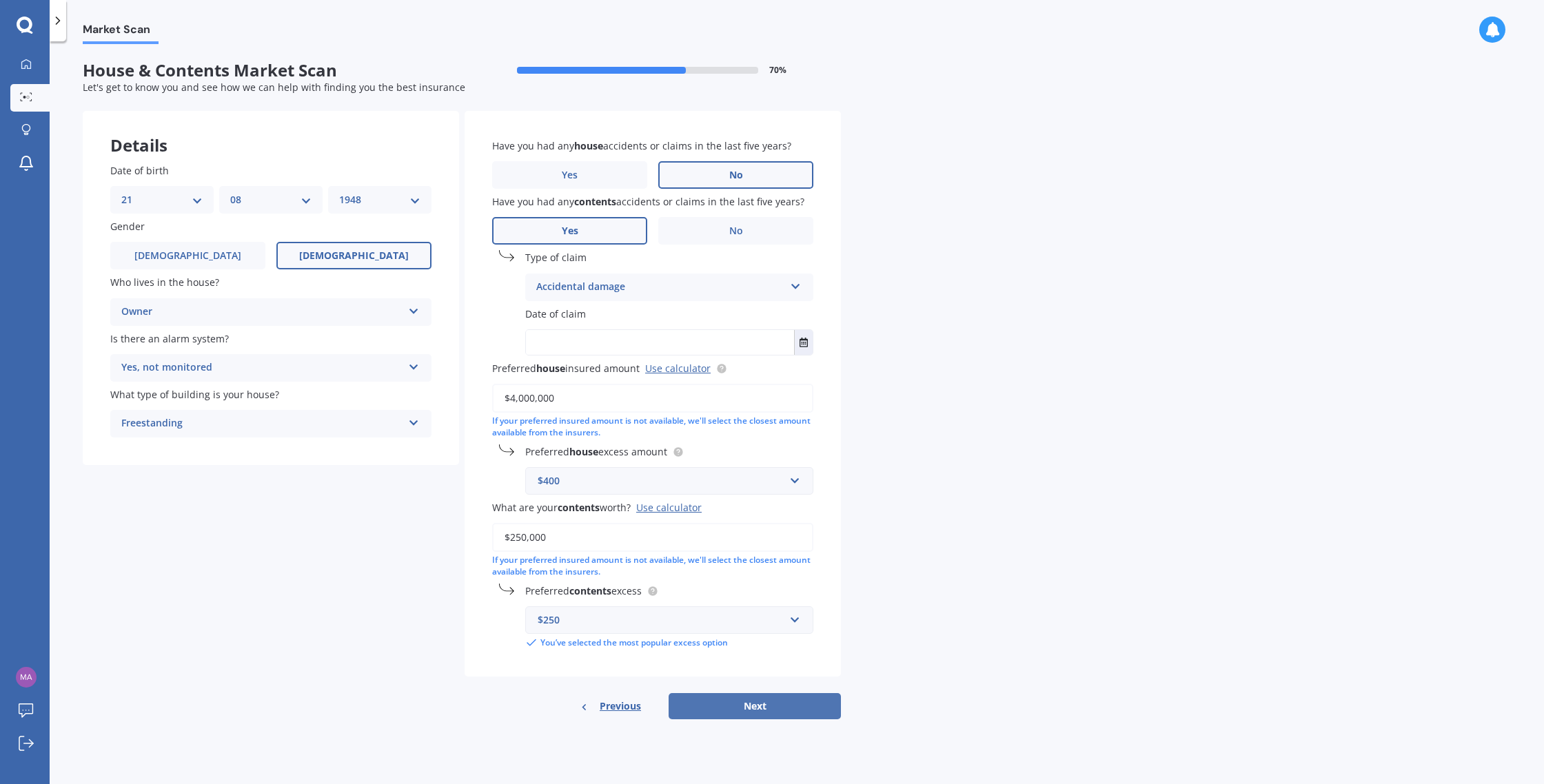
type input "$250,000"
click at [778, 710] on button "Next" at bounding box center [755, 706] width 173 height 26
click at [575, 347] on input "text" at bounding box center [660, 342] width 268 height 25
type input "10"
click at [809, 344] on button "Select date" at bounding box center [803, 342] width 19 height 25
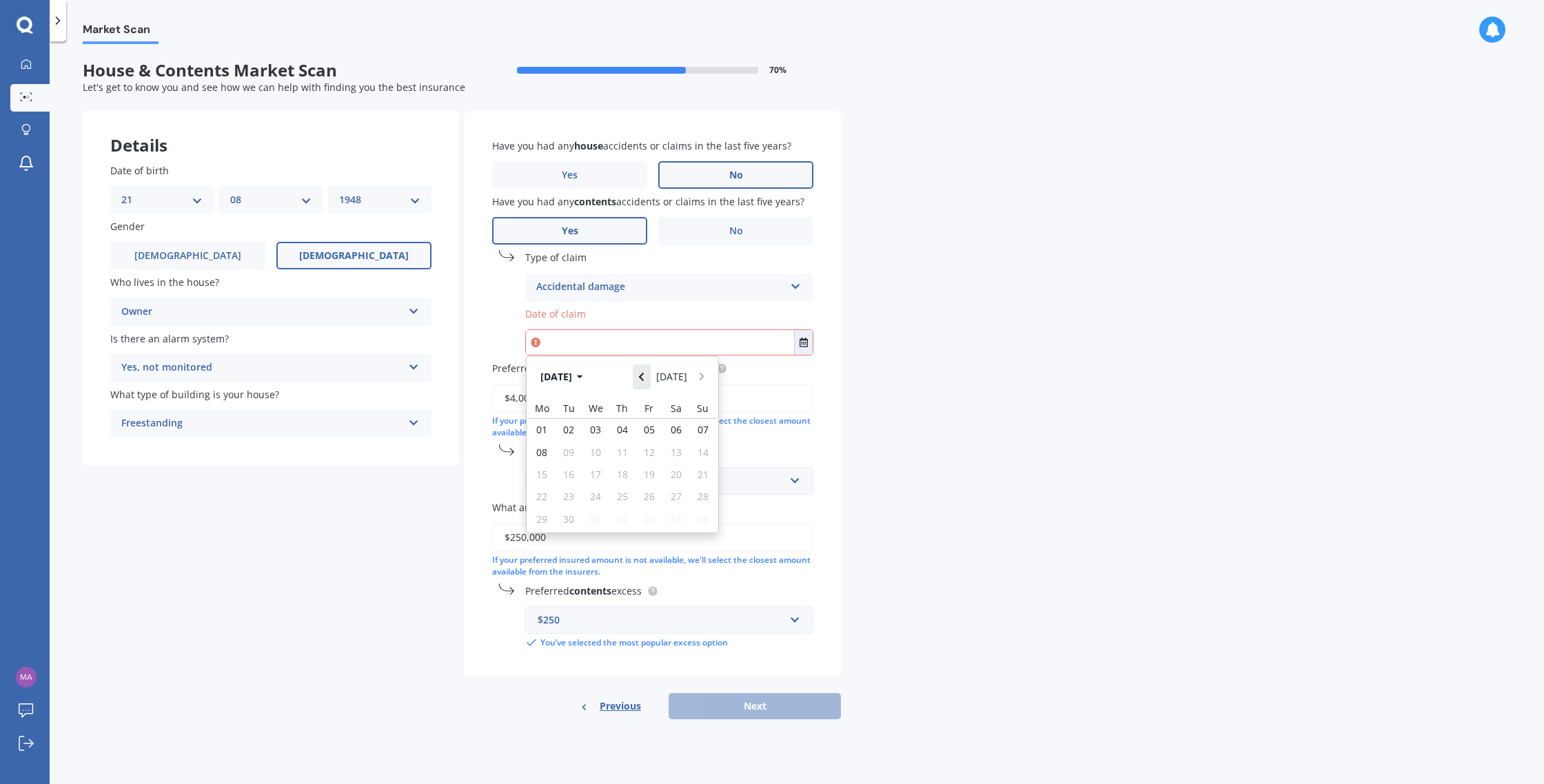
click at [649, 377] on button "Navigate back" at bounding box center [642, 377] width 18 height 25
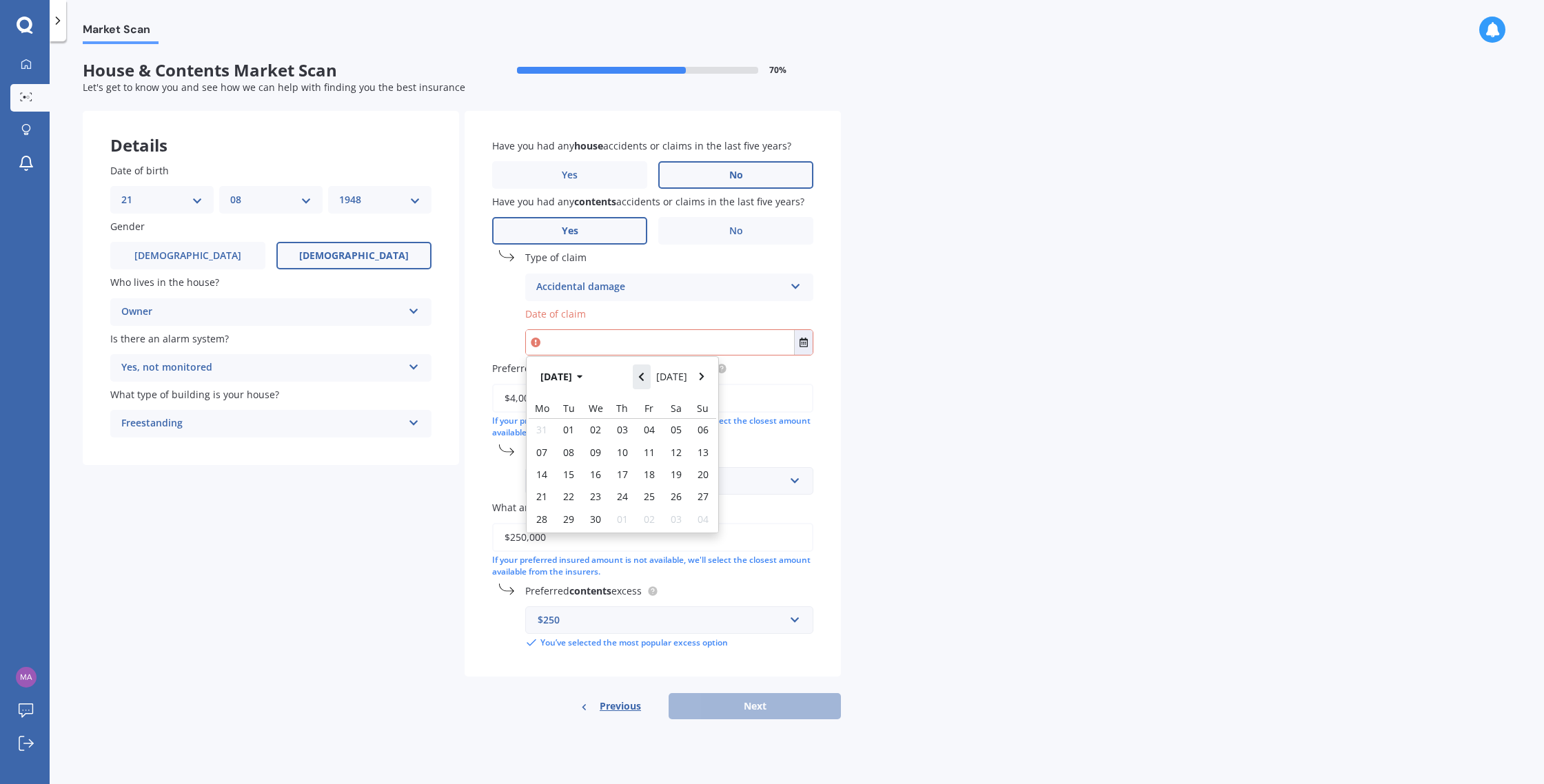
click at [649, 377] on button "Navigate back" at bounding box center [642, 377] width 18 height 25
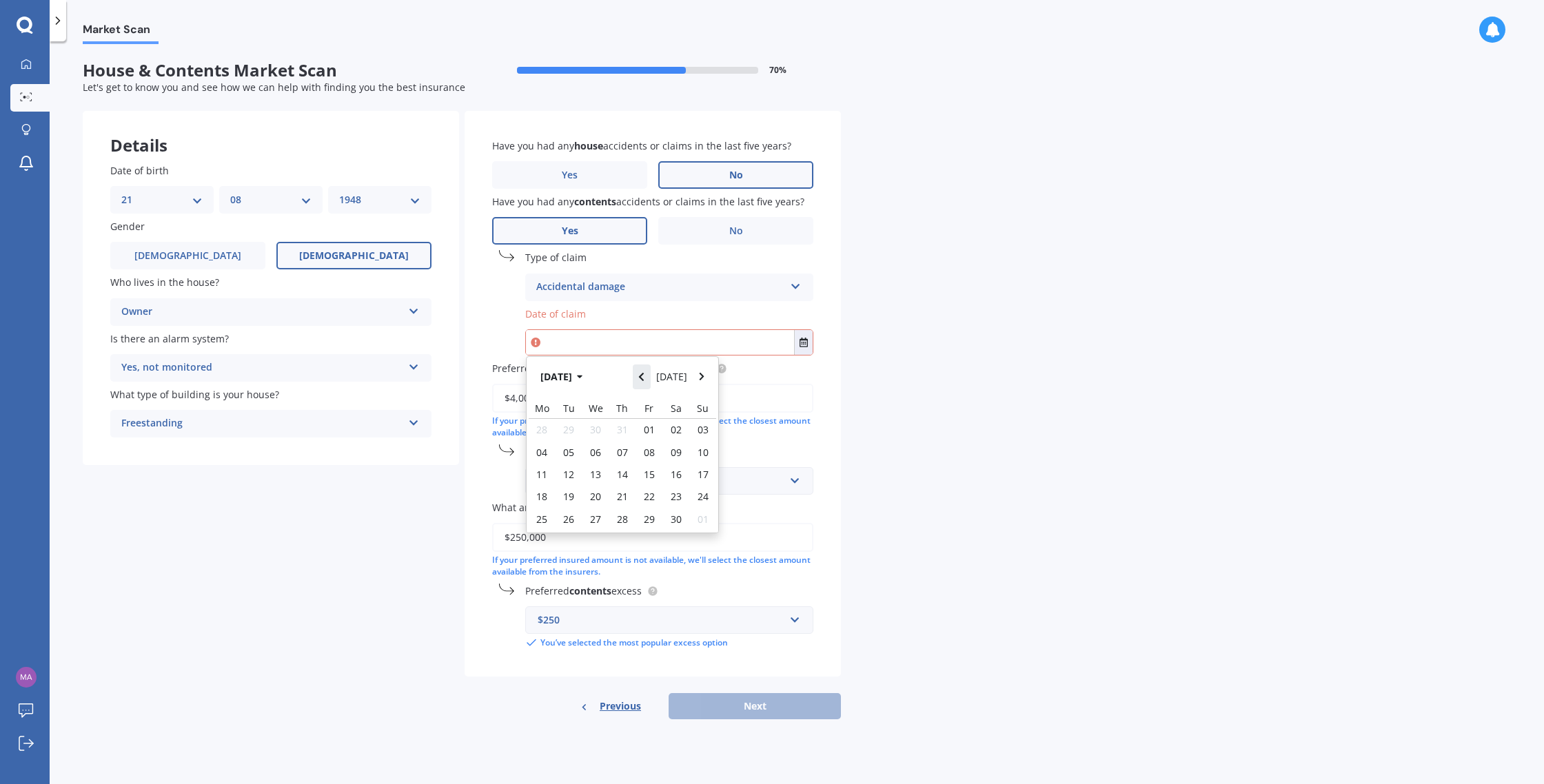
click at [649, 377] on button "Navigate back" at bounding box center [642, 377] width 18 height 25
click at [575, 466] on div "10" at bounding box center [569, 468] width 27 height 20
type input "[DATE]"
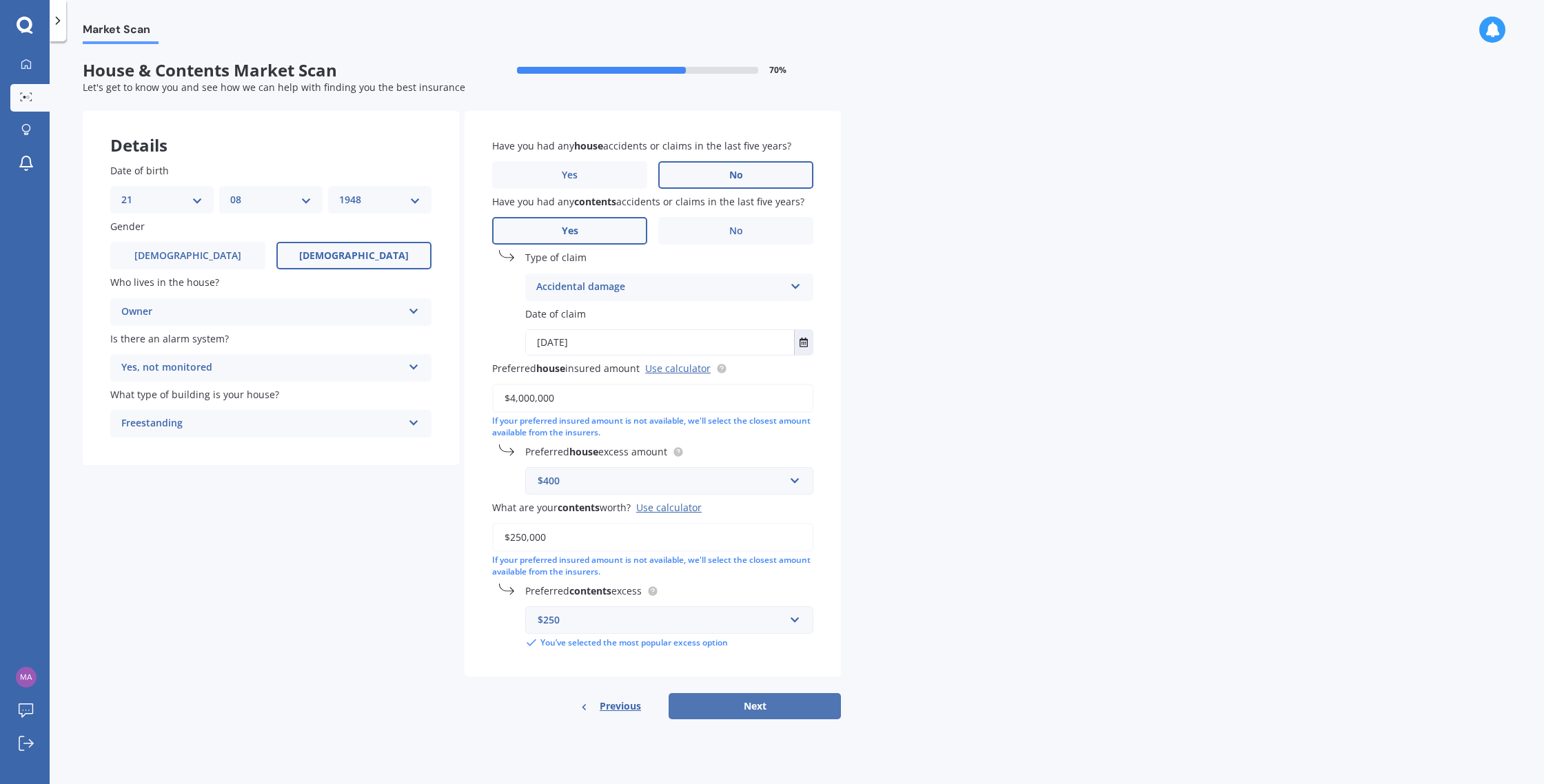
click at [749, 706] on button "Next" at bounding box center [755, 706] width 173 height 26
select select "21"
select select "08"
select select "1948"
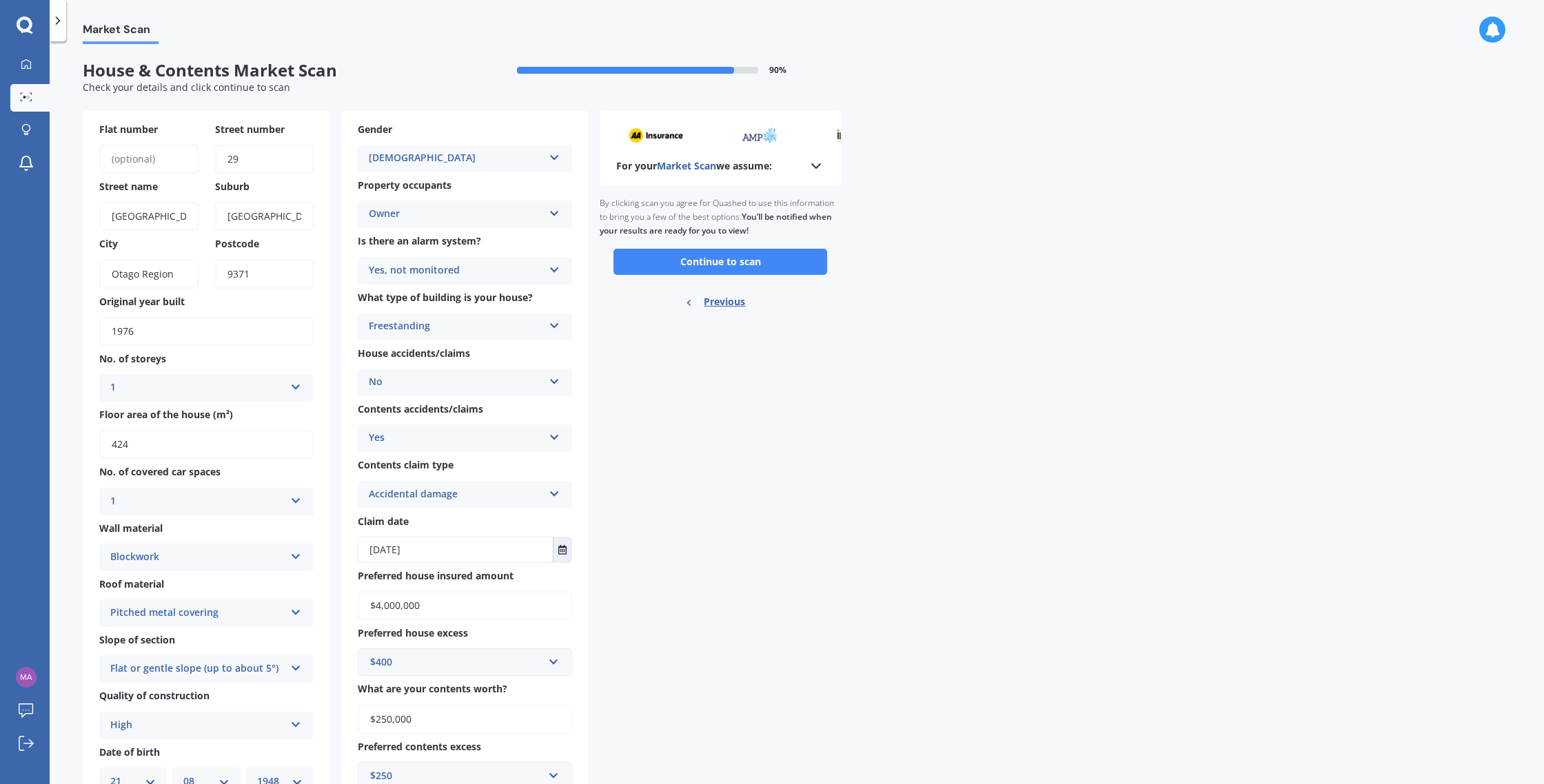
click at [816, 168] on icon at bounding box center [817, 166] width 17 height 17
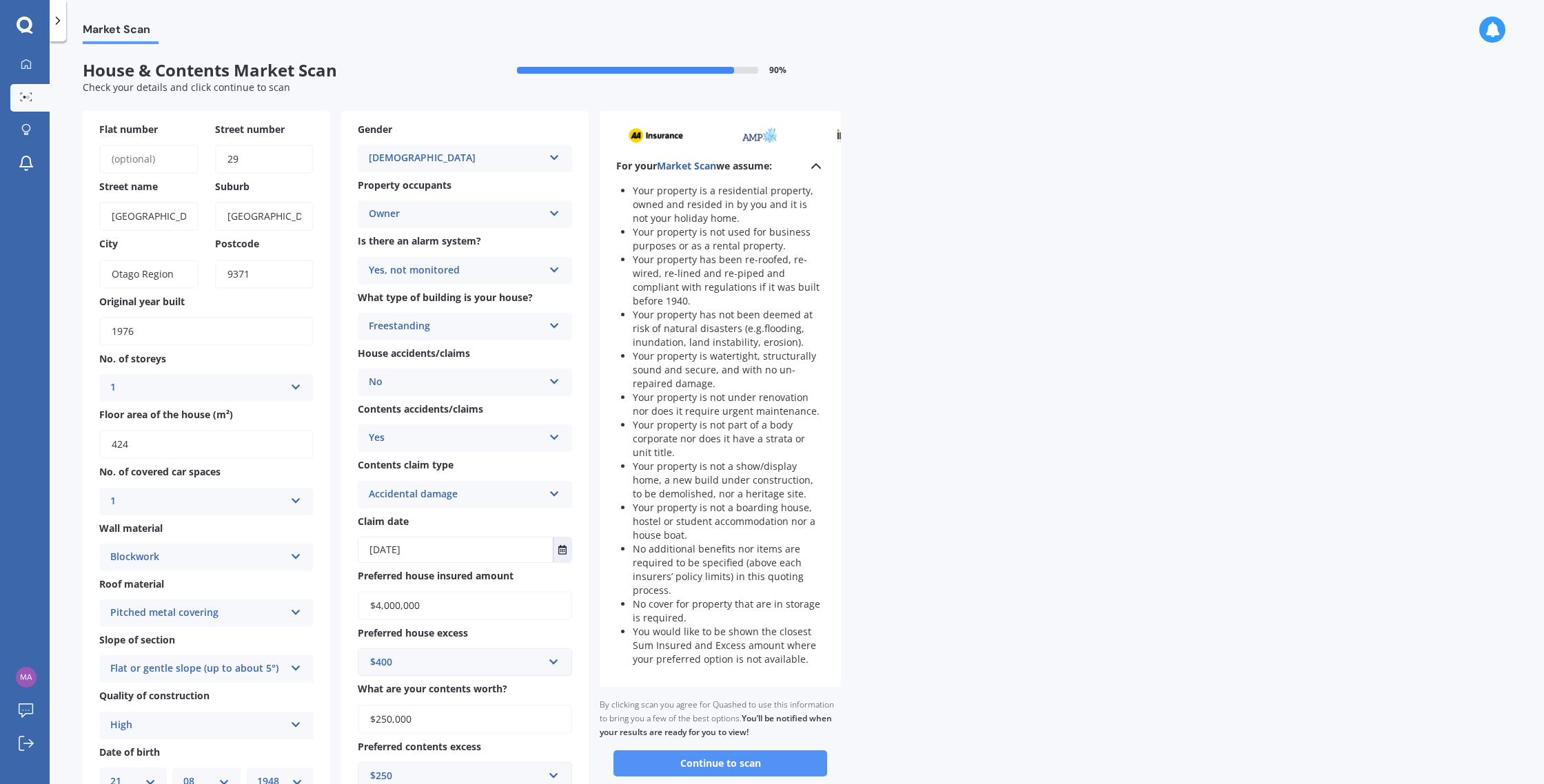
click at [723, 772] on button "Continue to scan" at bounding box center [720, 763] width 214 height 26
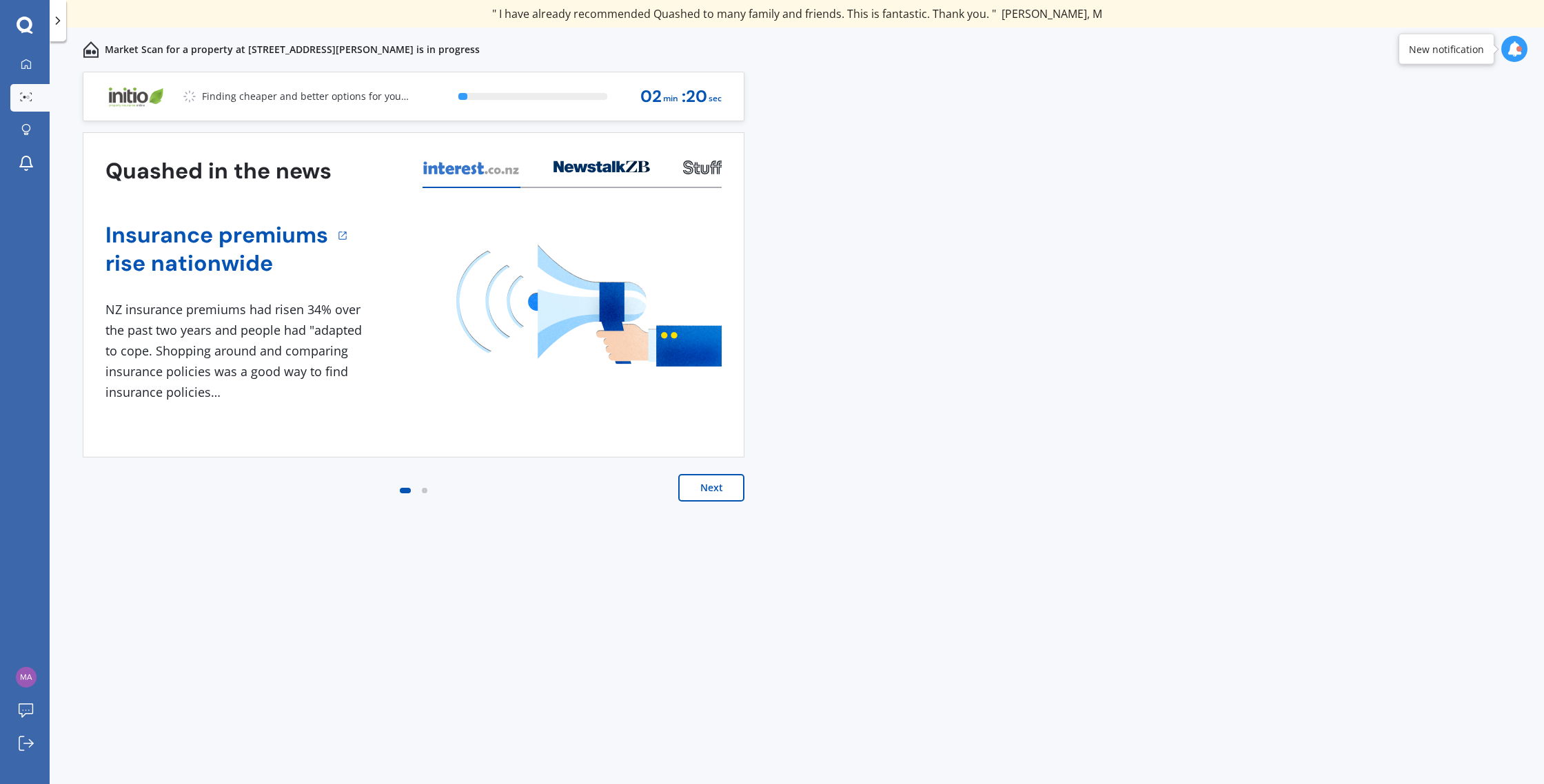
click at [701, 485] on button "Next" at bounding box center [711, 487] width 66 height 27
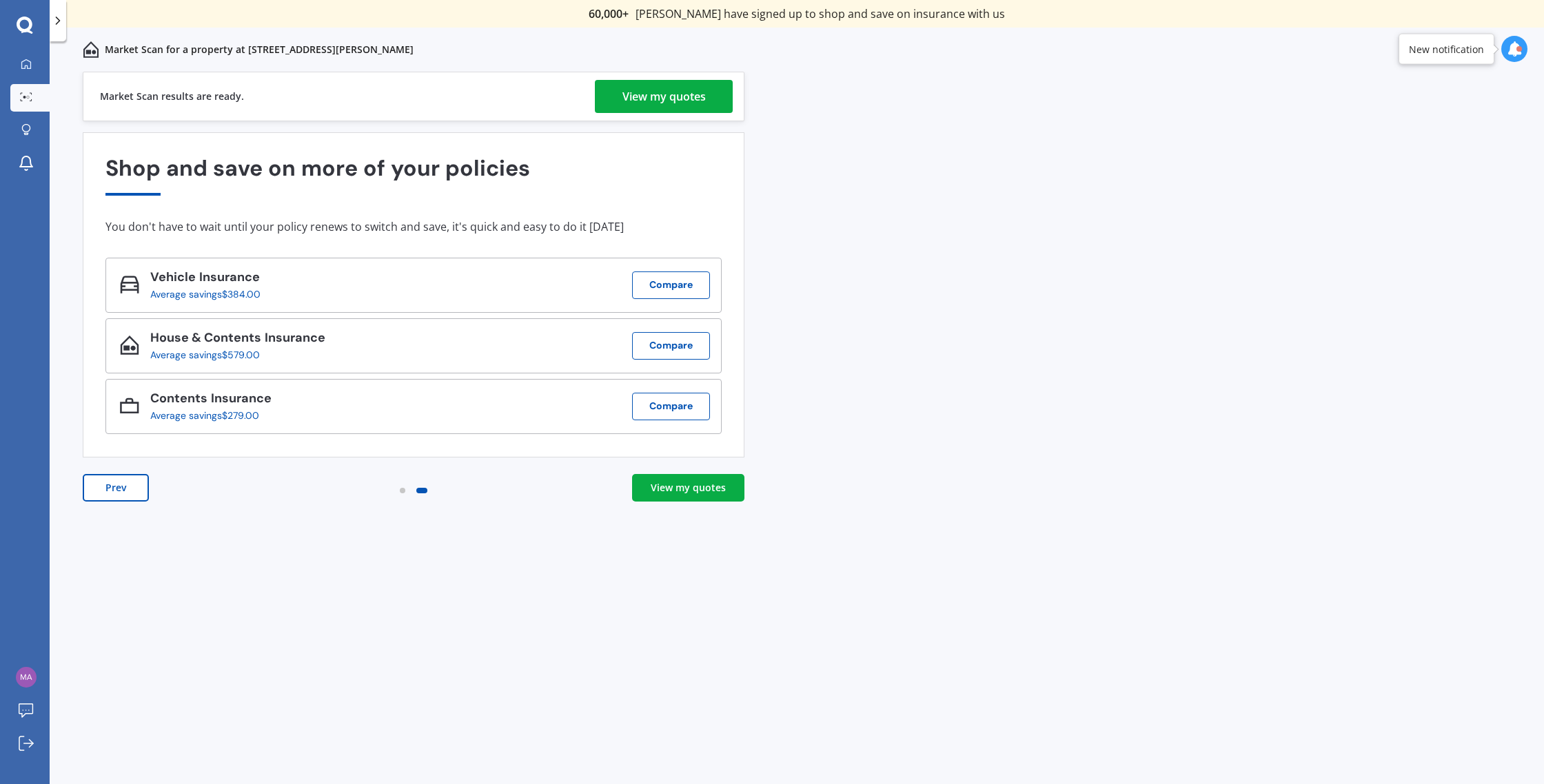
click at [655, 104] on div "View my quotes" at bounding box center [664, 96] width 83 height 33
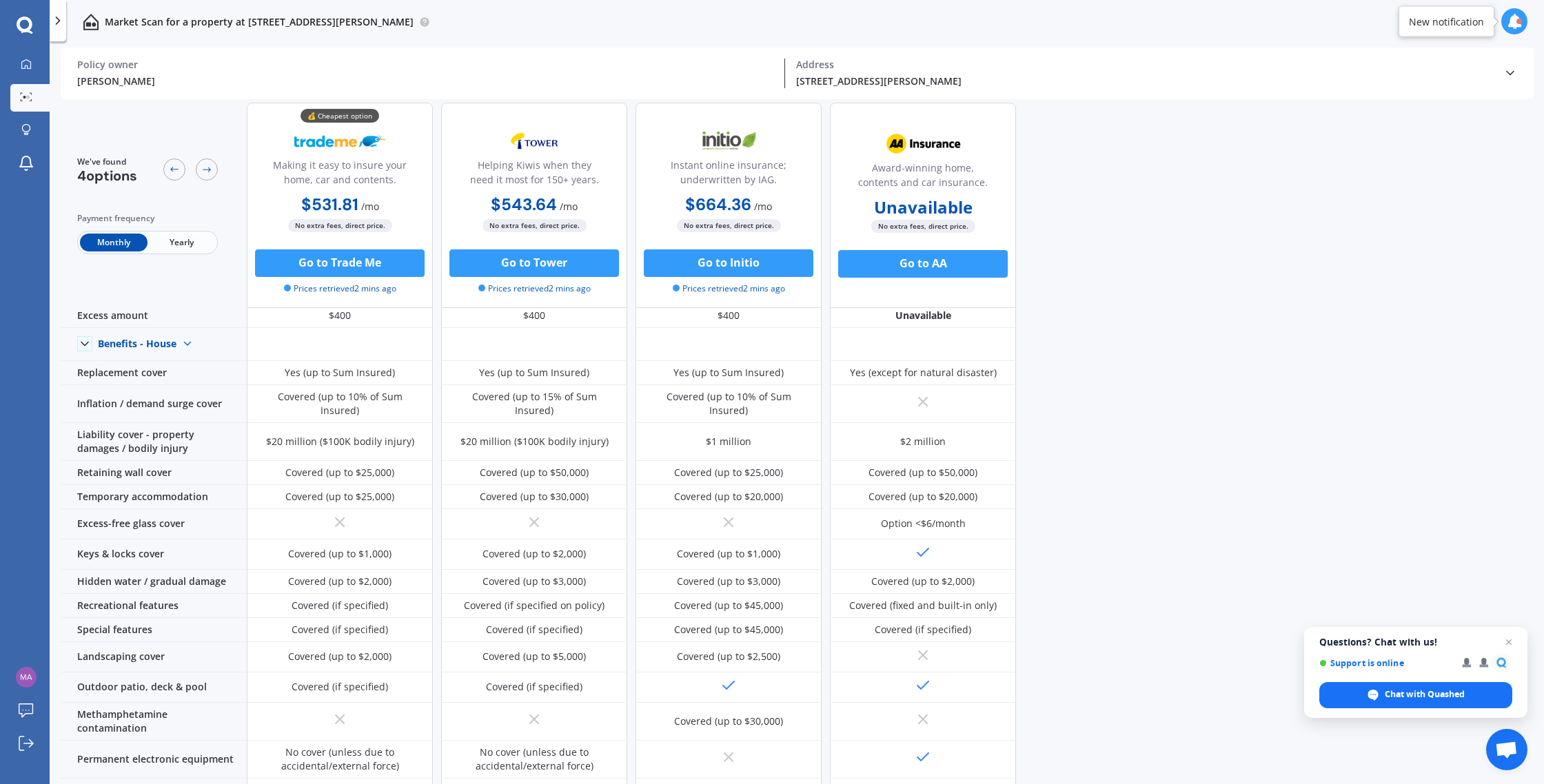
scroll to position [41, 0]
click at [548, 266] on button "Go to Tower" at bounding box center [535, 263] width 170 height 27
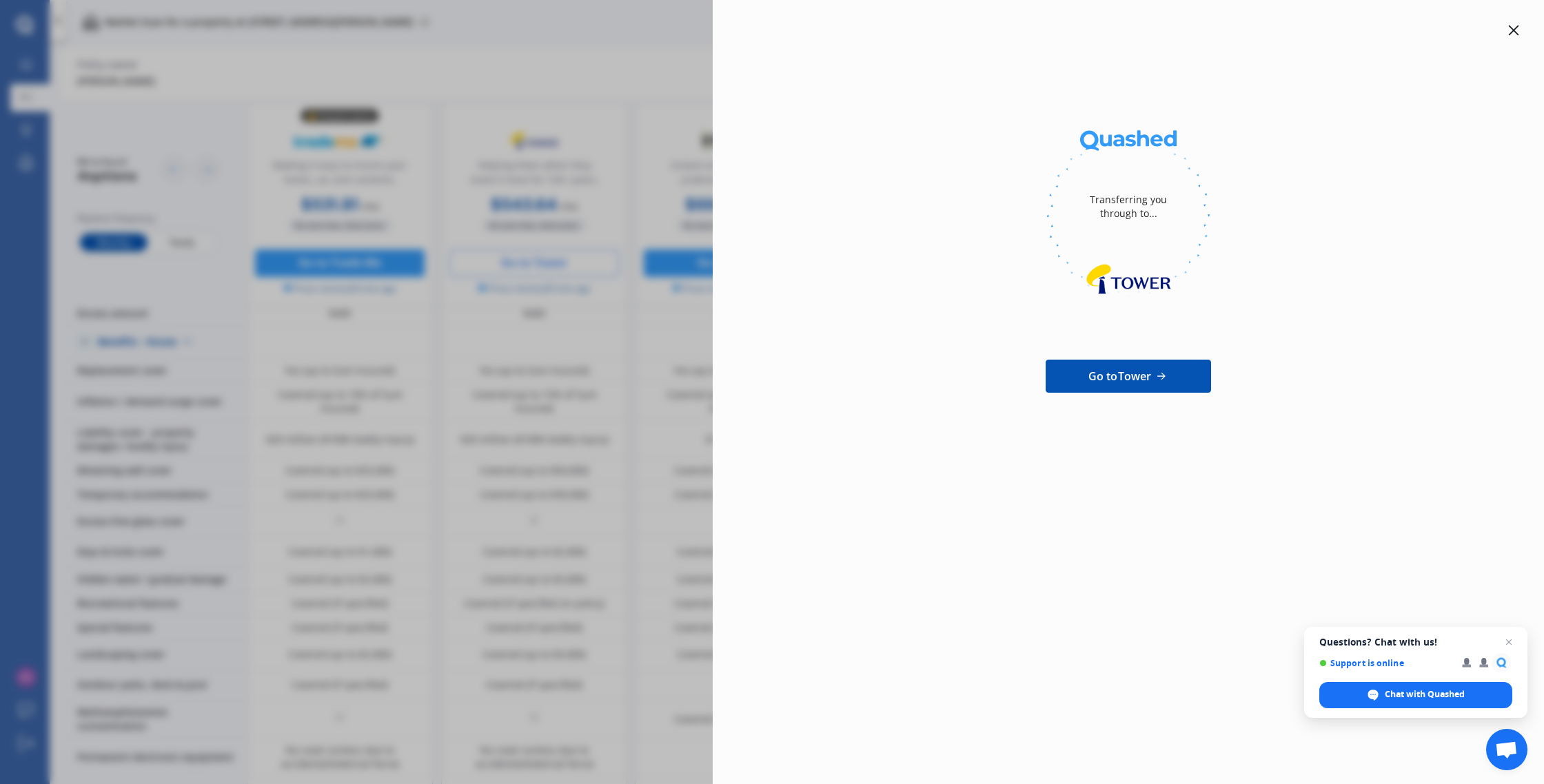
click at [1081, 379] on link "Go to Tower" at bounding box center [1129, 376] width 166 height 33
